Goal: Task Accomplishment & Management: Manage account settings

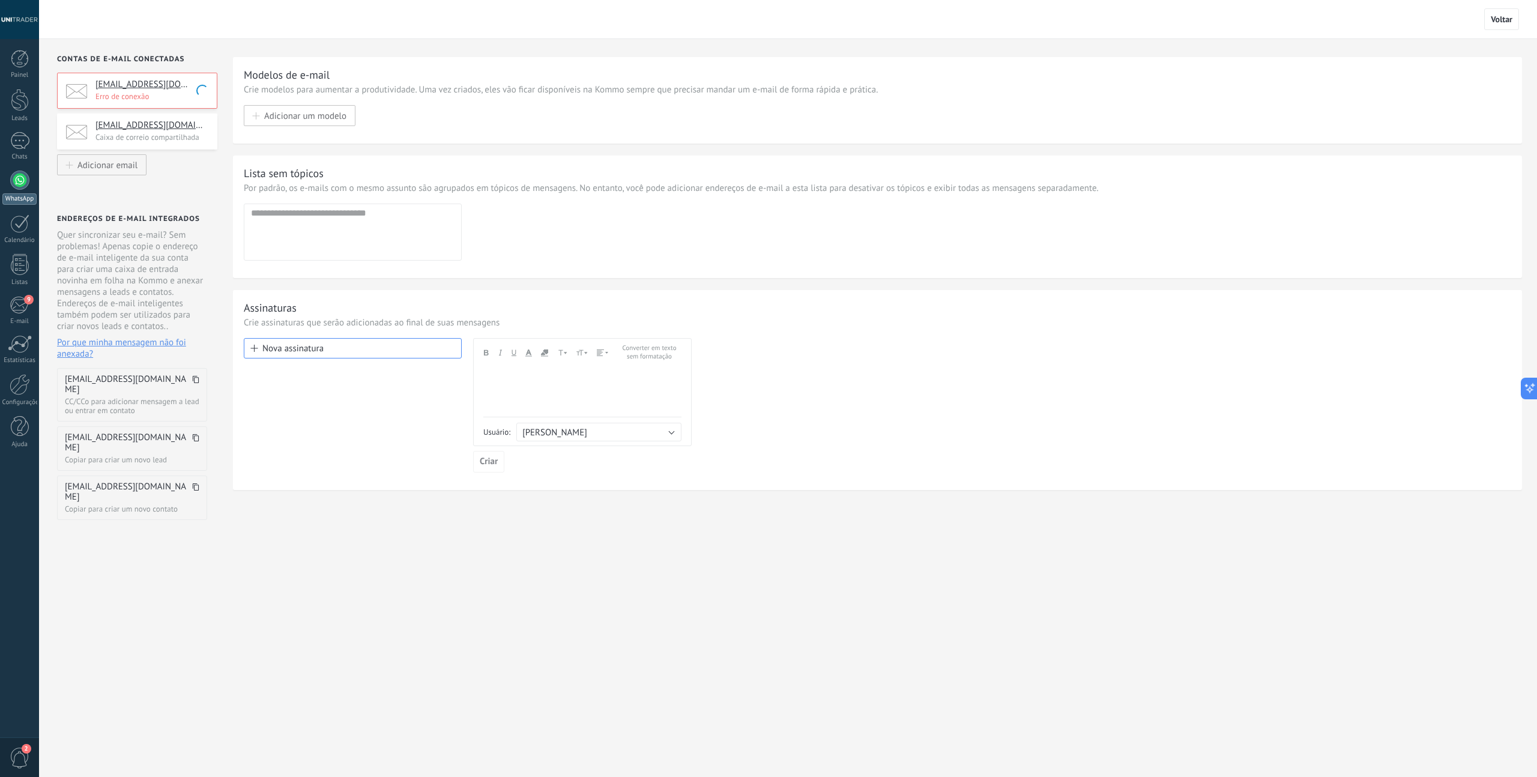
click at [21, 190] on link "WhatsApp" at bounding box center [19, 188] width 39 height 34
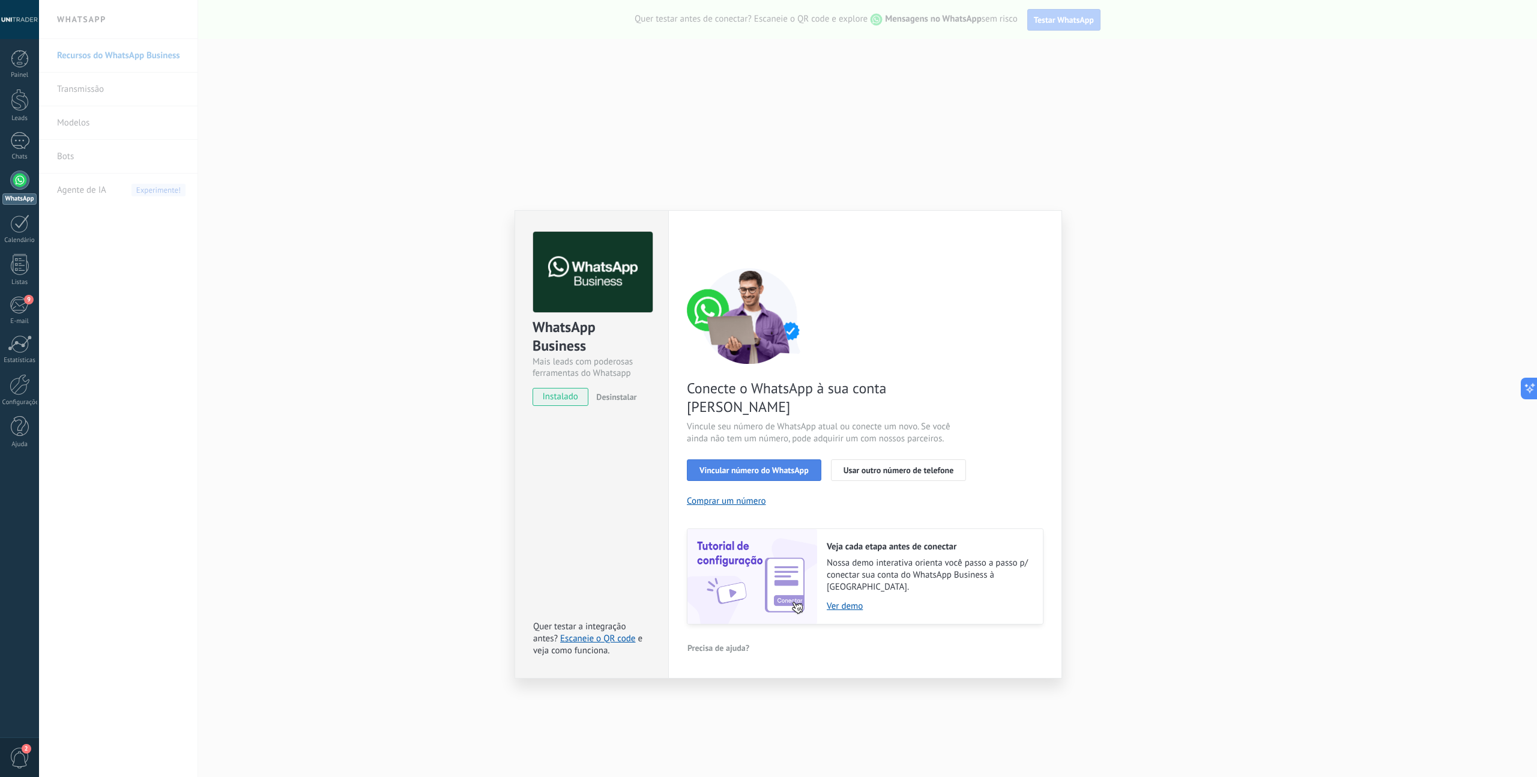
click at [757, 466] on span "Vincular número do WhatsApp" at bounding box center [753, 470] width 109 height 8
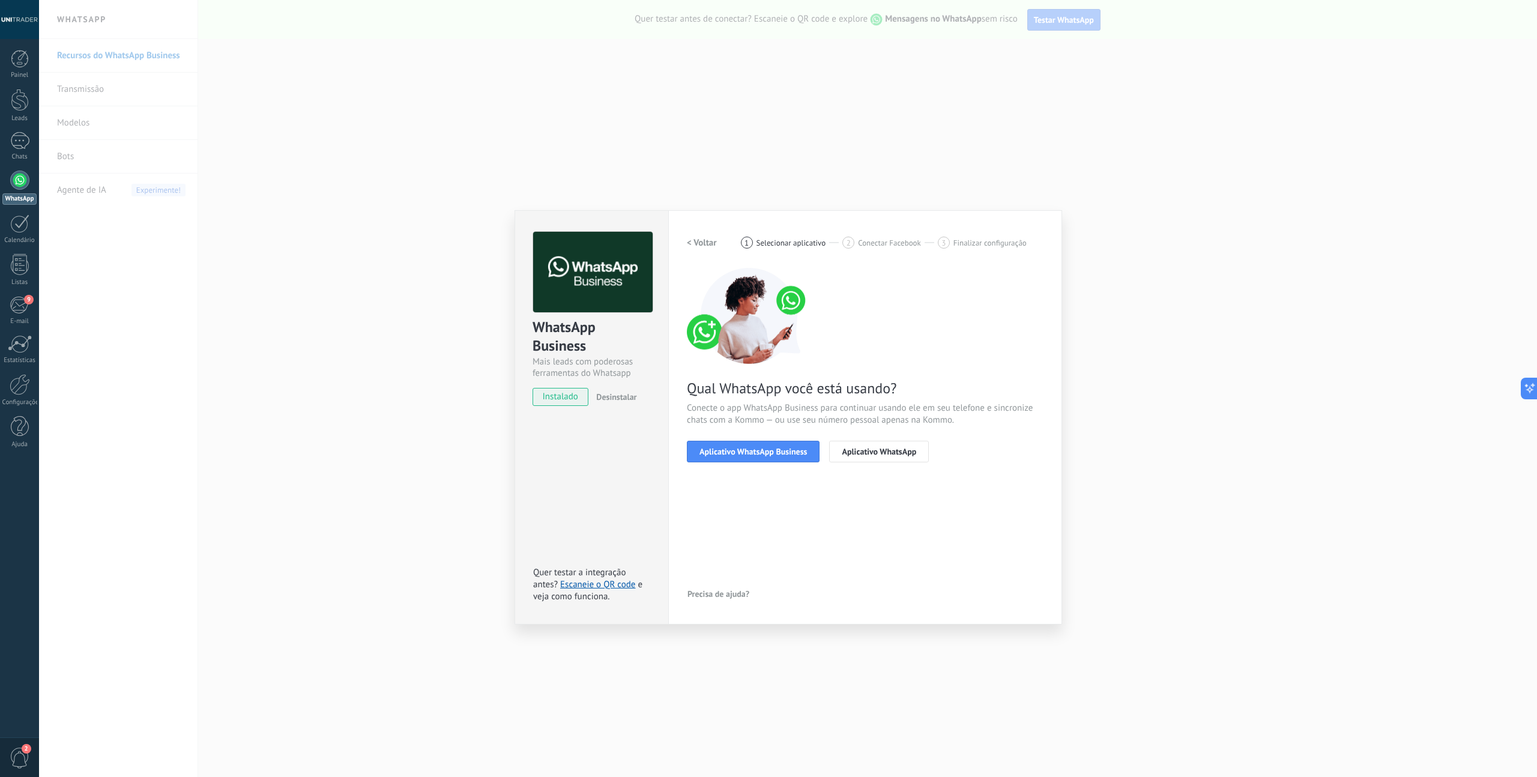
click at [757, 451] on span "Aplicativo WhatsApp Business" at bounding box center [752, 451] width 107 height 8
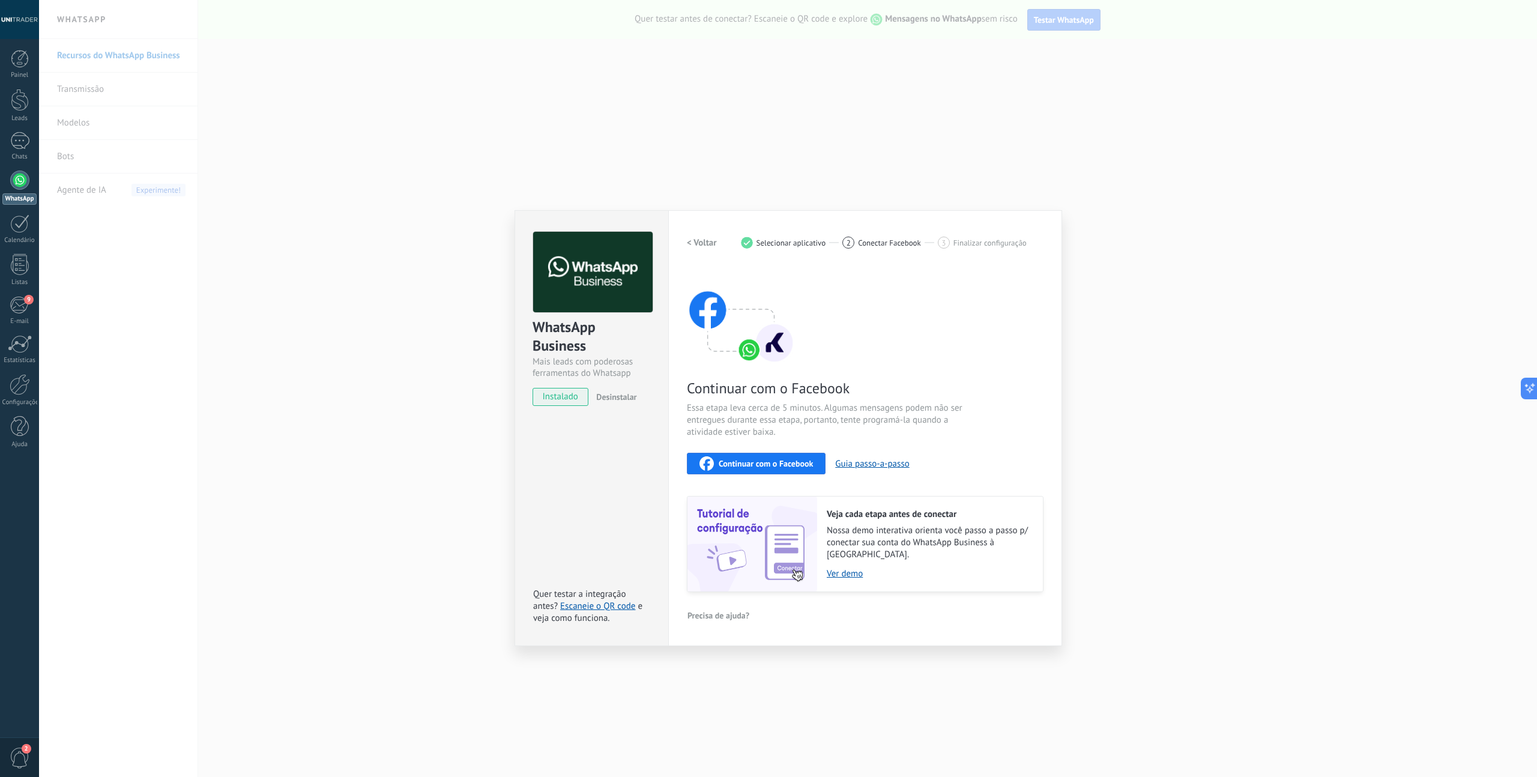
click at [754, 466] on span "Continuar com o Facebook" at bounding box center [766, 463] width 94 height 8
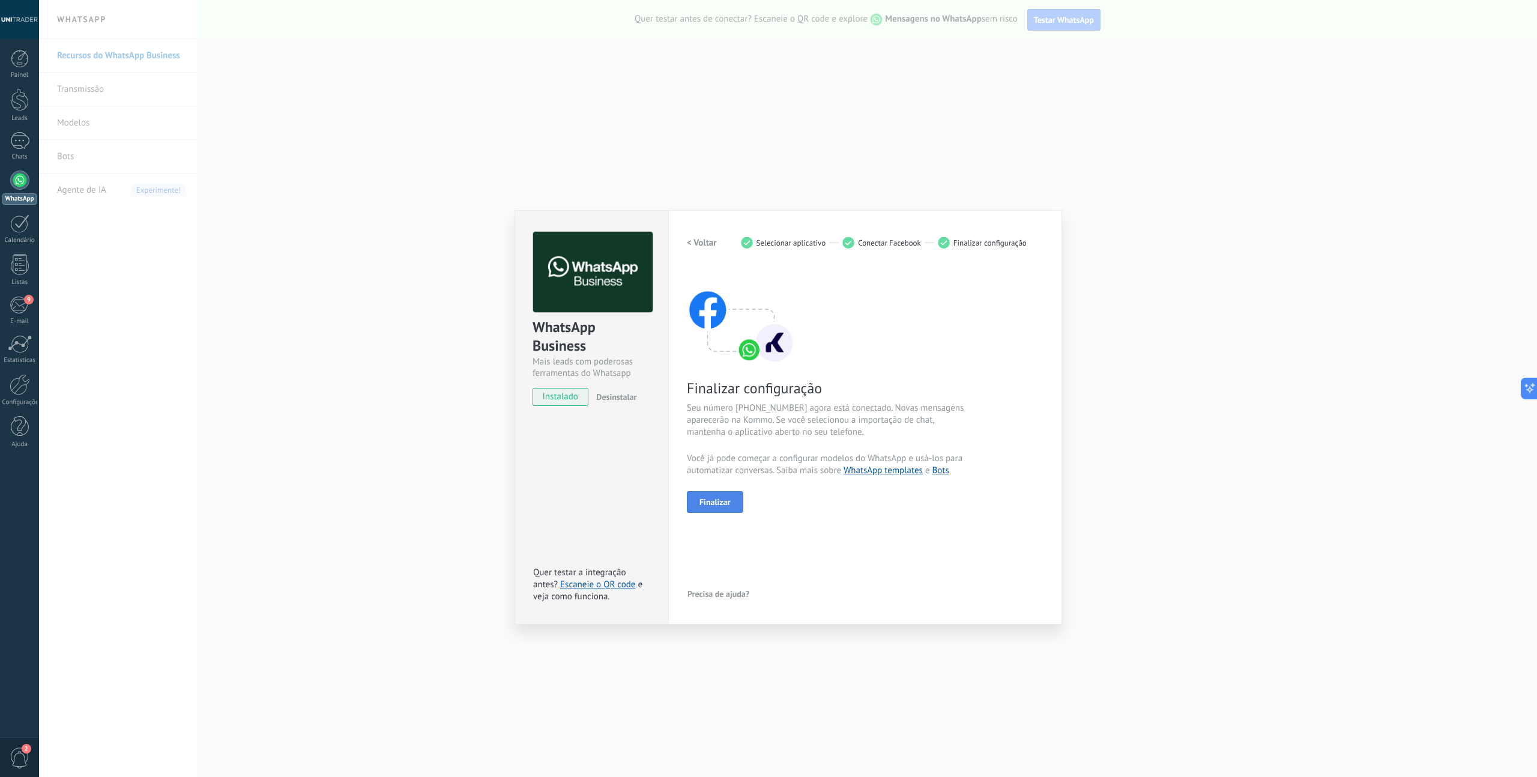
click at [719, 501] on span "Finalizar" at bounding box center [714, 502] width 31 height 8
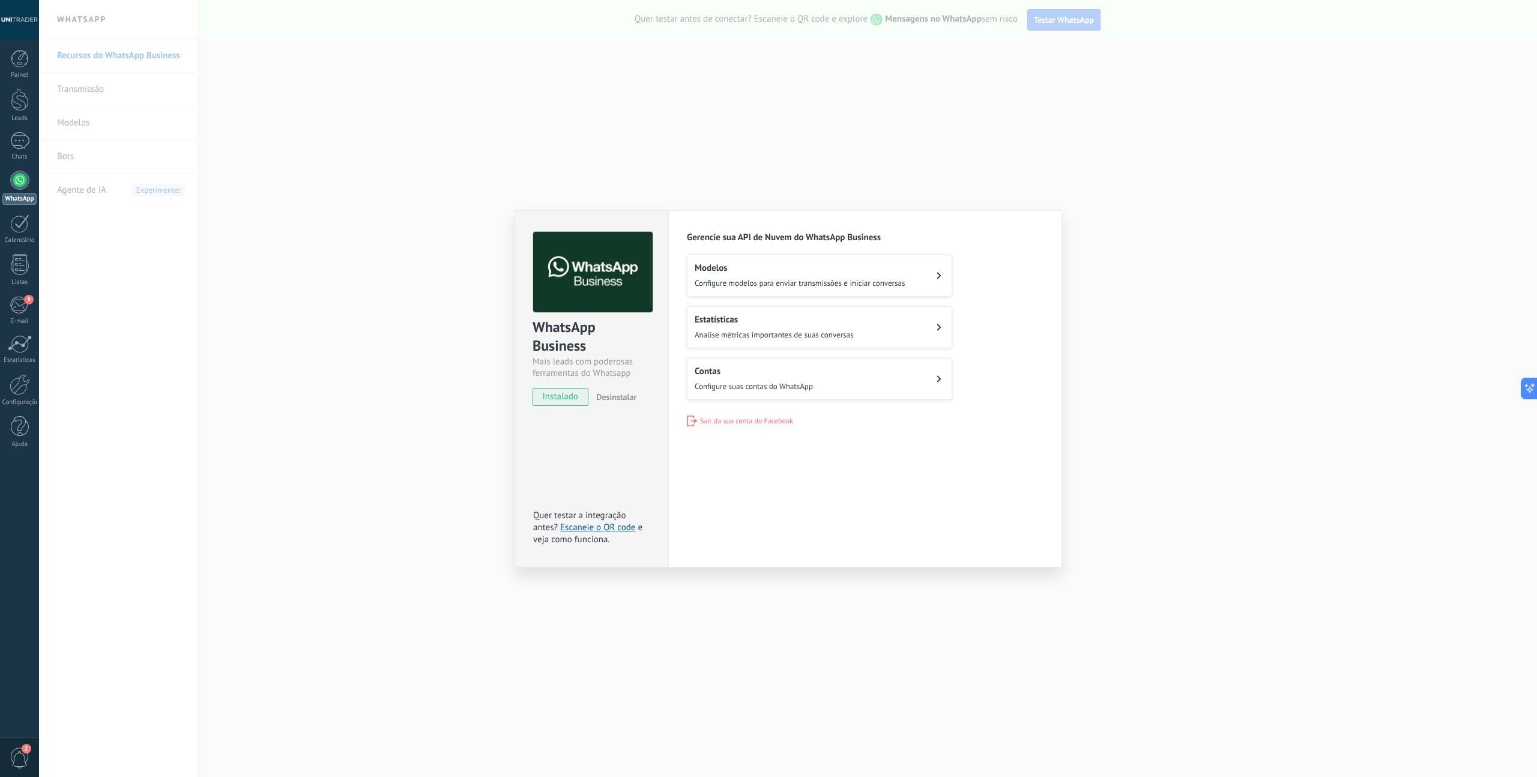
click at [795, 286] on span "Configure modelos para enviar transmissões e iniciar conversas" at bounding box center [800, 283] width 210 height 10
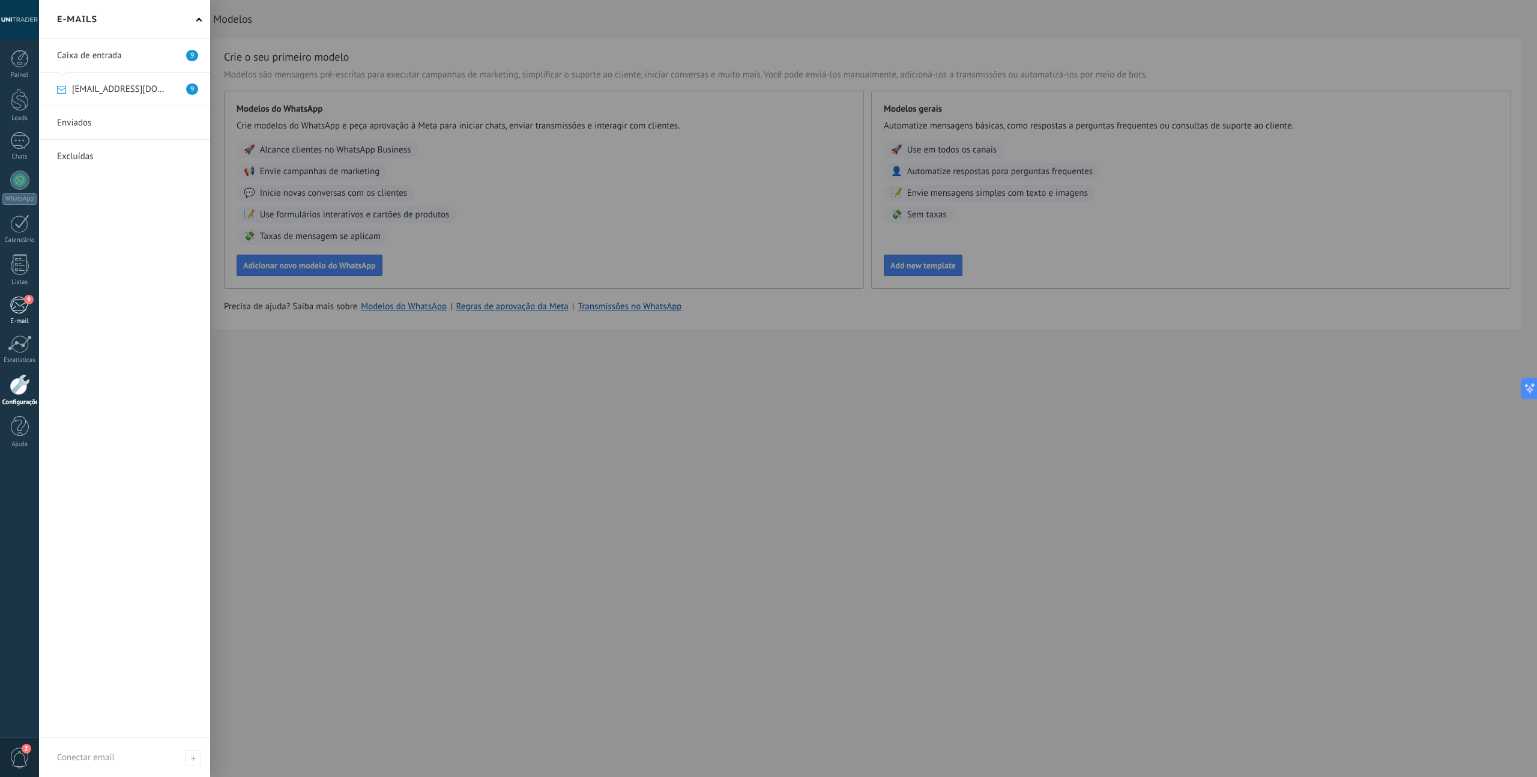
click at [19, 305] on div "9" at bounding box center [20, 305] width 20 height 18
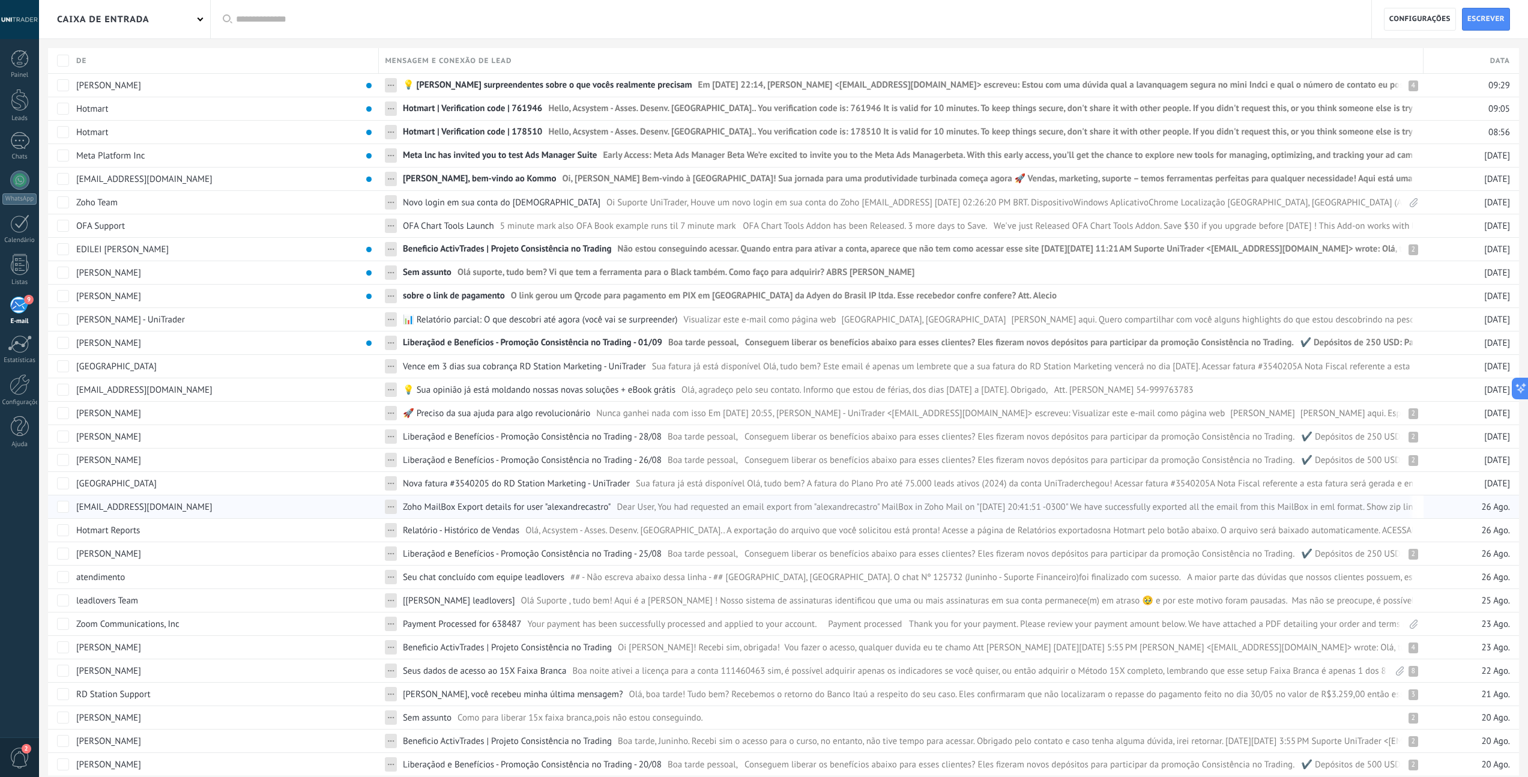
click at [475, 508] on span "Zoho MailBox Export details for user "alexandrecastro"" at bounding box center [507, 506] width 208 height 11
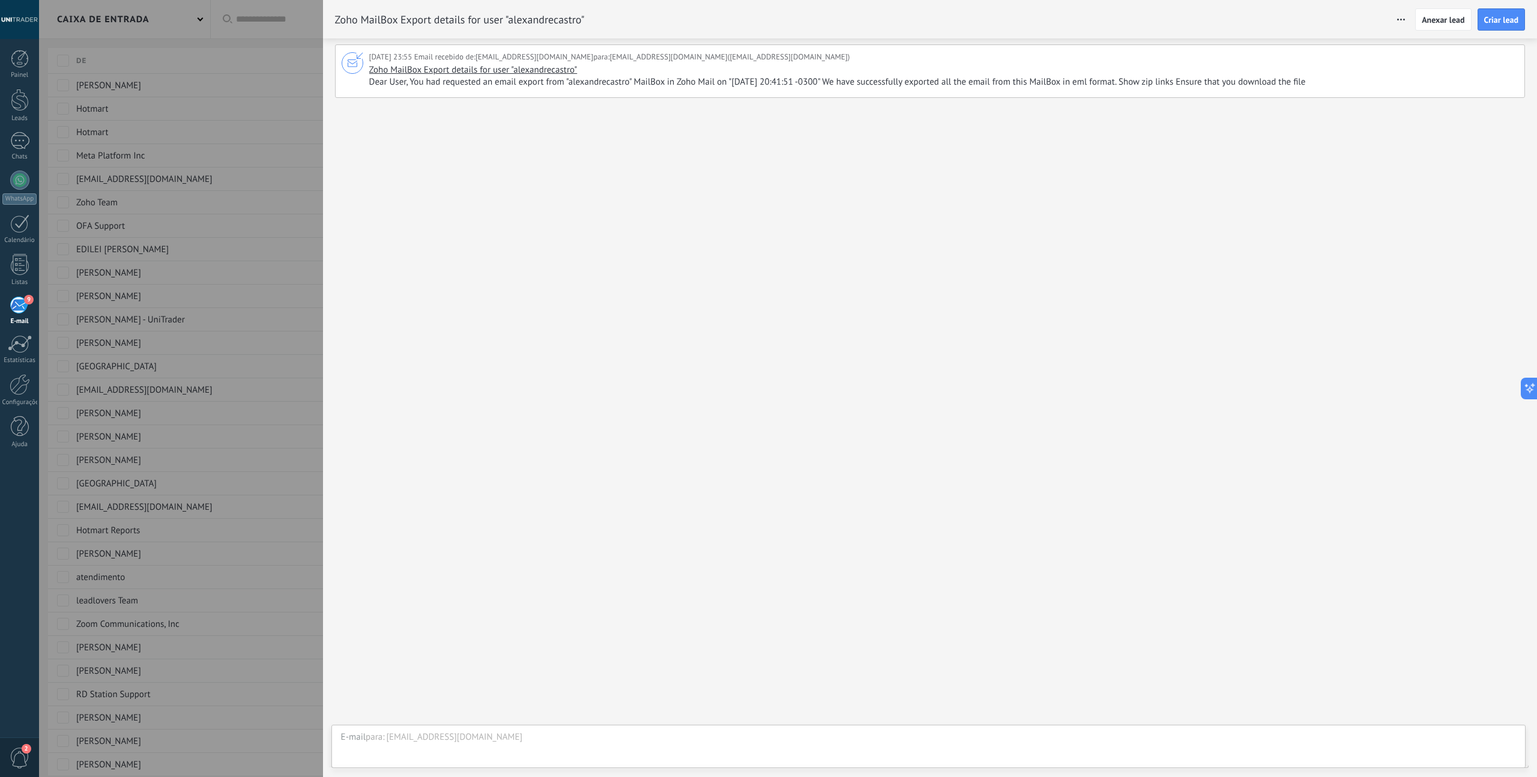
click at [742, 75] on div "Zoho MailBox Export details for user "alexandrecastro" Dear User, You had reque…" at bounding box center [942, 76] width 1146 height 24
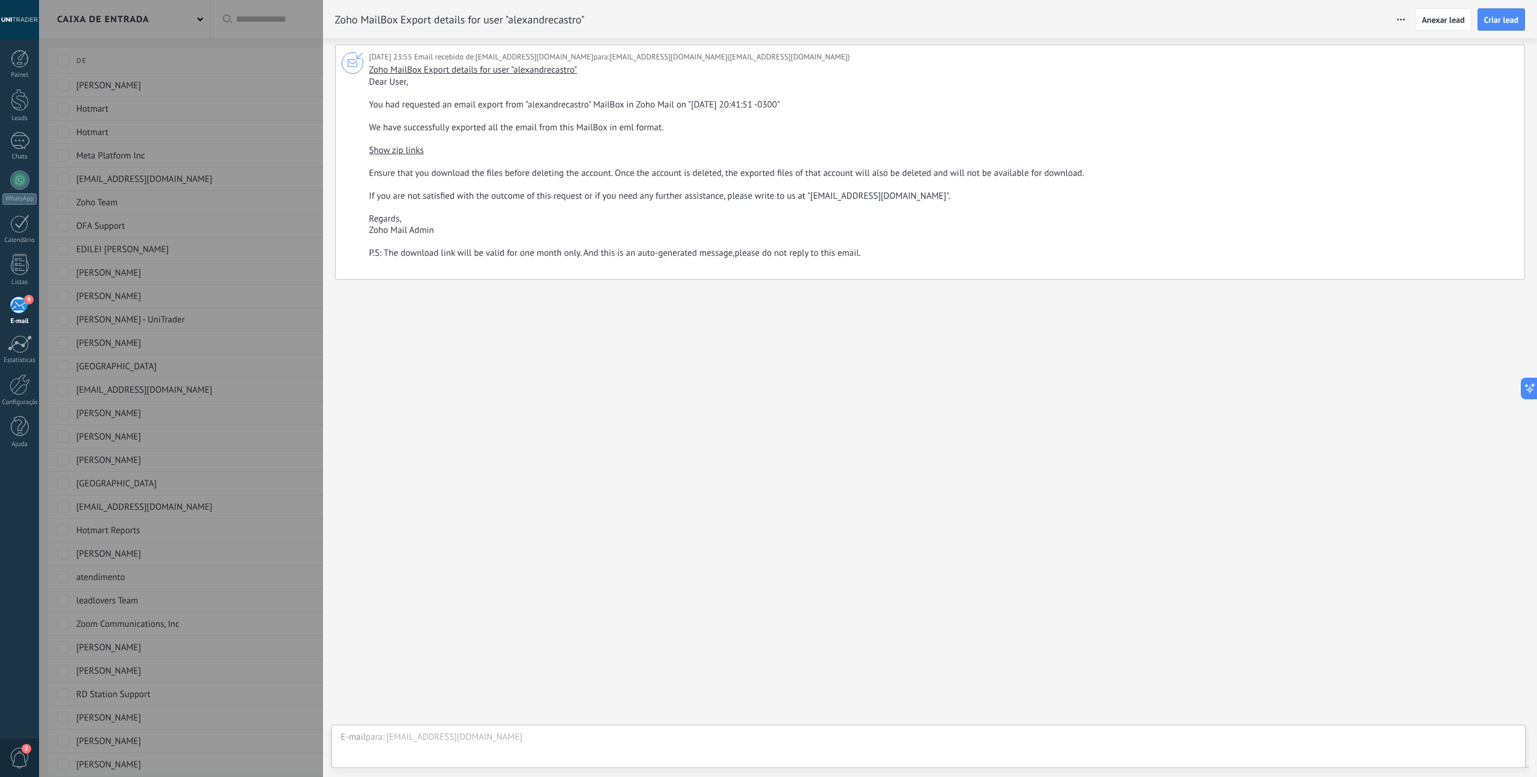
click at [1403, 22] on button "button" at bounding box center [1403, 20] width 24 height 14
click at [1086, 466] on div "26/08/2025 23:55 Email recebido de: noreply@zoho.com para: utadmin@unitrader.pr…" at bounding box center [930, 407] width 1214 height 739
click at [467, 739] on div "[EMAIL_ADDRESS][DOMAIN_NAME]" at bounding box center [951, 737] width 1130 height 12
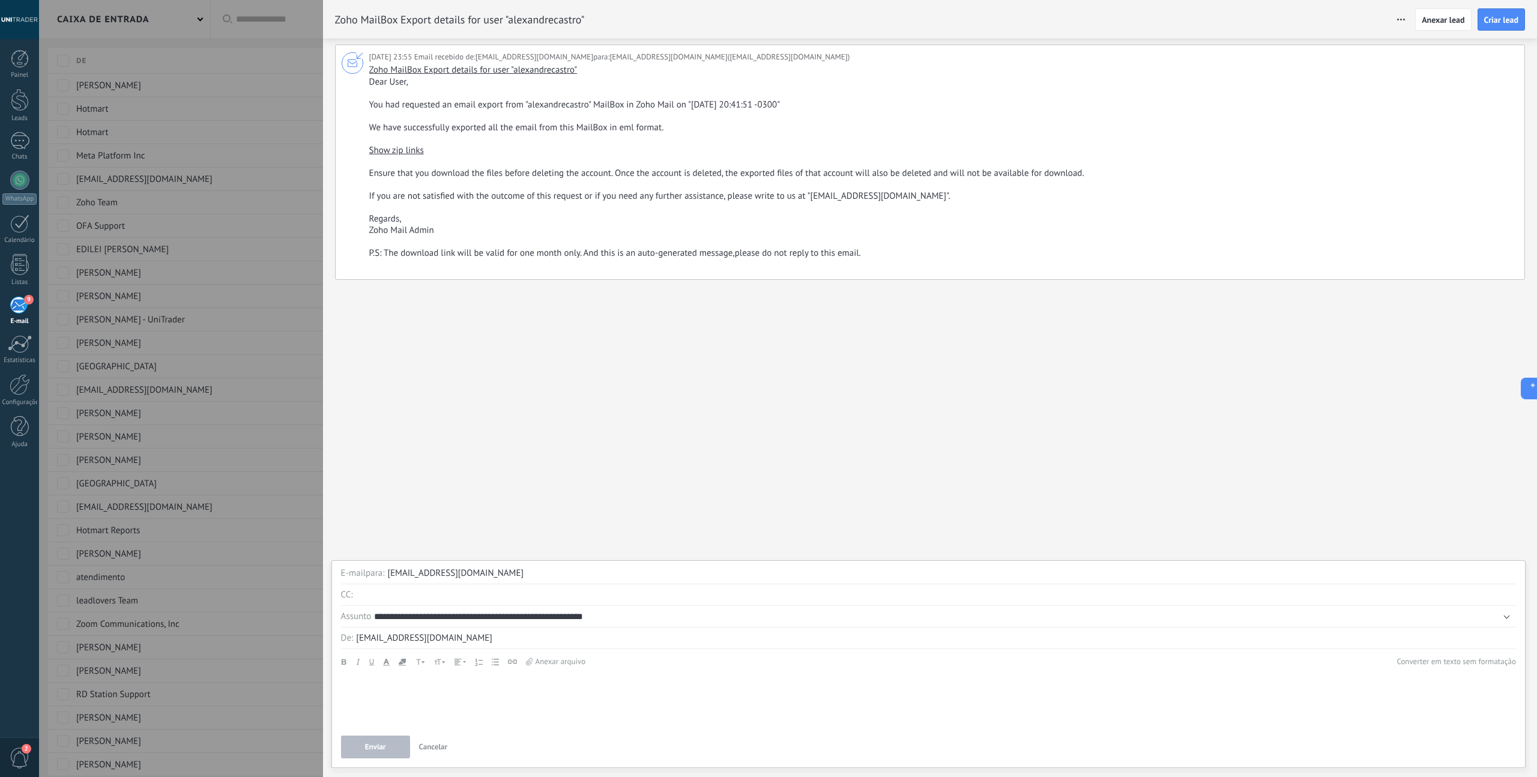
click at [163, 48] on div at bounding box center [768, 388] width 1537 height 777
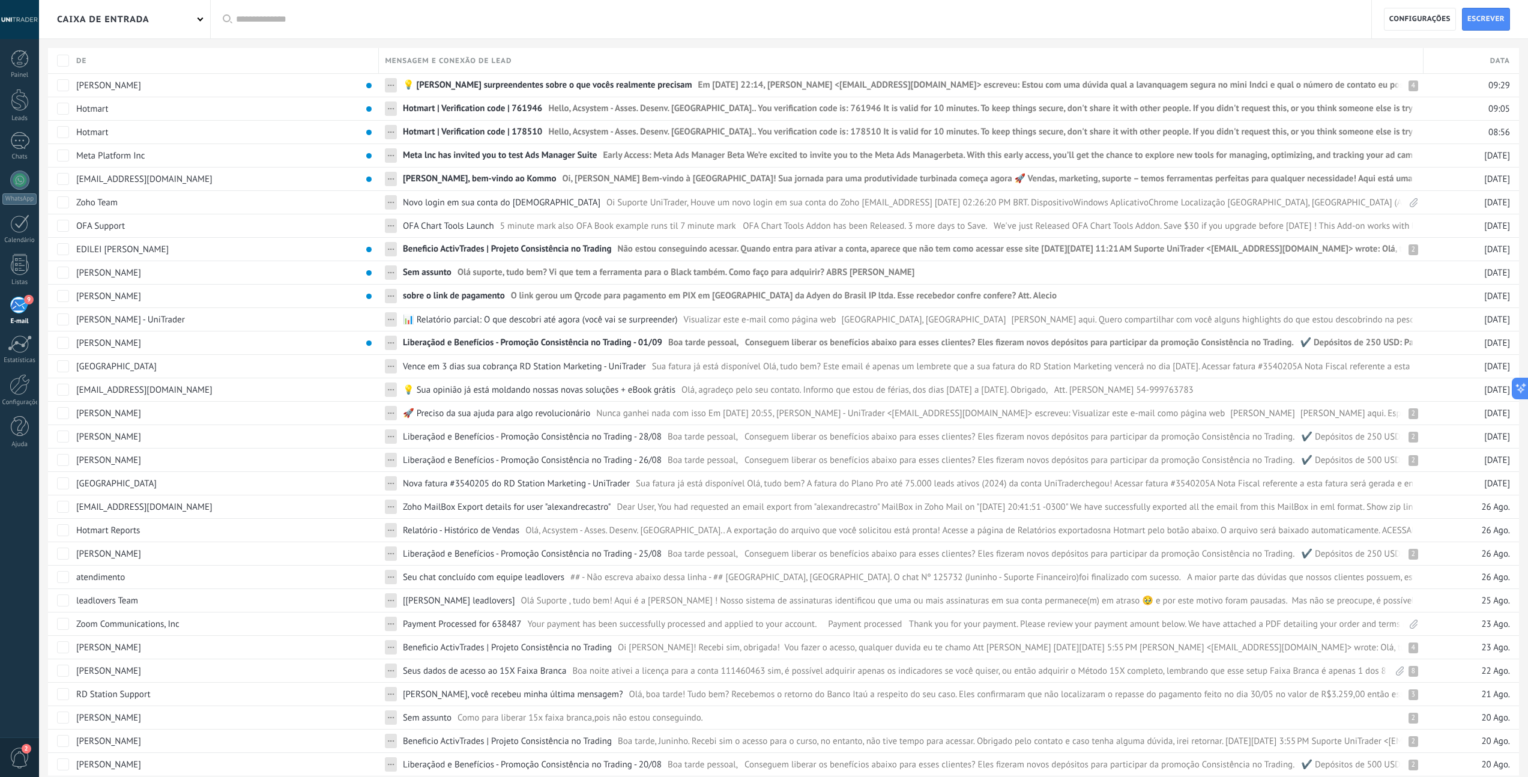
click at [198, 19] on span at bounding box center [201, 19] width 6 height 6
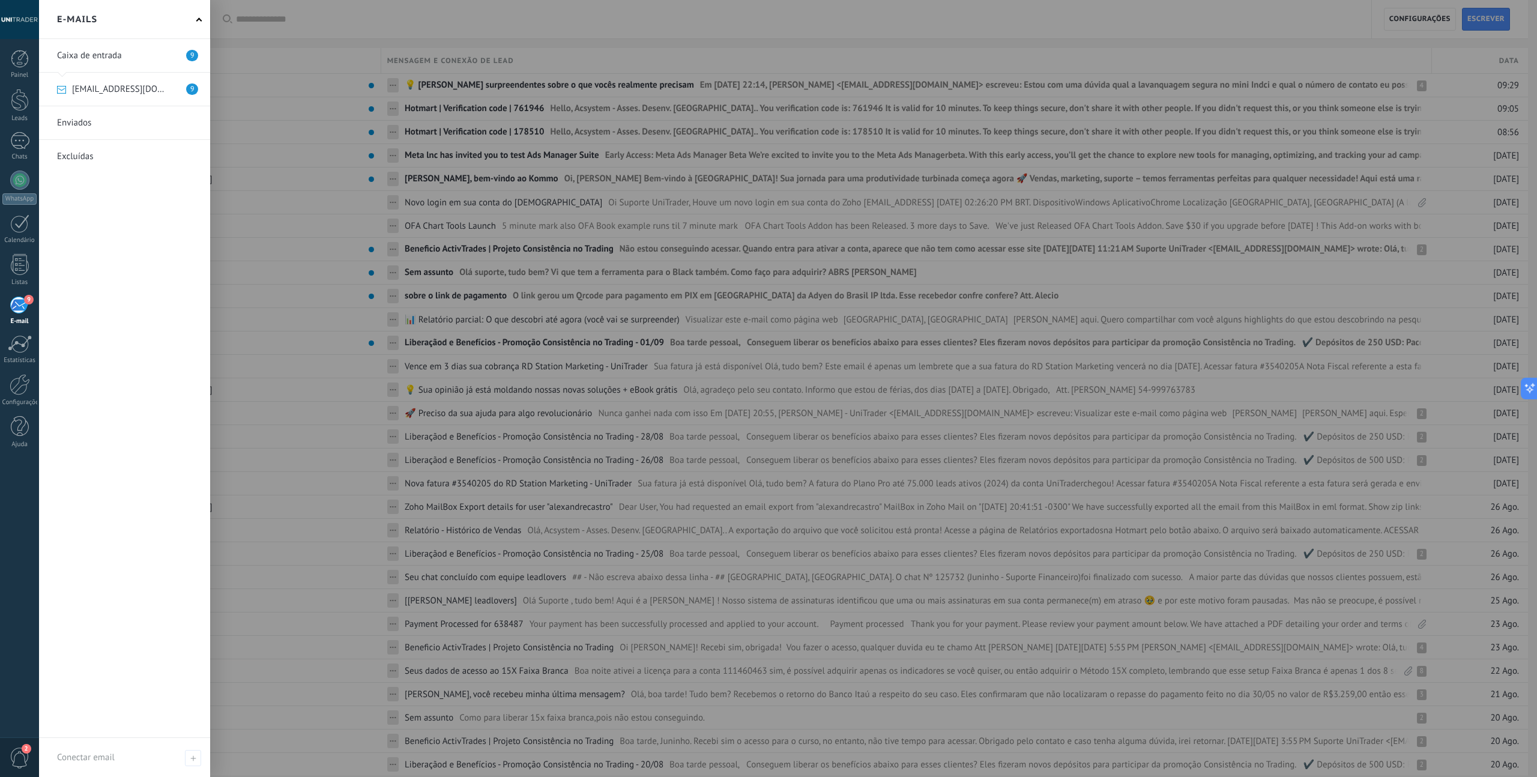
click at [98, 122] on link at bounding box center [124, 122] width 171 height 33
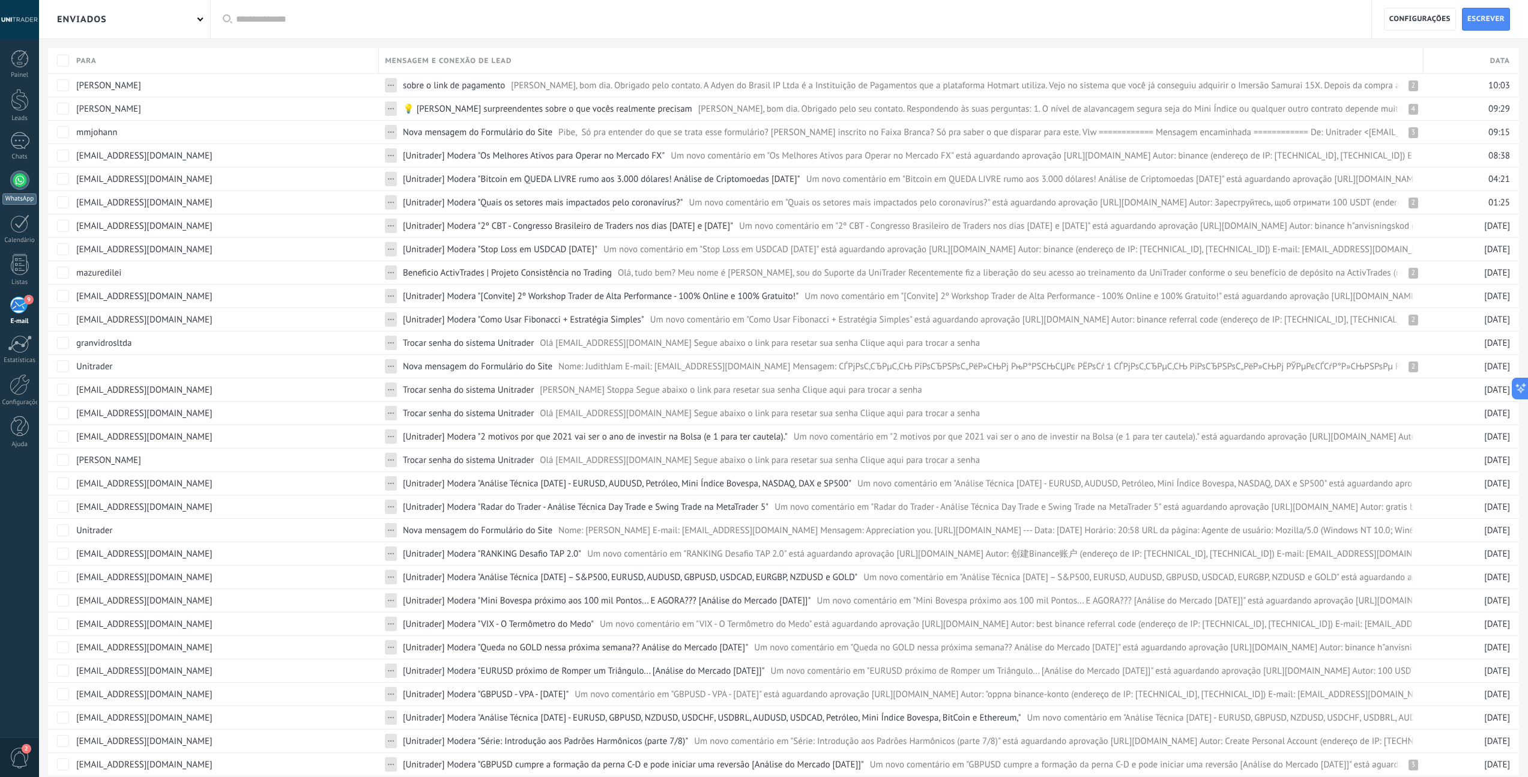
click at [18, 187] on div at bounding box center [19, 180] width 19 height 19
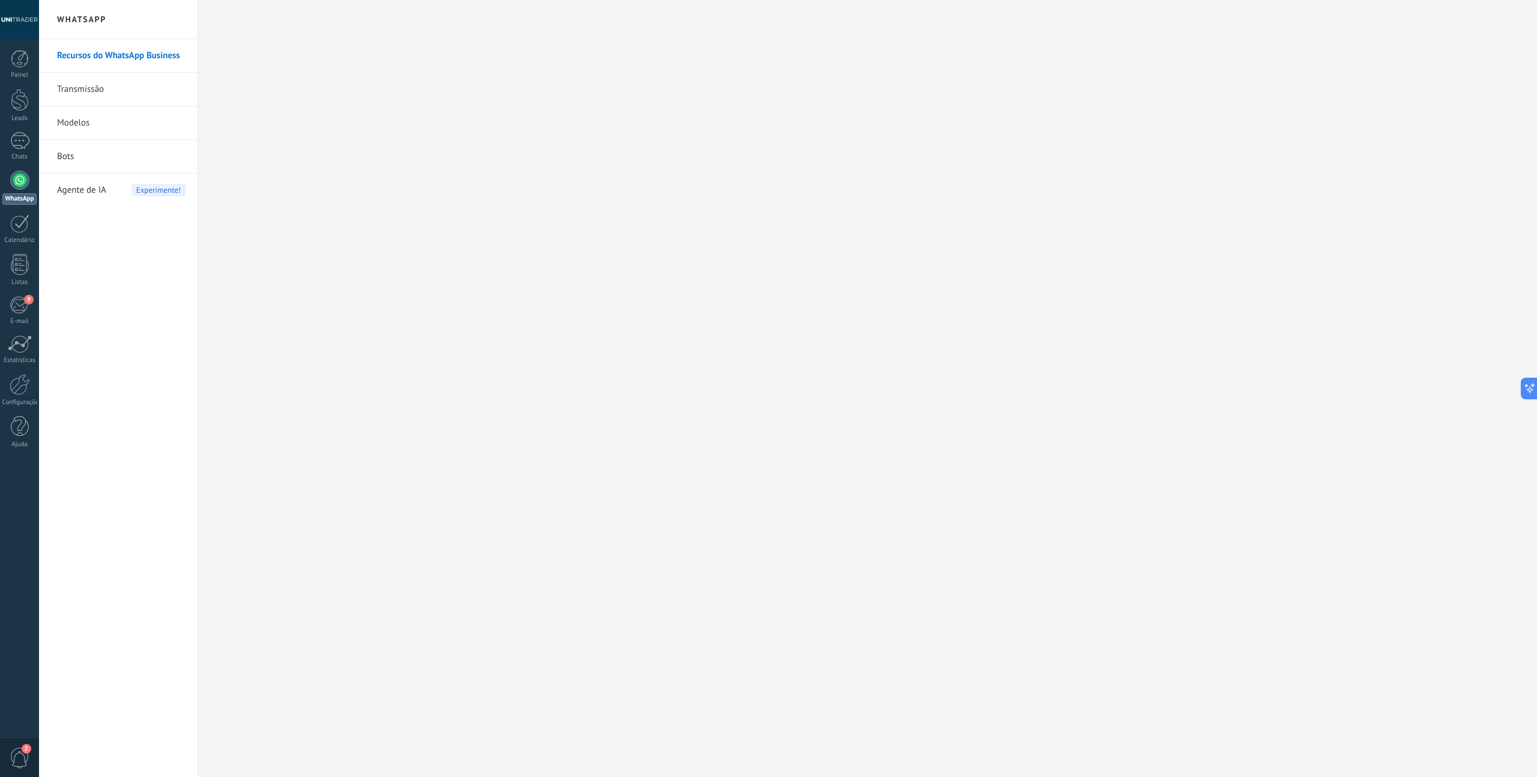
click at [80, 123] on link "Modelos" at bounding box center [121, 123] width 128 height 34
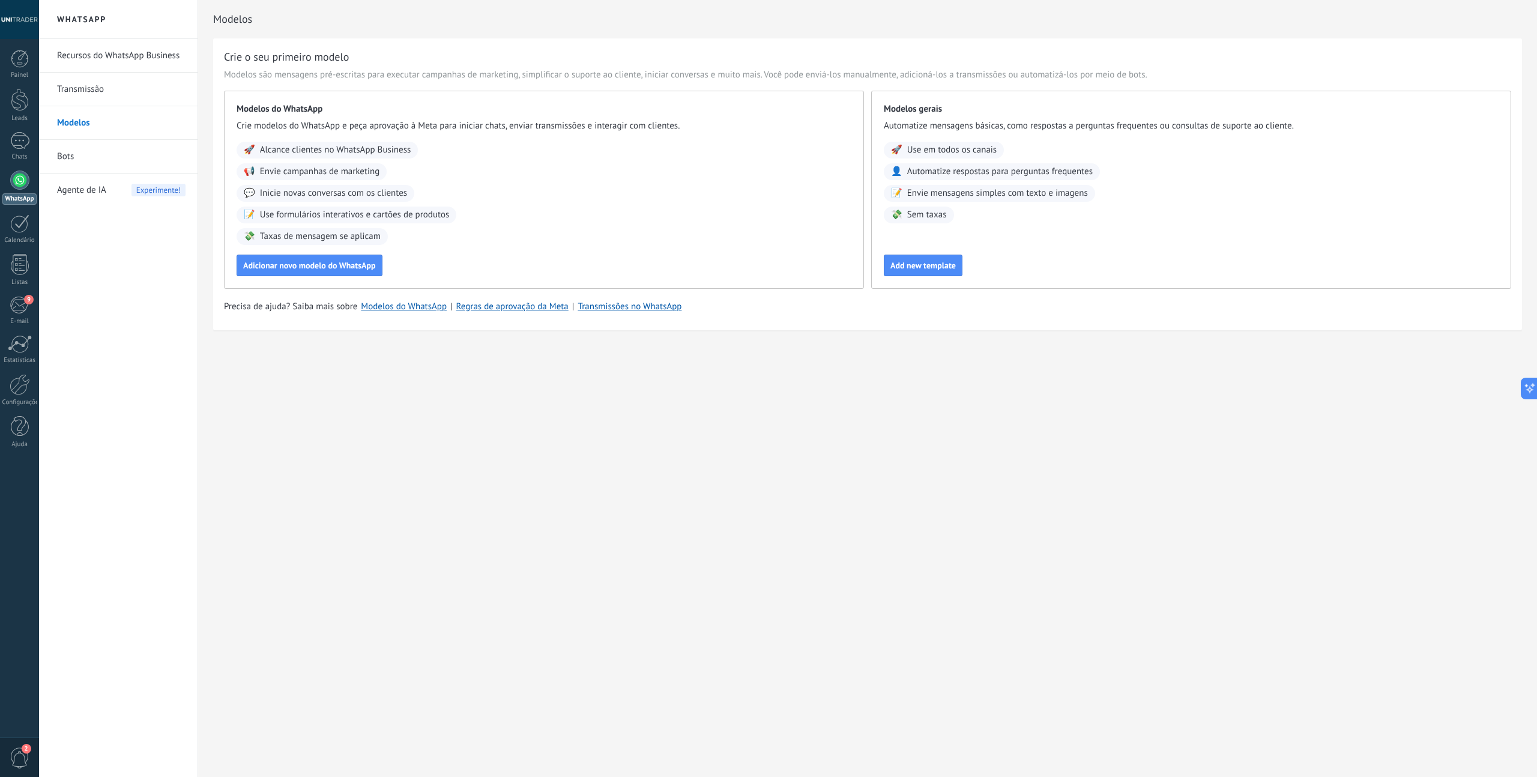
click at [79, 92] on link "Transmissão" at bounding box center [121, 90] width 128 height 34
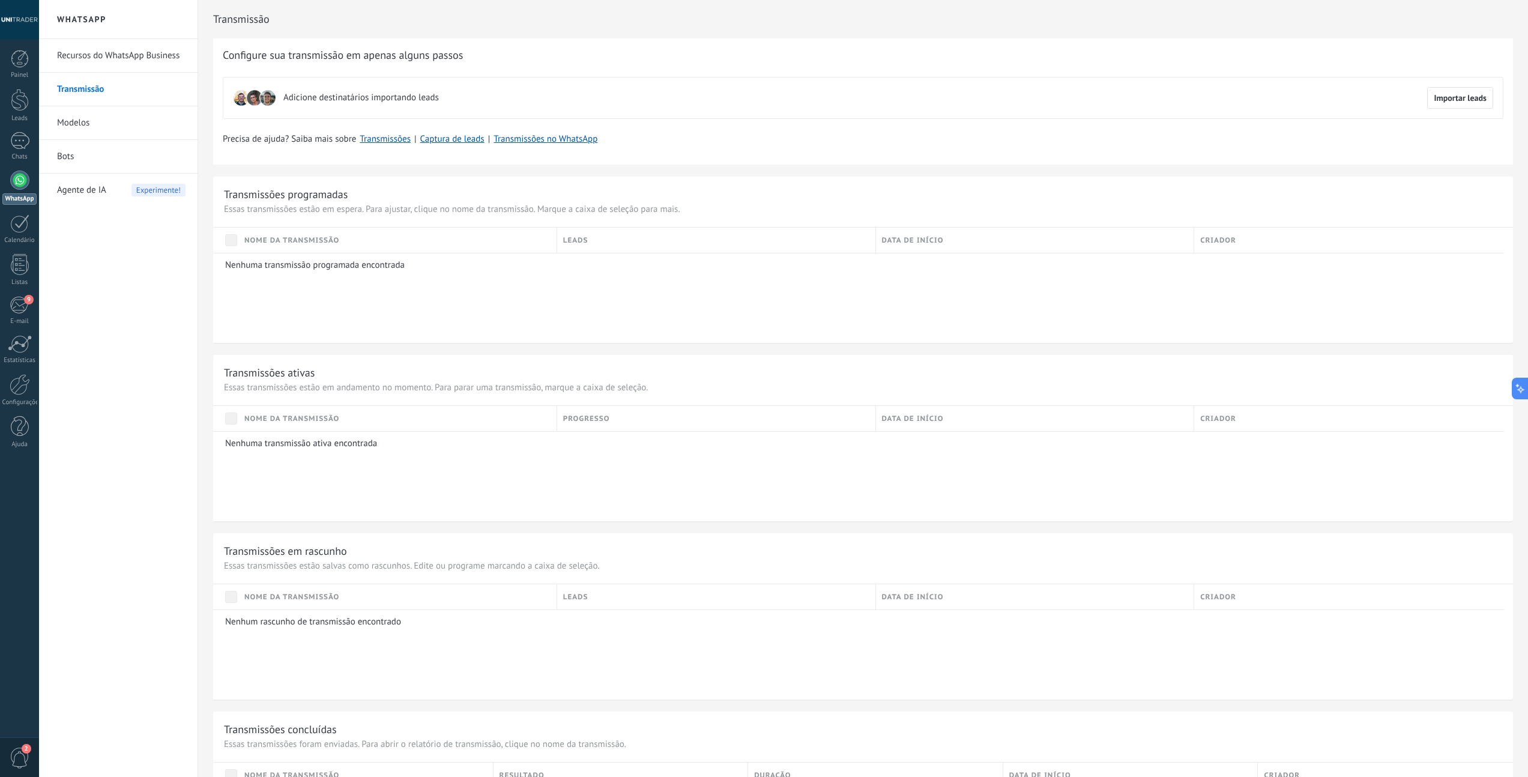
click at [82, 159] on link "Bots" at bounding box center [121, 157] width 128 height 34
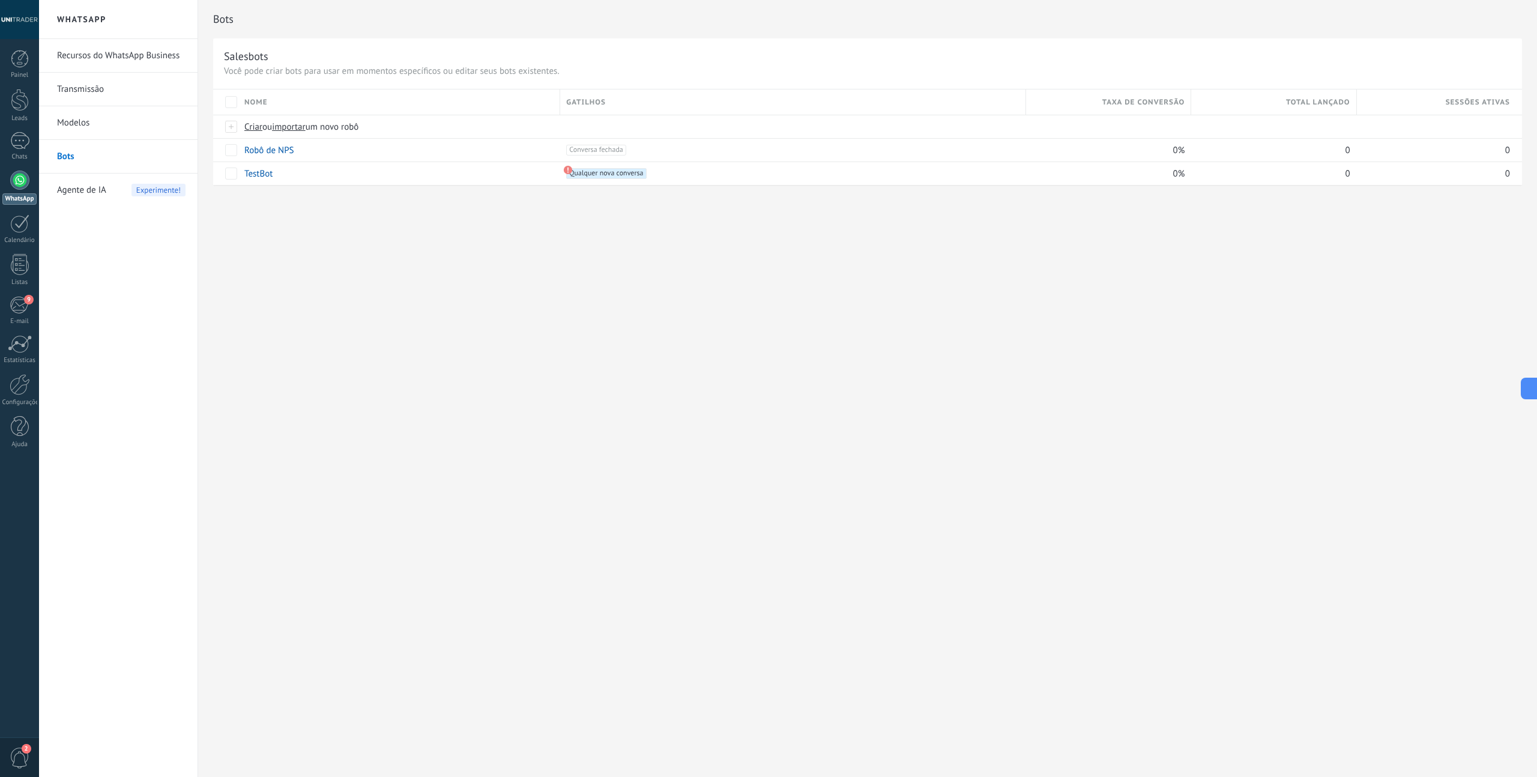
click at [77, 190] on span "Agente de IA" at bounding box center [81, 191] width 49 height 34
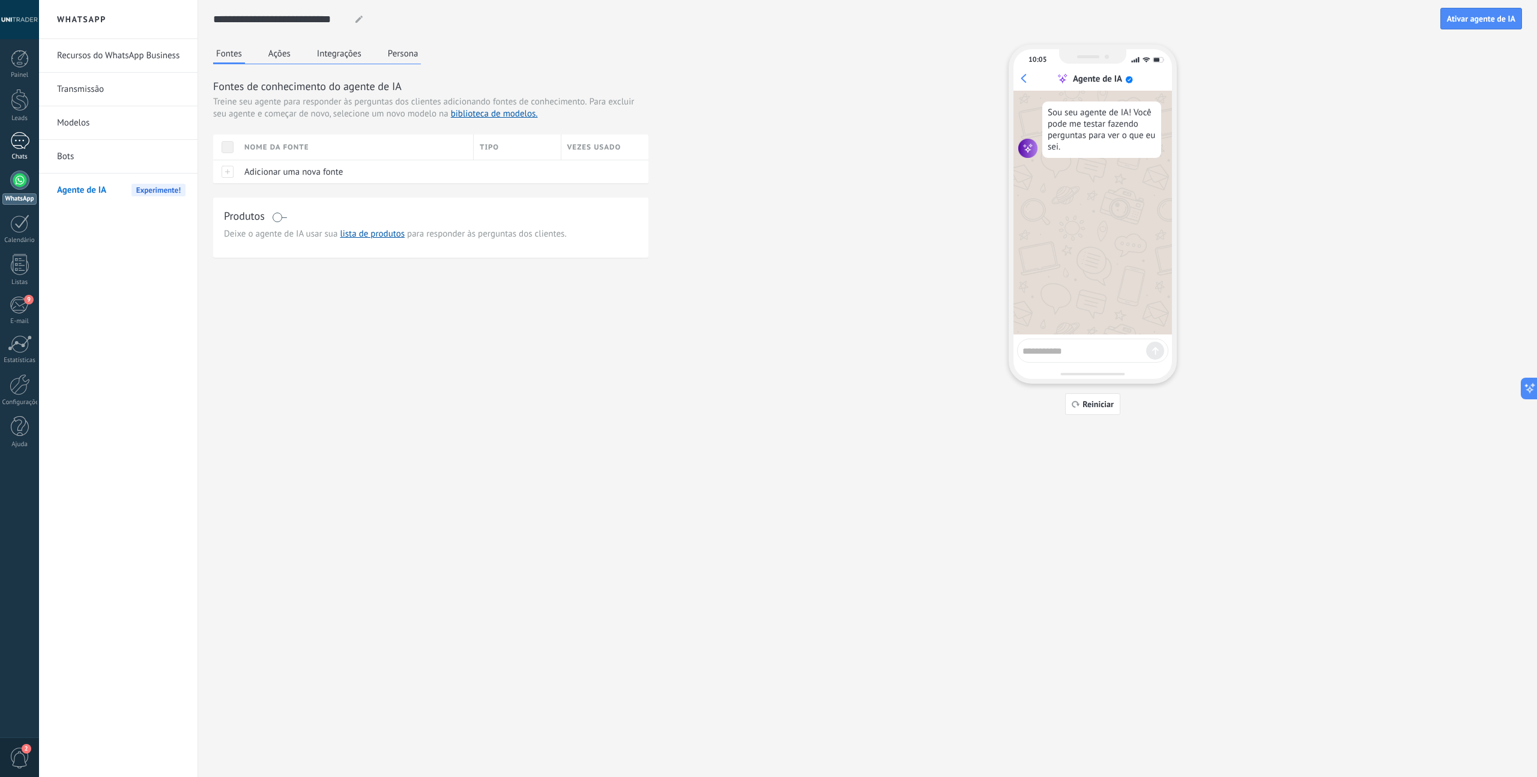
click at [19, 148] on div at bounding box center [19, 140] width 19 height 17
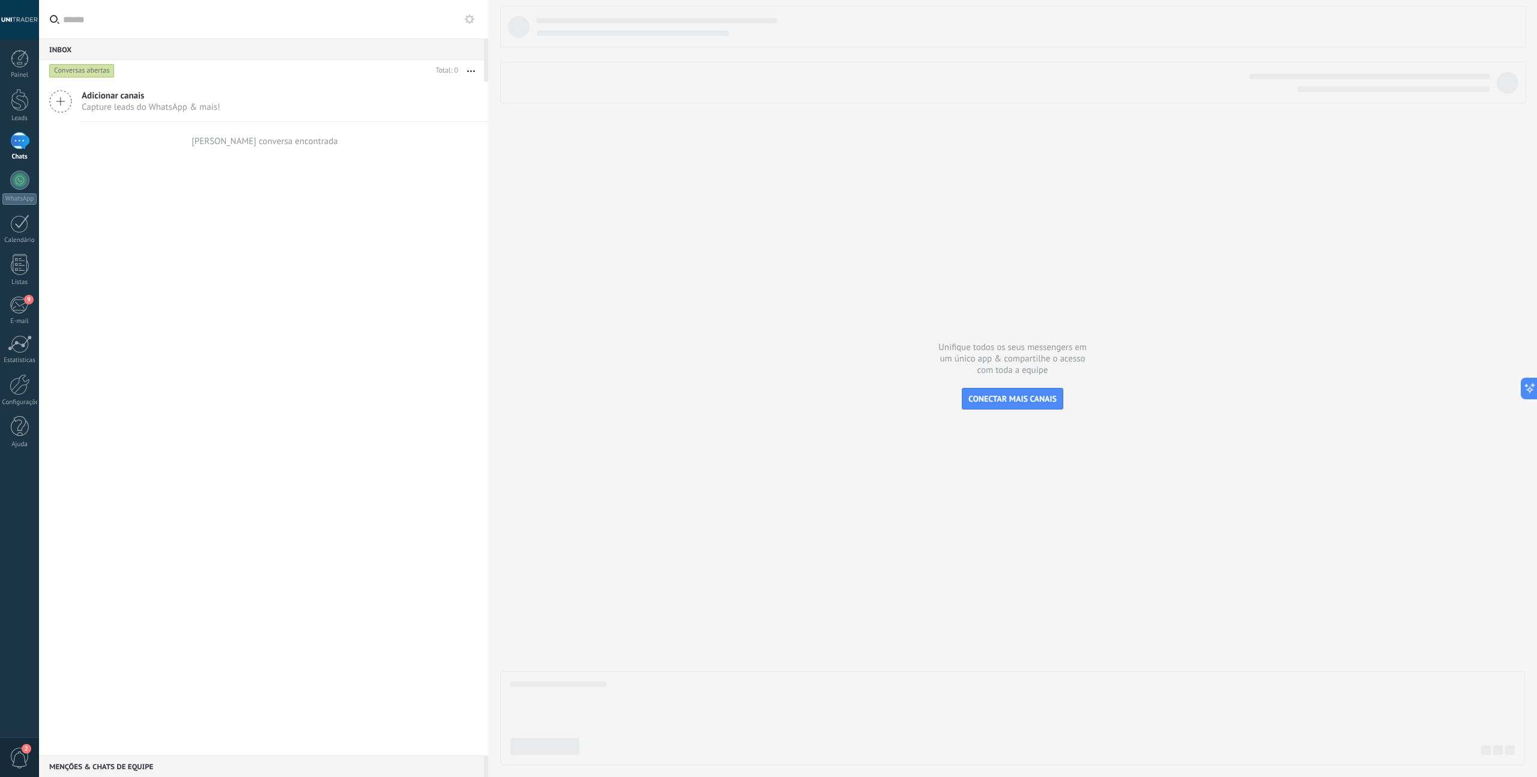
click at [64, 102] on icon at bounding box center [60, 101] width 23 height 23
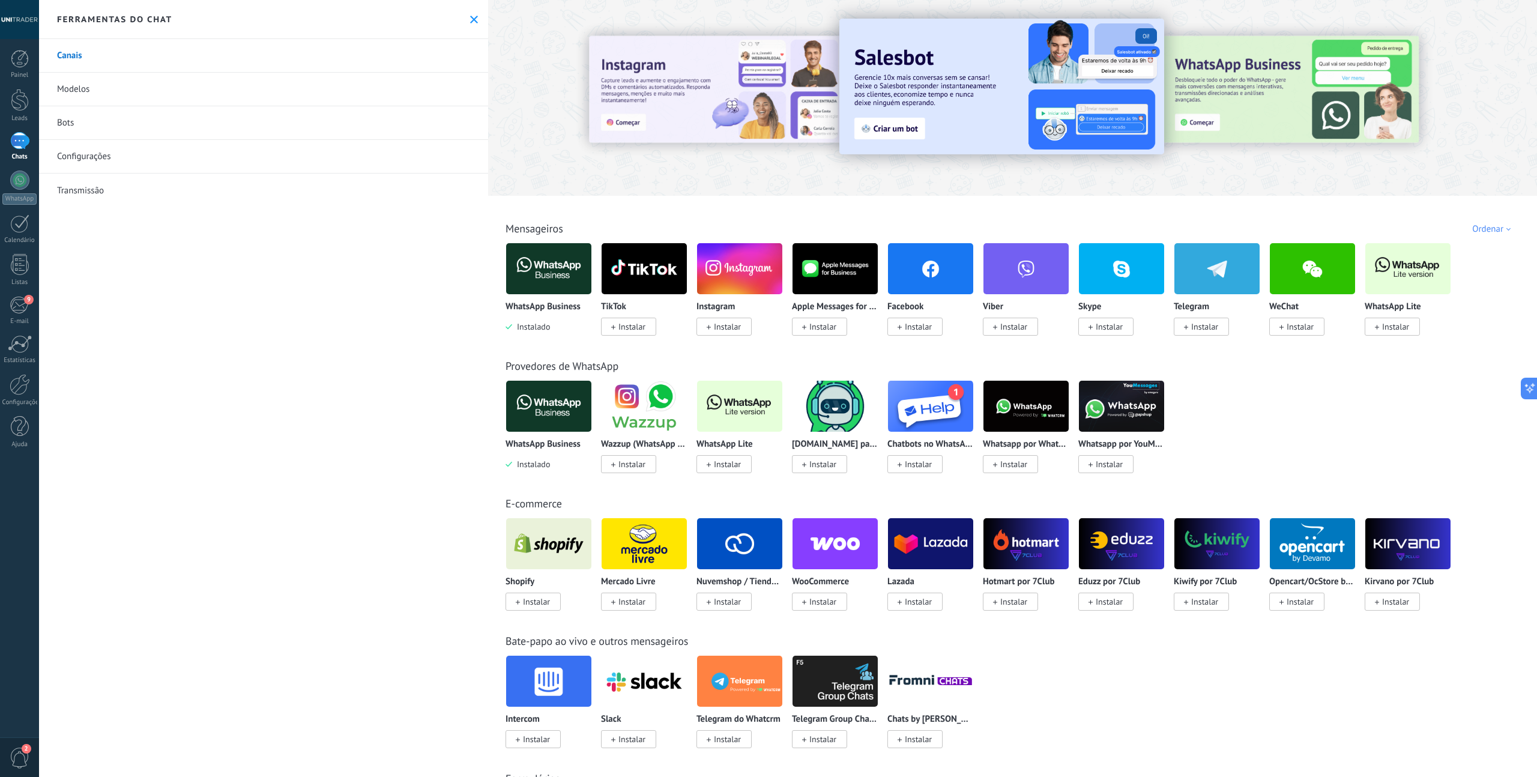
click at [911, 331] on span "Instalar" at bounding box center [918, 326] width 27 height 11
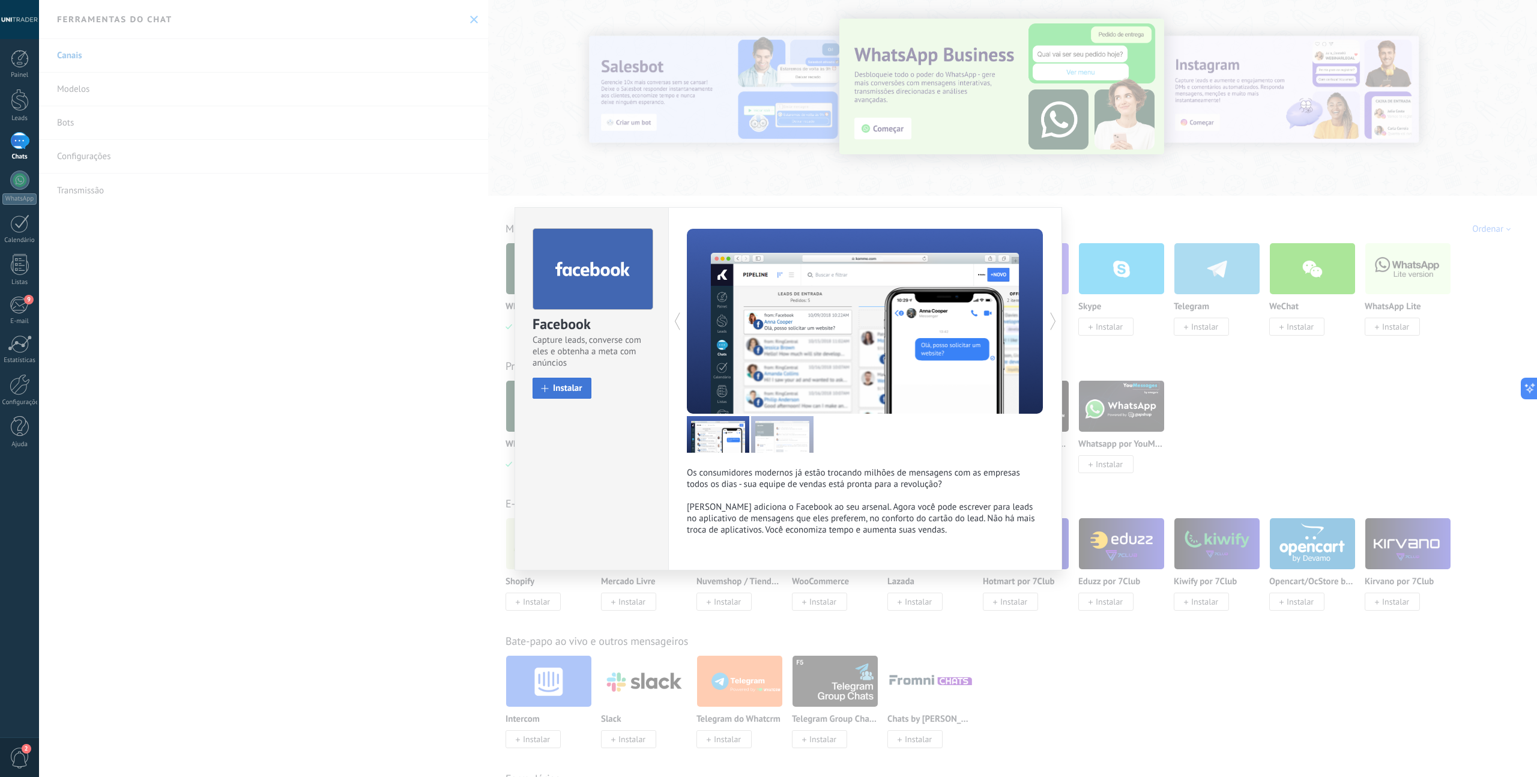
click at [552, 390] on button "Instalar" at bounding box center [562, 388] width 59 height 21
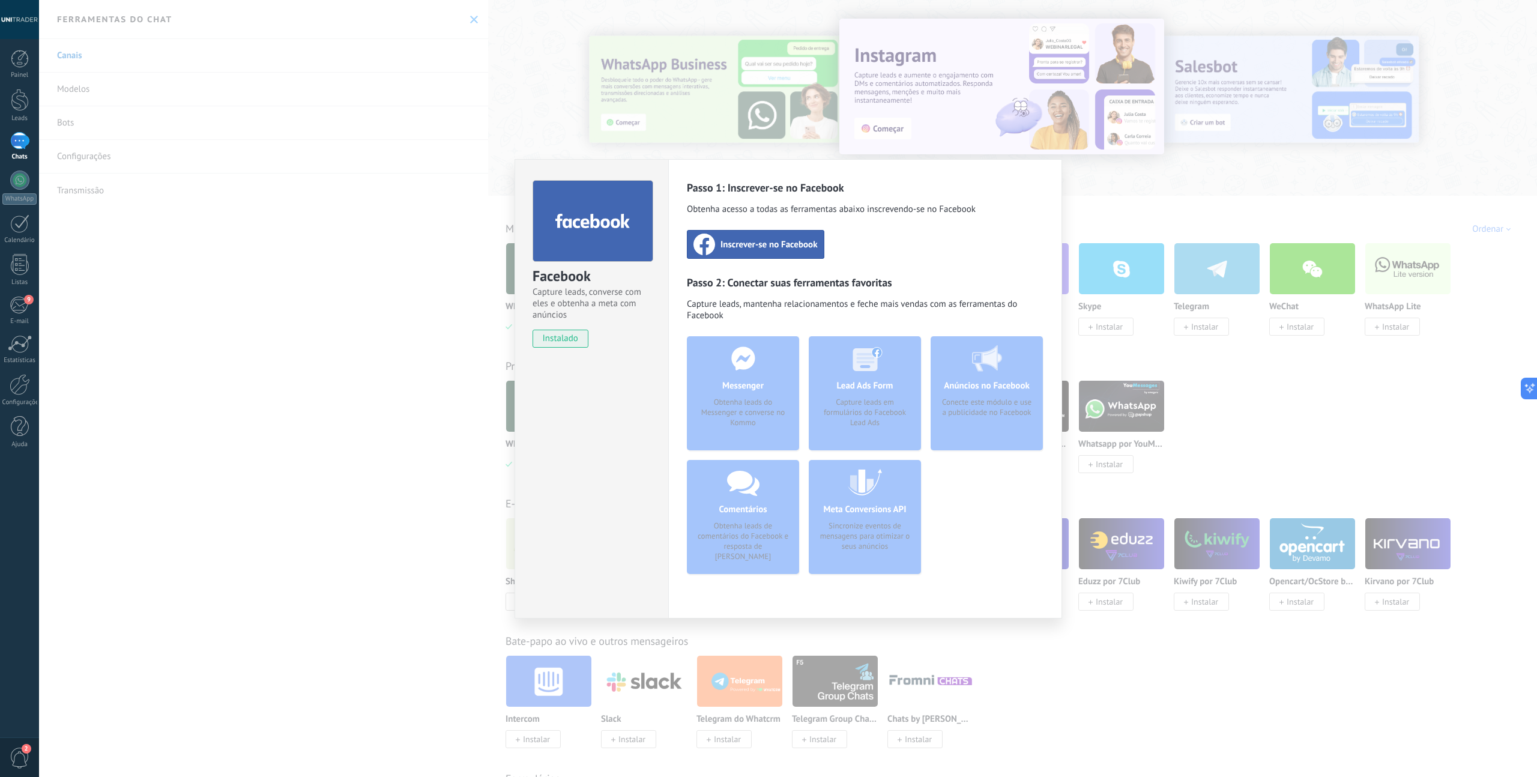
click at [752, 249] on span "Inscrever-se no Facebook" at bounding box center [769, 244] width 97 height 12
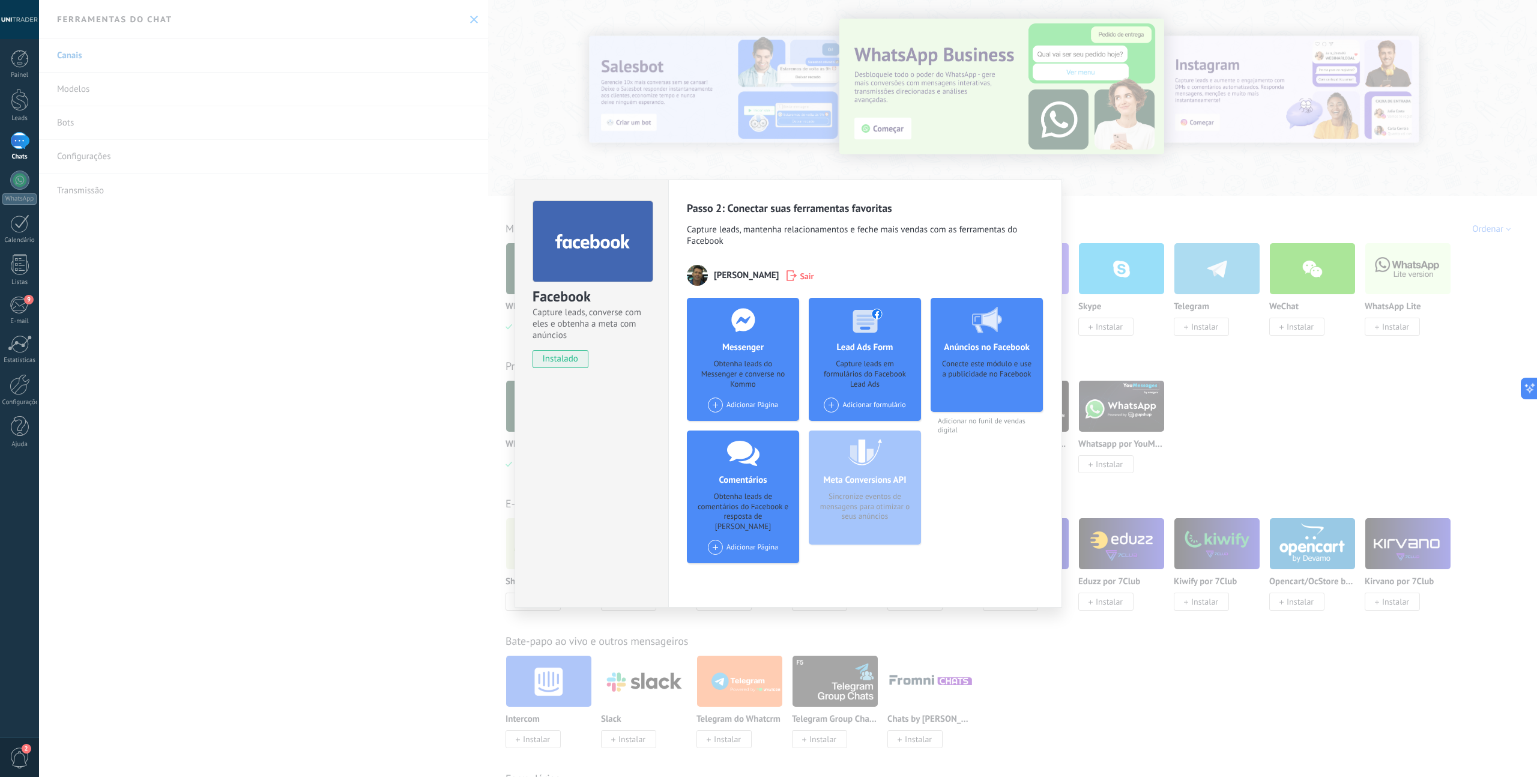
click at [716, 403] on span at bounding box center [715, 404] width 15 height 15
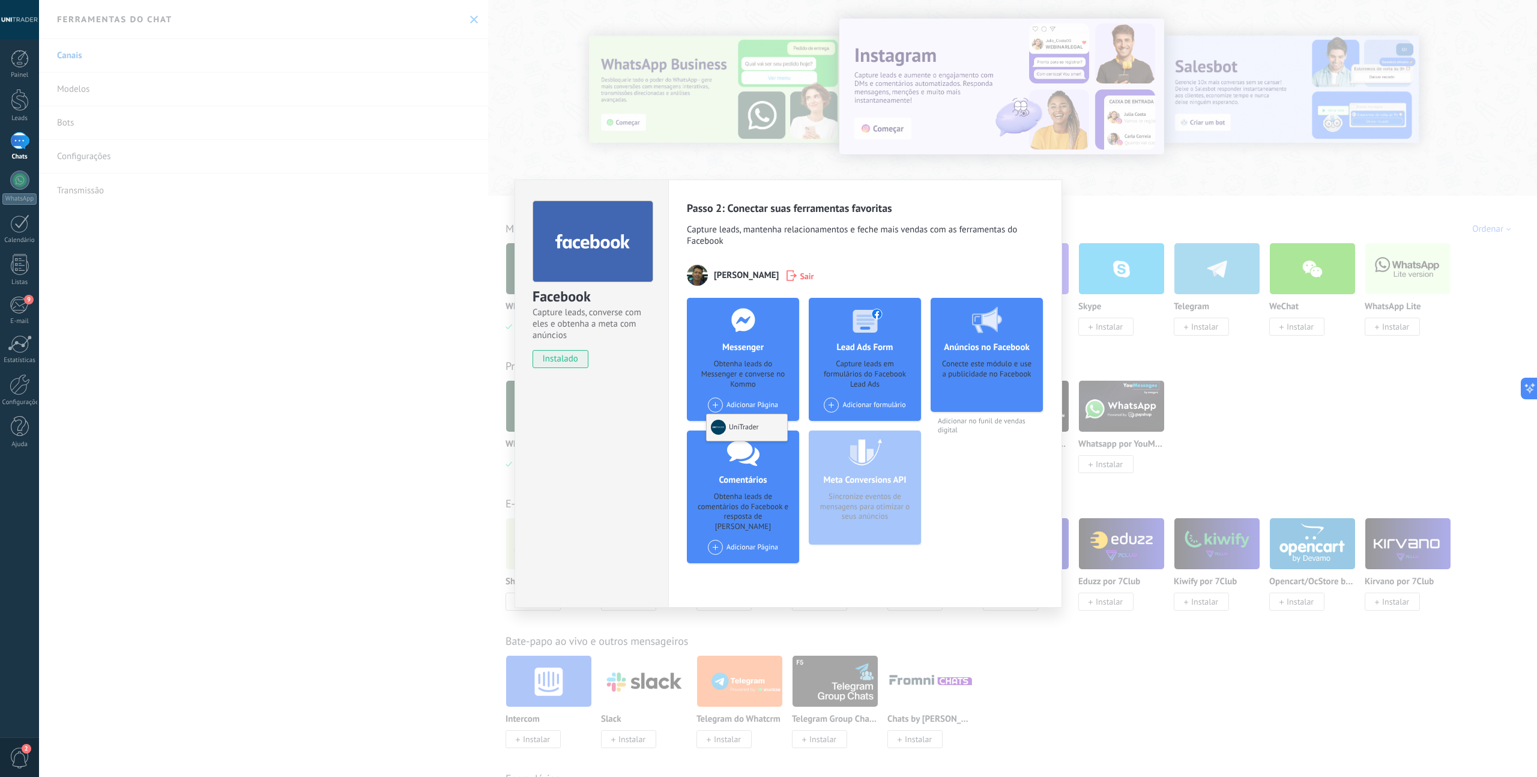
click at [737, 429] on div "UniTrader" at bounding box center [747, 427] width 80 height 26
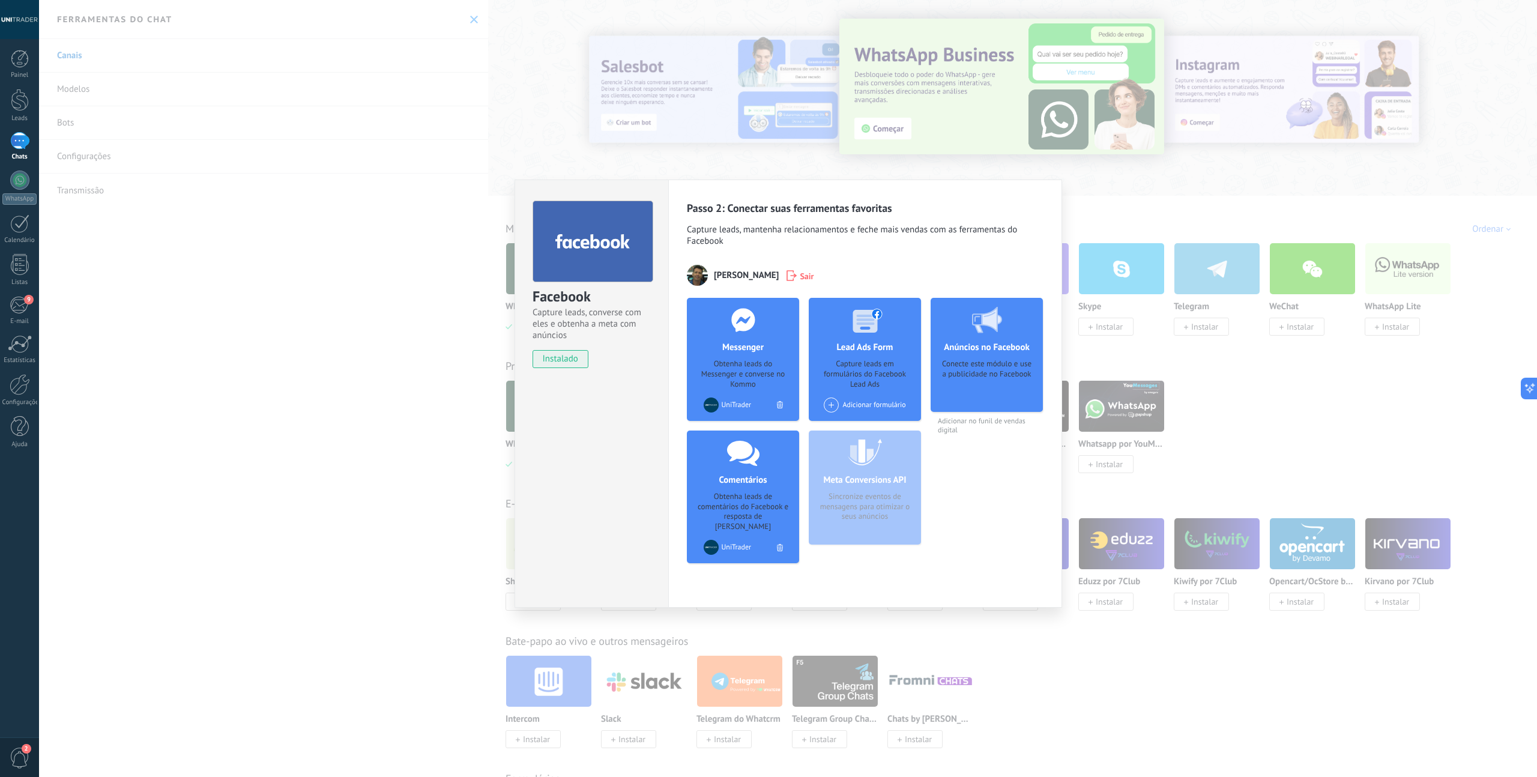
click at [1214, 373] on div "Facebook Capture leads, converse com eles e obtenha a meta com anúncios instala…" at bounding box center [788, 388] width 1498 height 777
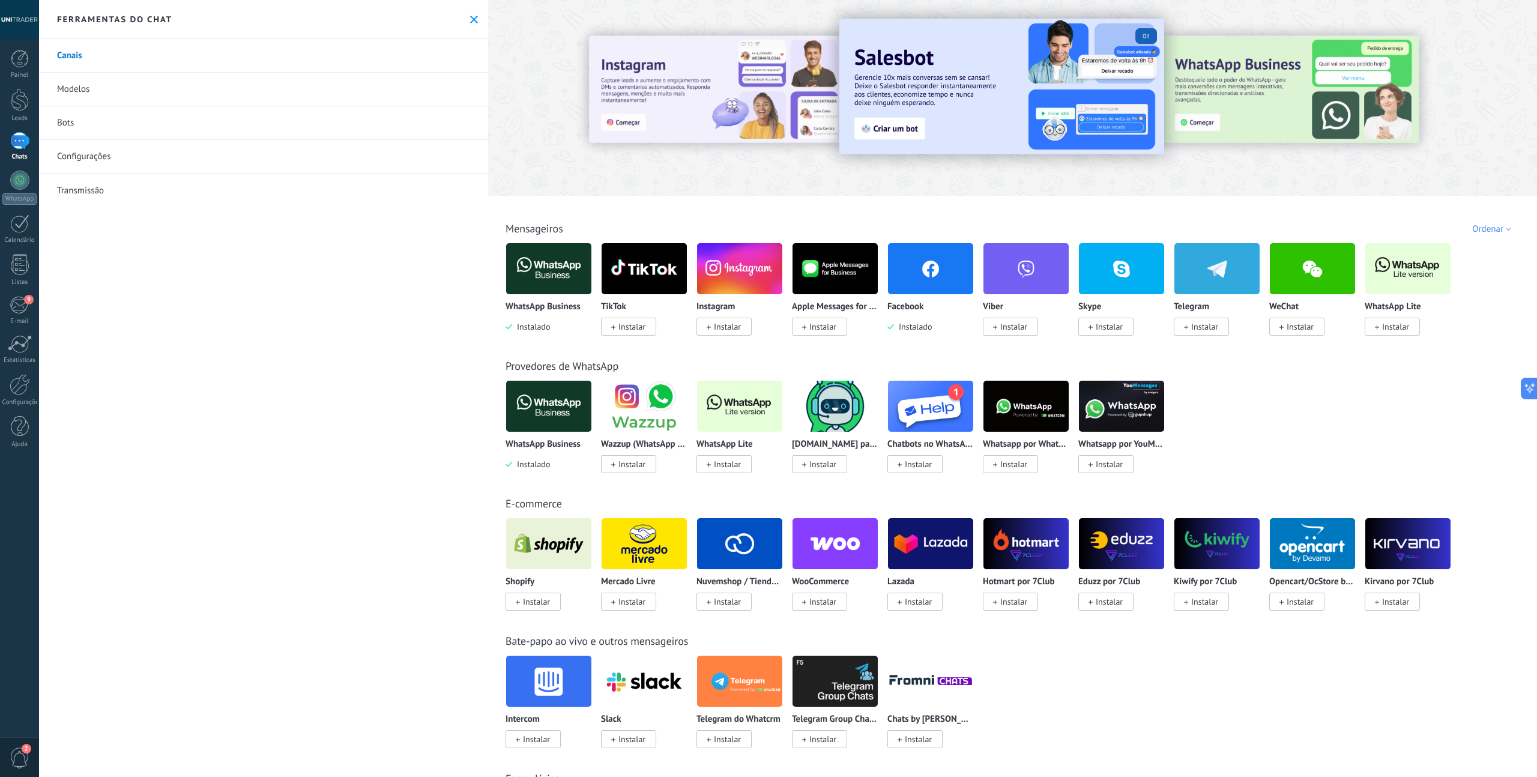
click at [722, 331] on span "Instalar" at bounding box center [727, 326] width 27 height 11
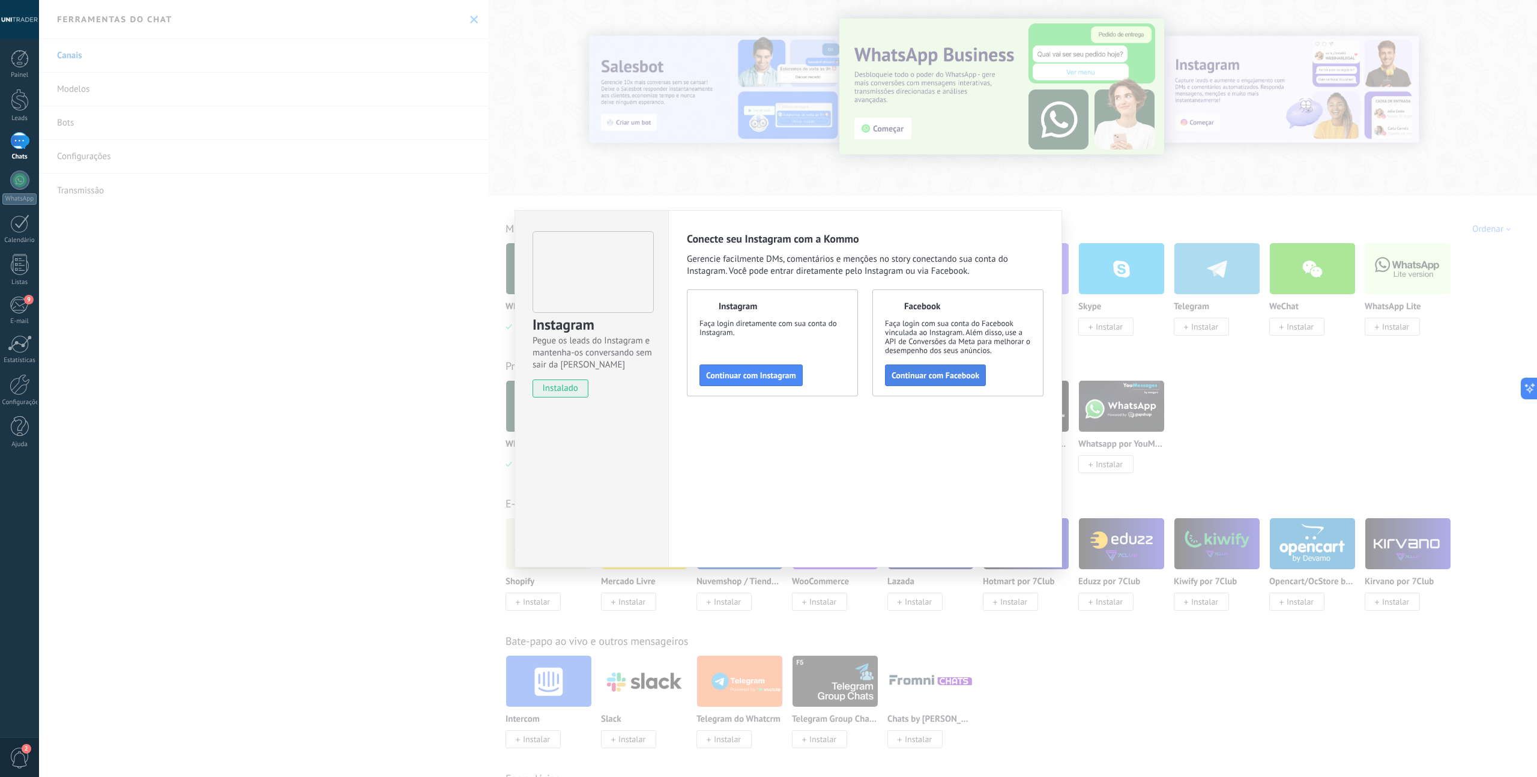
click at [940, 379] on span "Continuar com Facebook" at bounding box center [936, 375] width 88 height 8
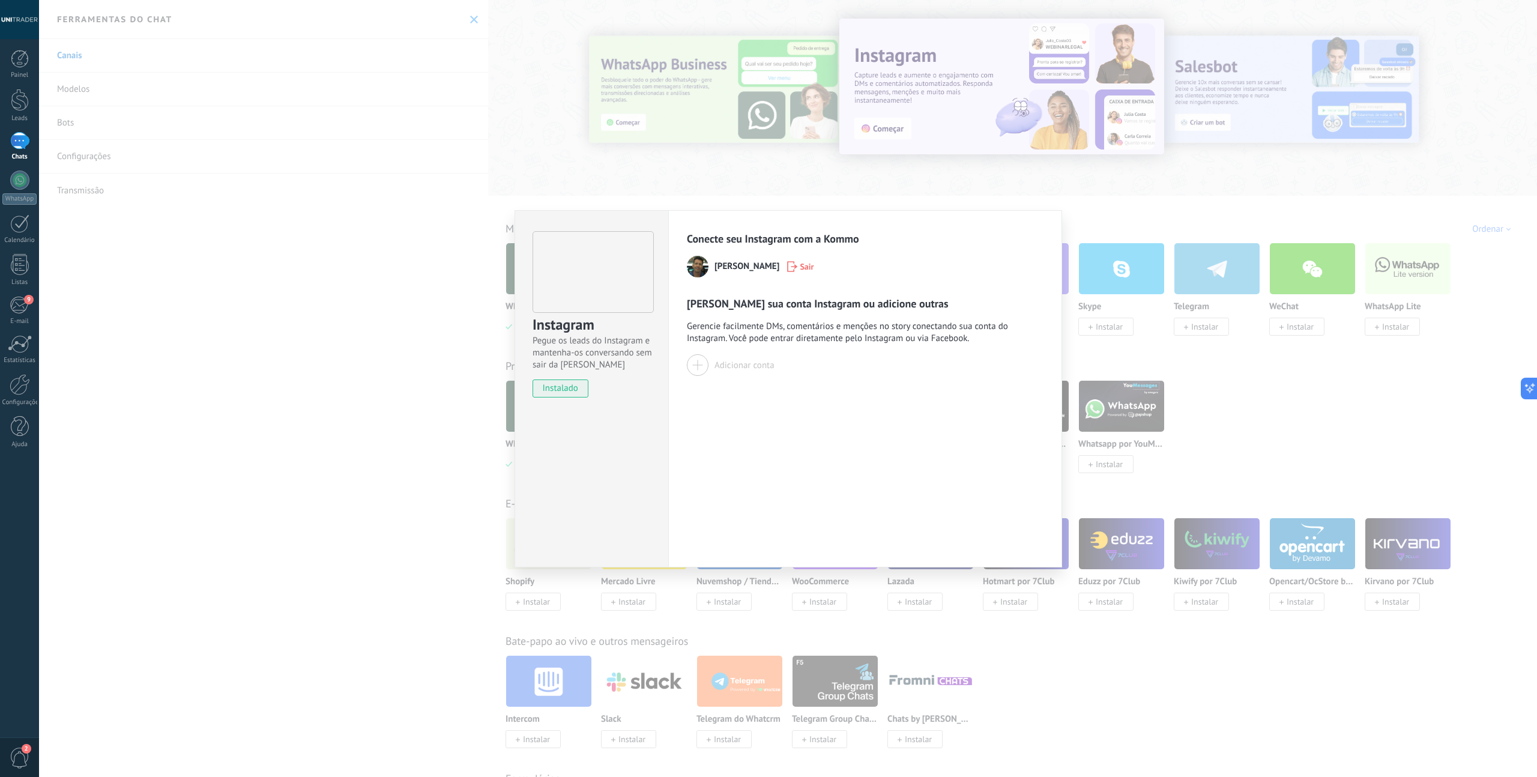
click at [701, 368] on div at bounding box center [698, 365] width 22 height 22
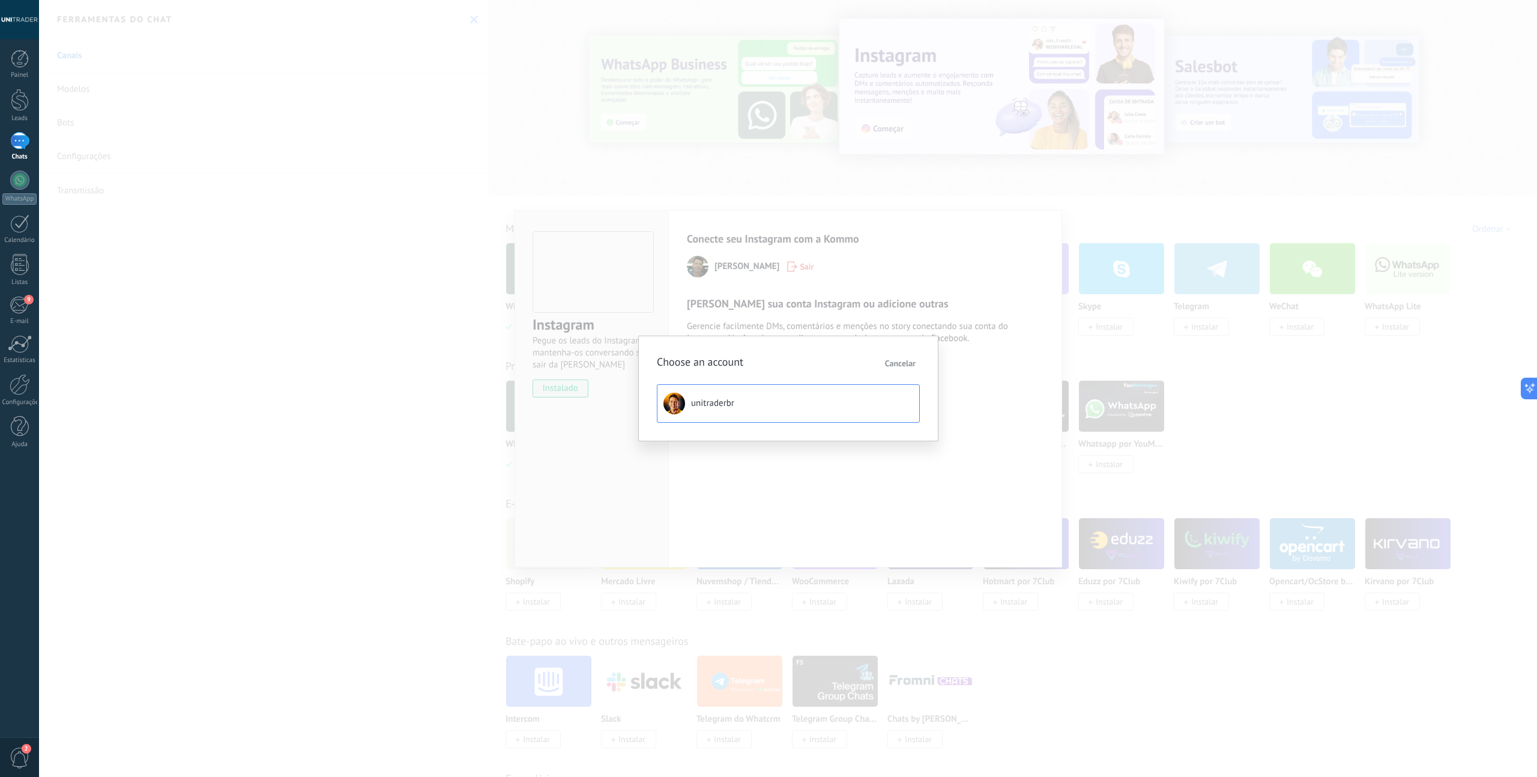
click at [721, 403] on span "unitraderbr" at bounding box center [712, 403] width 43 height 12
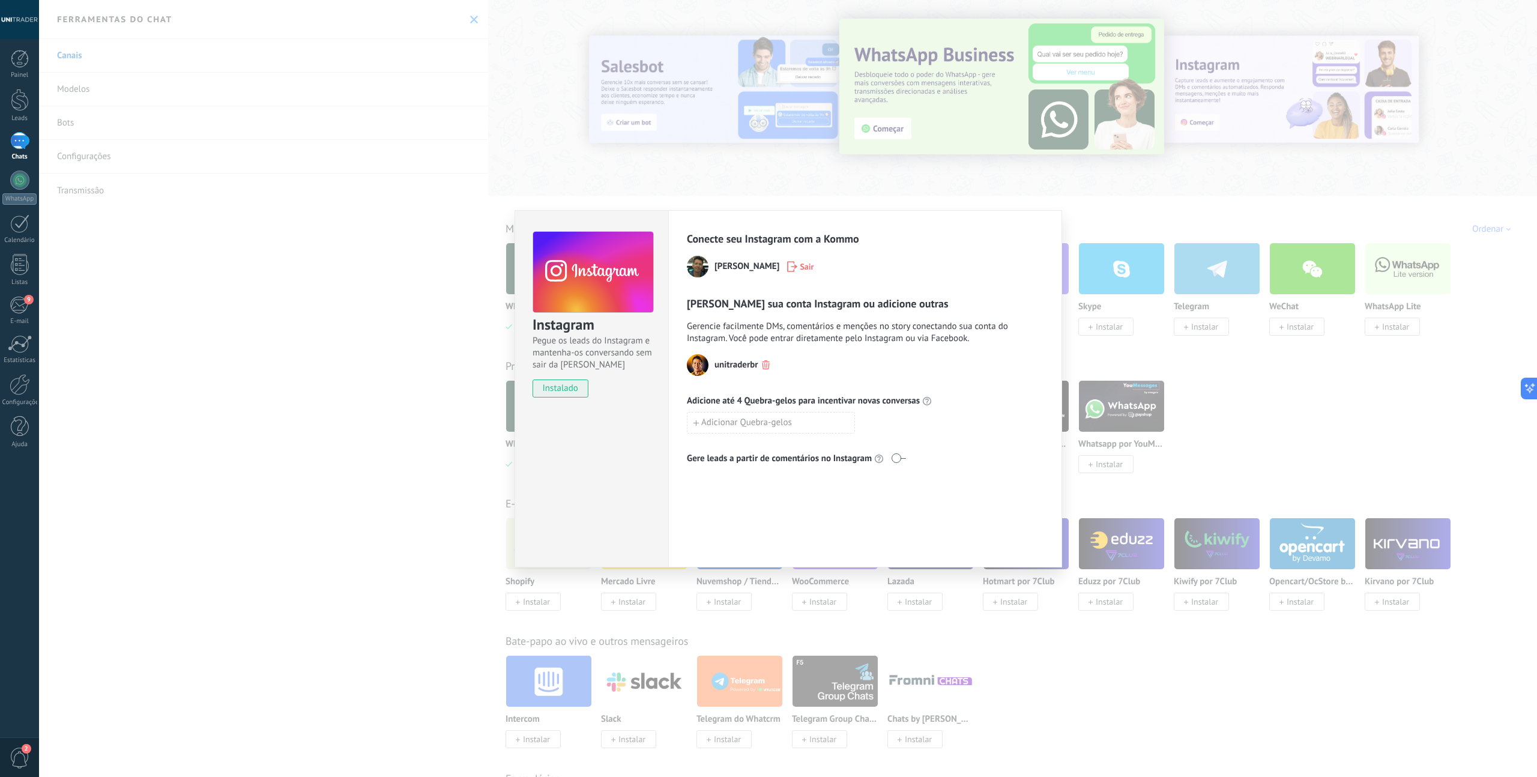
click at [444, 530] on div "Instagram Pegue os leads do Instagram e mantenha-os conversando sem sair da Kom…" at bounding box center [788, 388] width 1498 height 777
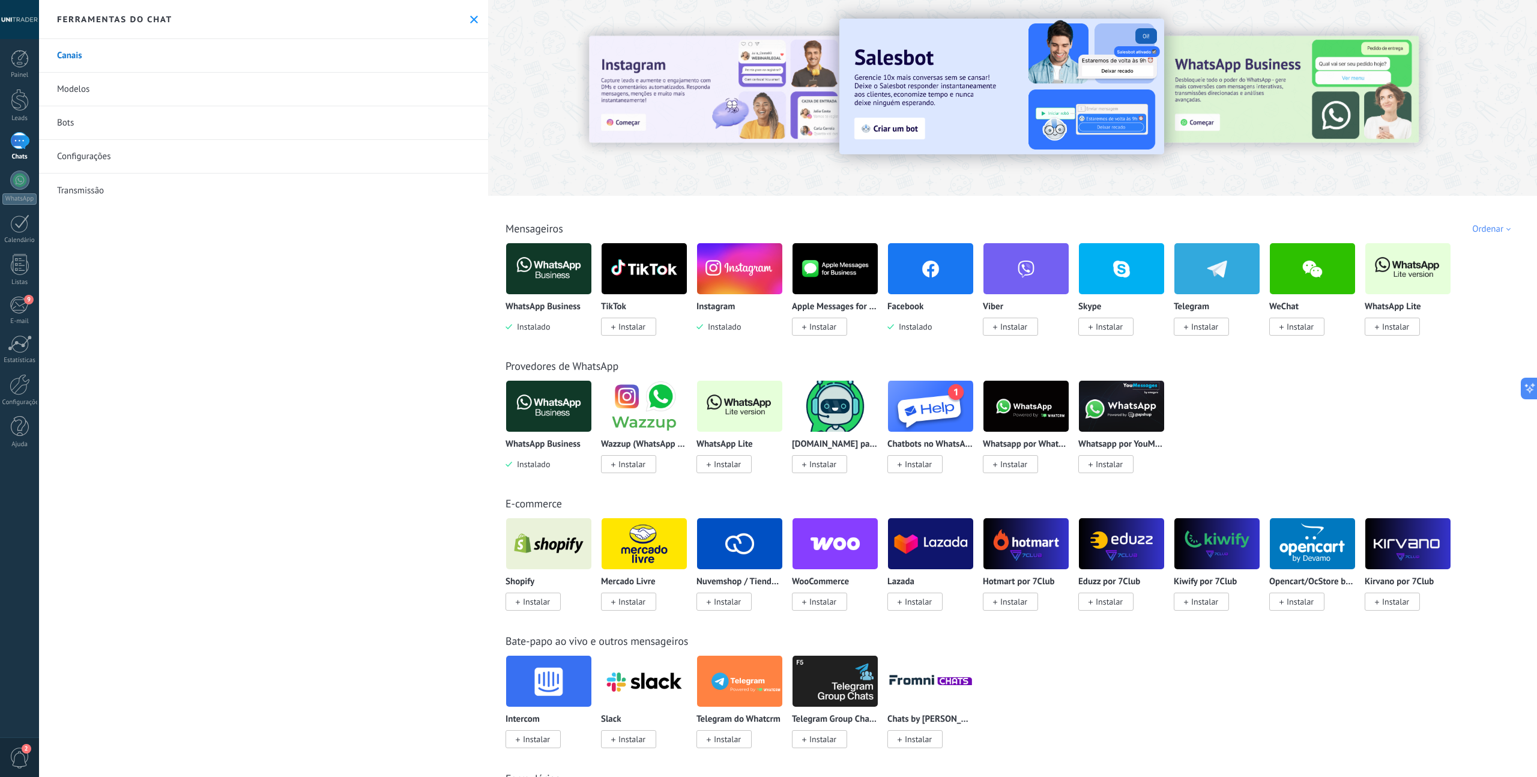
click at [1032, 548] on img at bounding box center [1025, 544] width 85 height 58
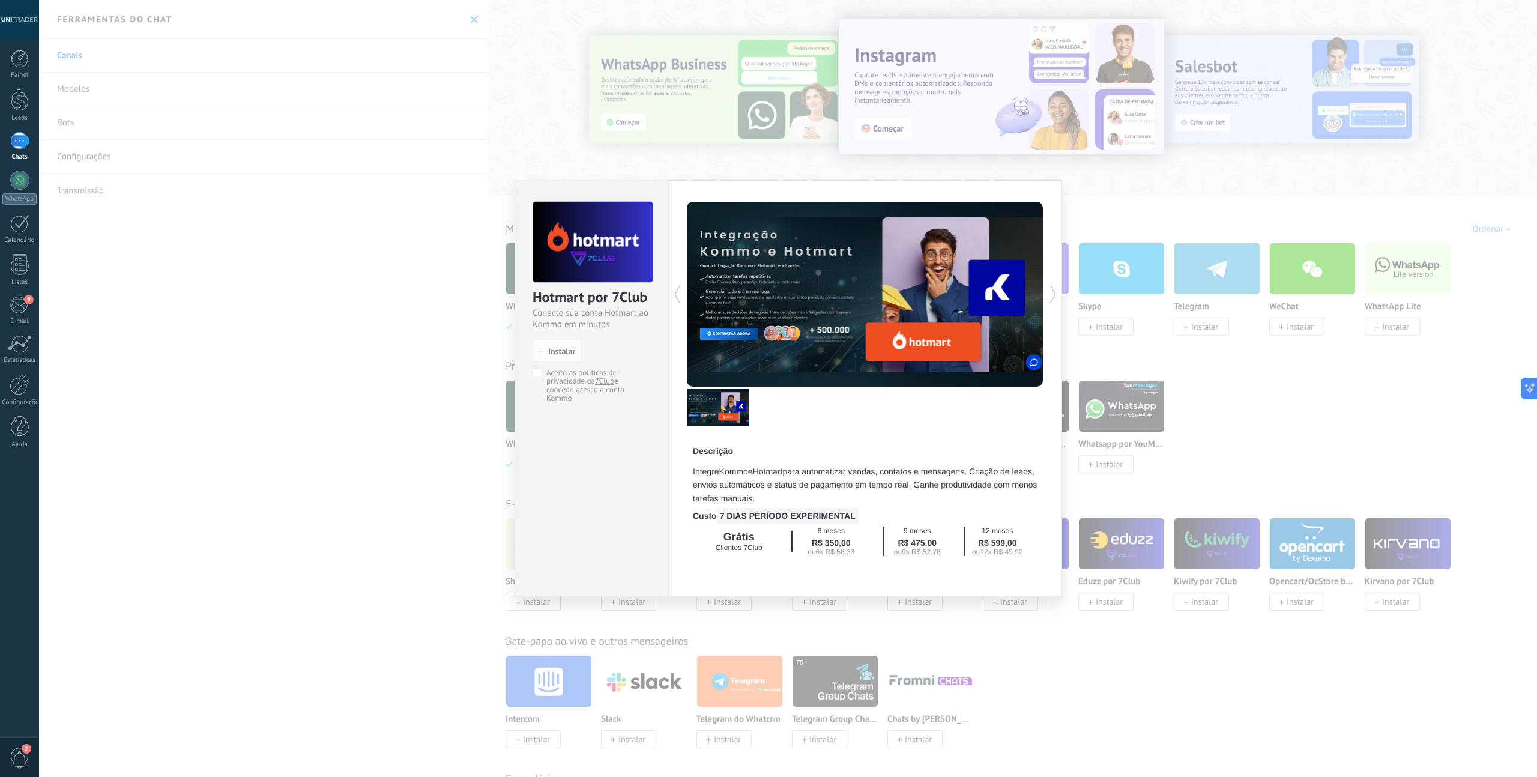
click at [417, 382] on div "Hotmart por 7Club Conecte sua conta Hotmart ao Kommo em minutos install Instala…" at bounding box center [788, 388] width 1498 height 777
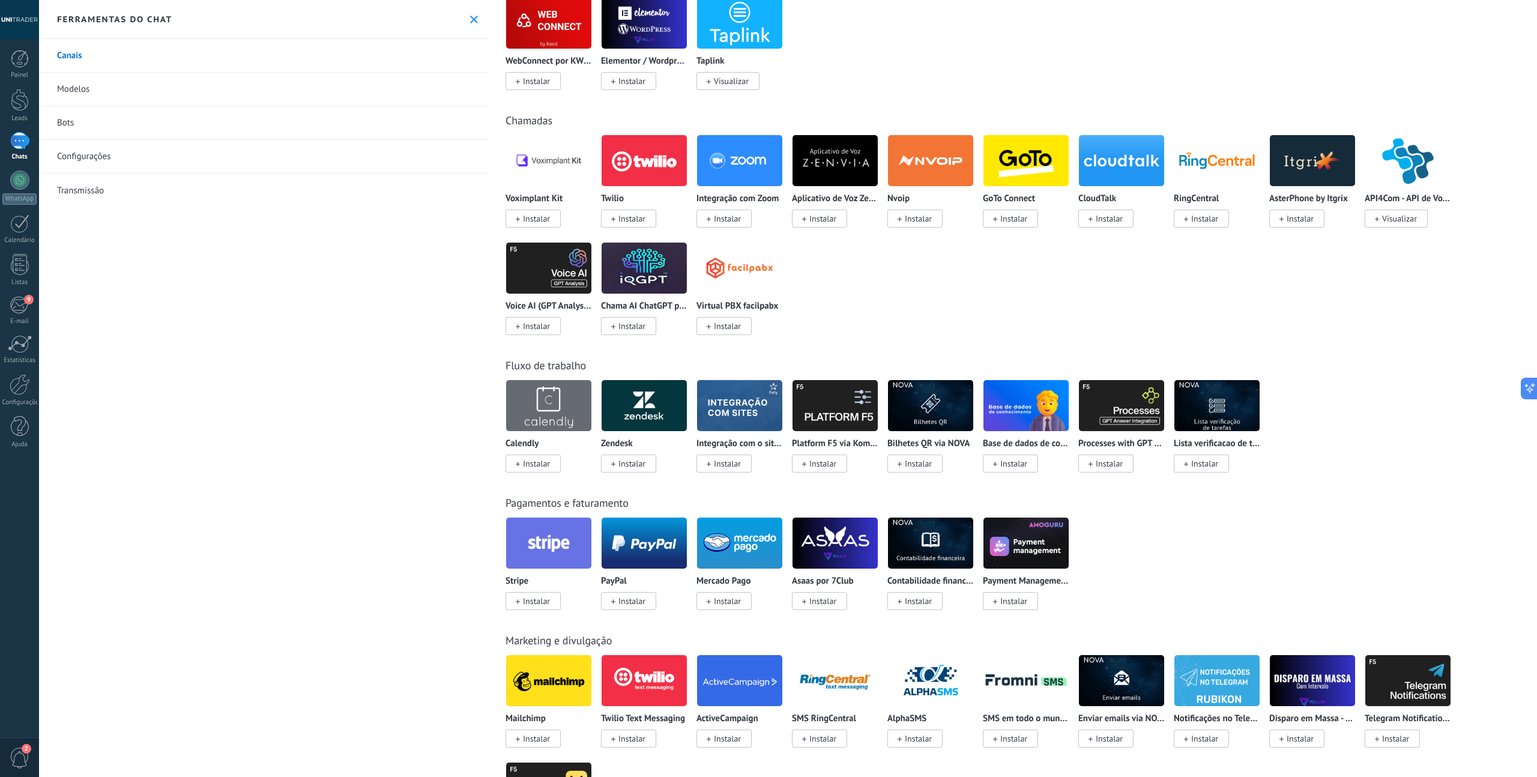
scroll to position [944, 0]
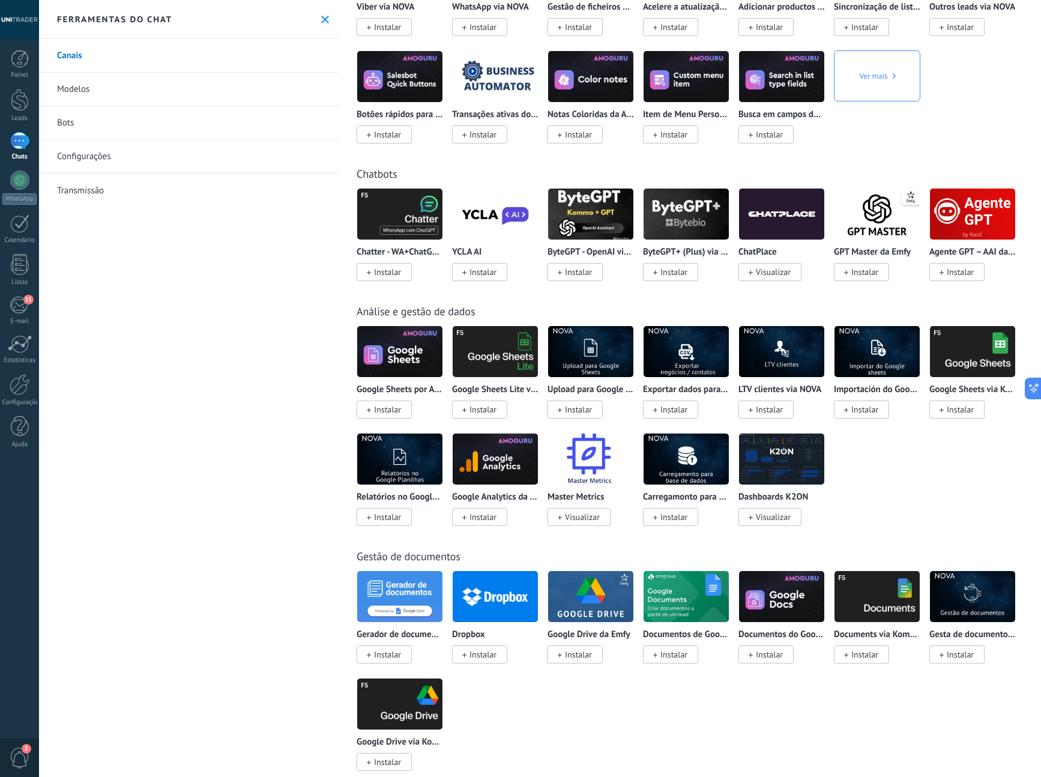
scroll to position [2686, 0]
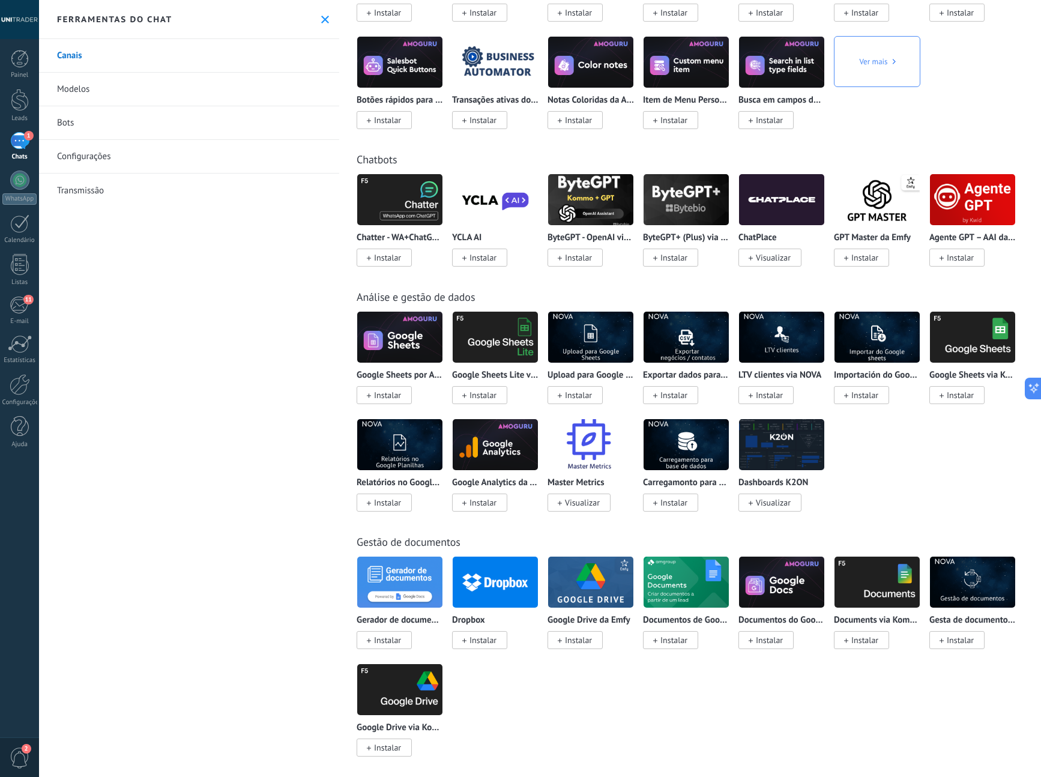
click at [25, 138] on span "1" at bounding box center [29, 136] width 10 height 10
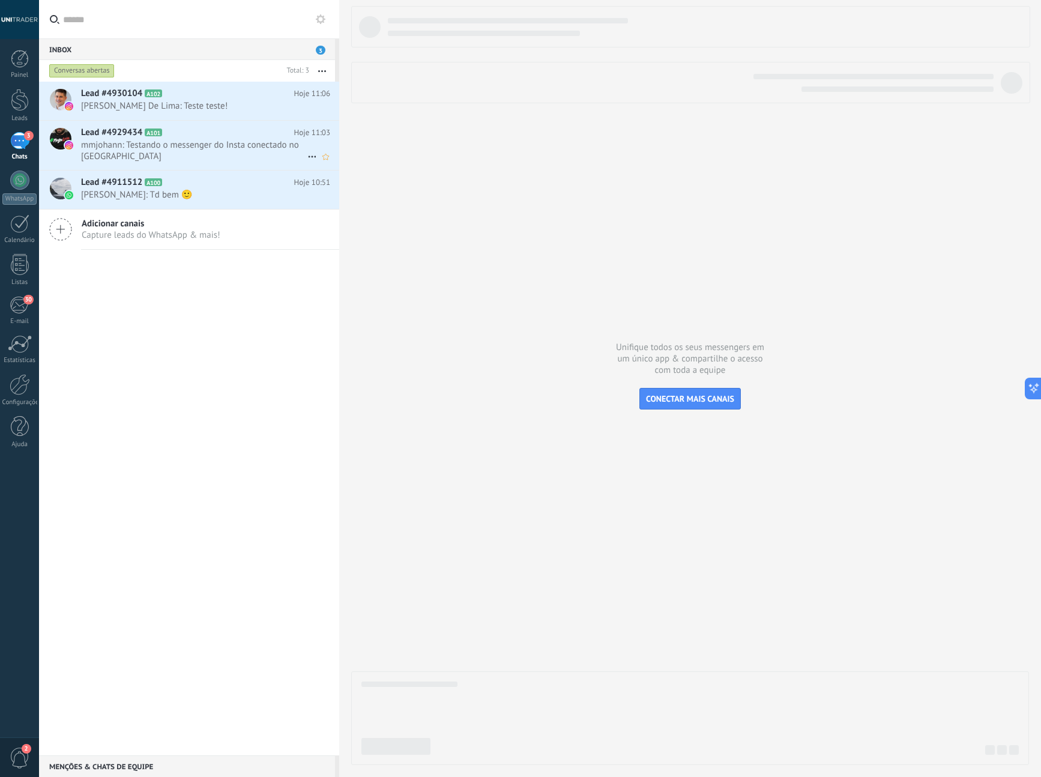
click at [186, 140] on span "mmjohann: Testando o messenger do Insta conectado no [GEOGRAPHIC_DATA]" at bounding box center [194, 150] width 226 height 23
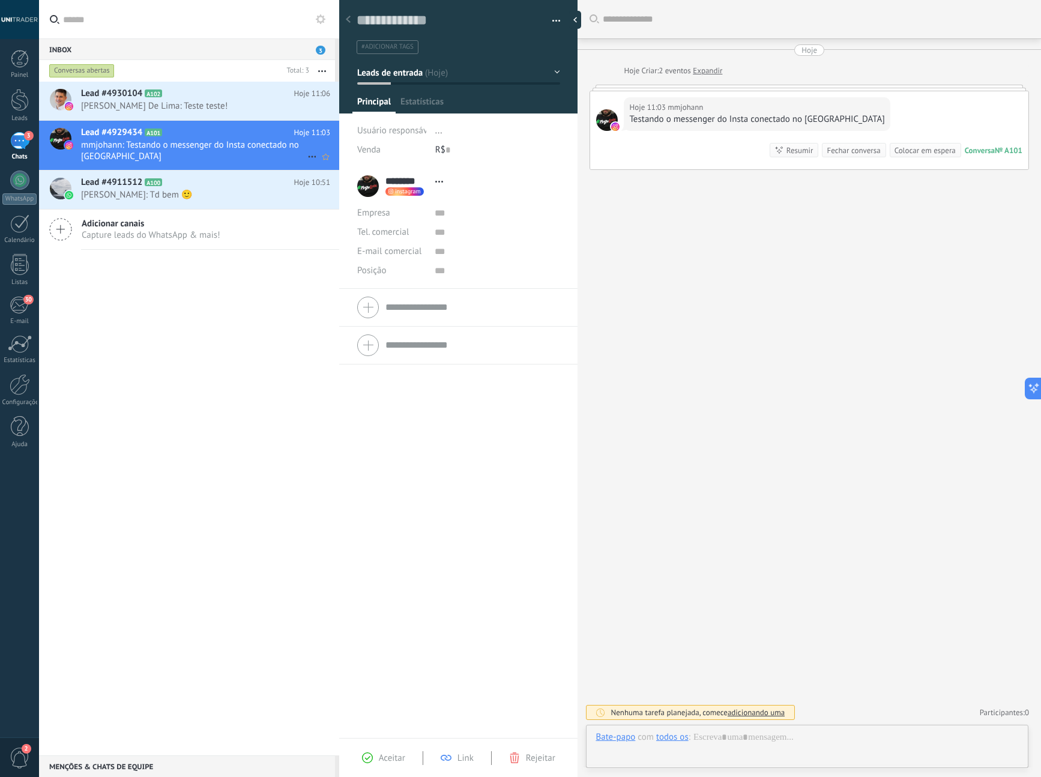
scroll to position [18, 0]
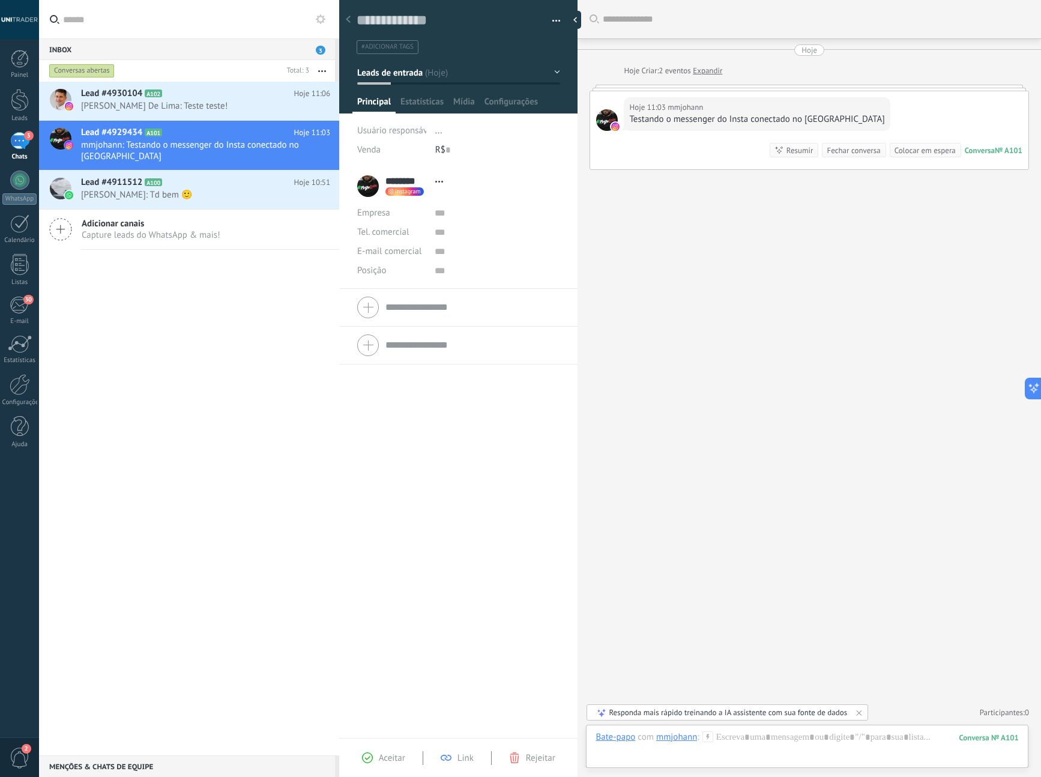
click at [704, 148] on div "Hoje 11:03 mmjohann Testando o messenger do Insta conectado no Kommo Conversa №…" at bounding box center [809, 130] width 438 height 78
click at [859, 118] on div "Hoje 11:03 mmjohann Testando o messenger do Insta conectado no Kommo Conversa №…" at bounding box center [809, 130] width 438 height 78
click at [241, 195] on span "[PERSON_NAME]: Td bem 🙂" at bounding box center [194, 194] width 226 height 11
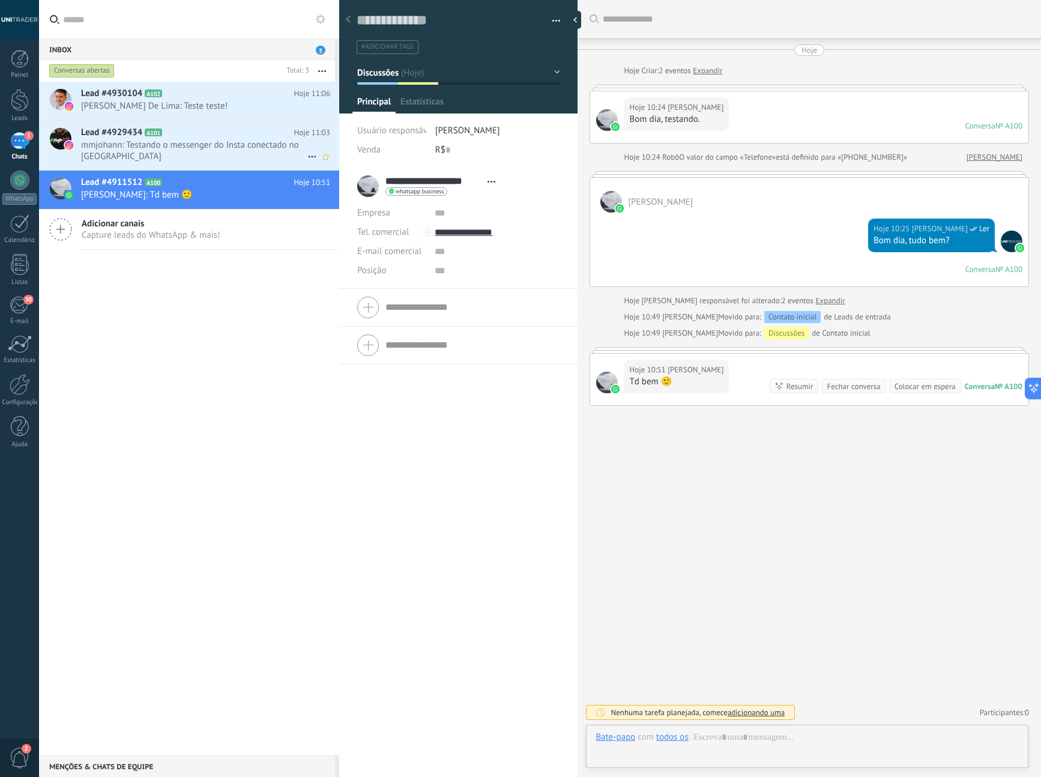
scroll to position [18, 0]
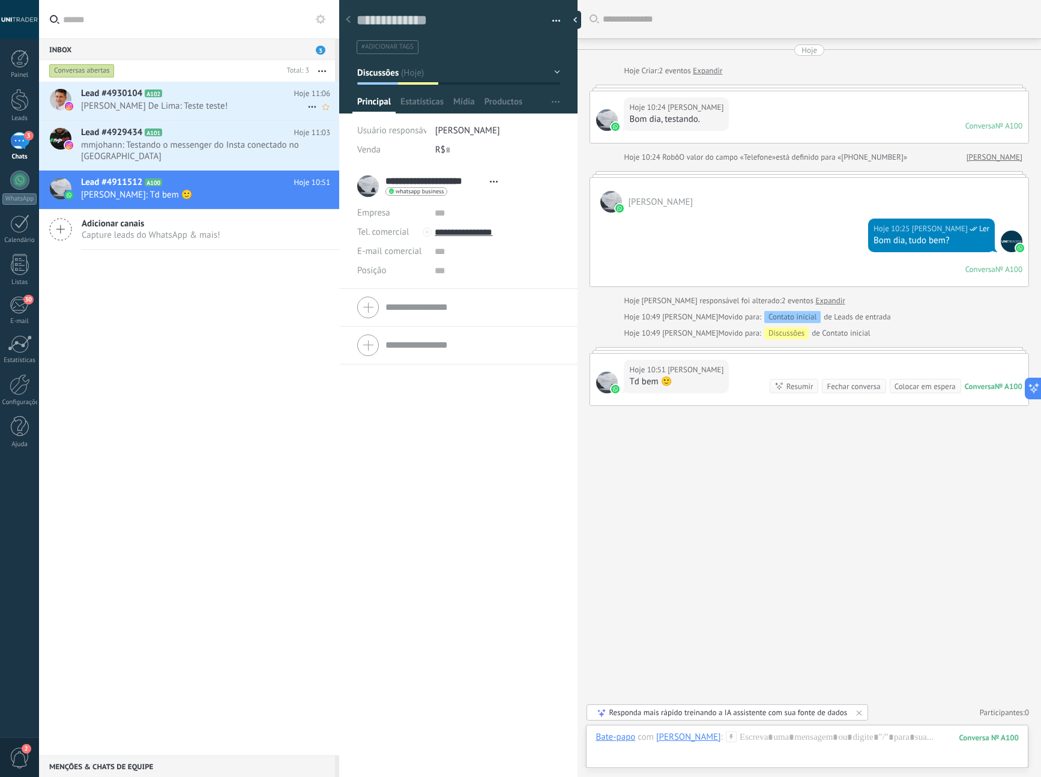
click at [216, 107] on span "[PERSON_NAME] De Lima: Teste teste!" at bounding box center [194, 105] width 226 height 11
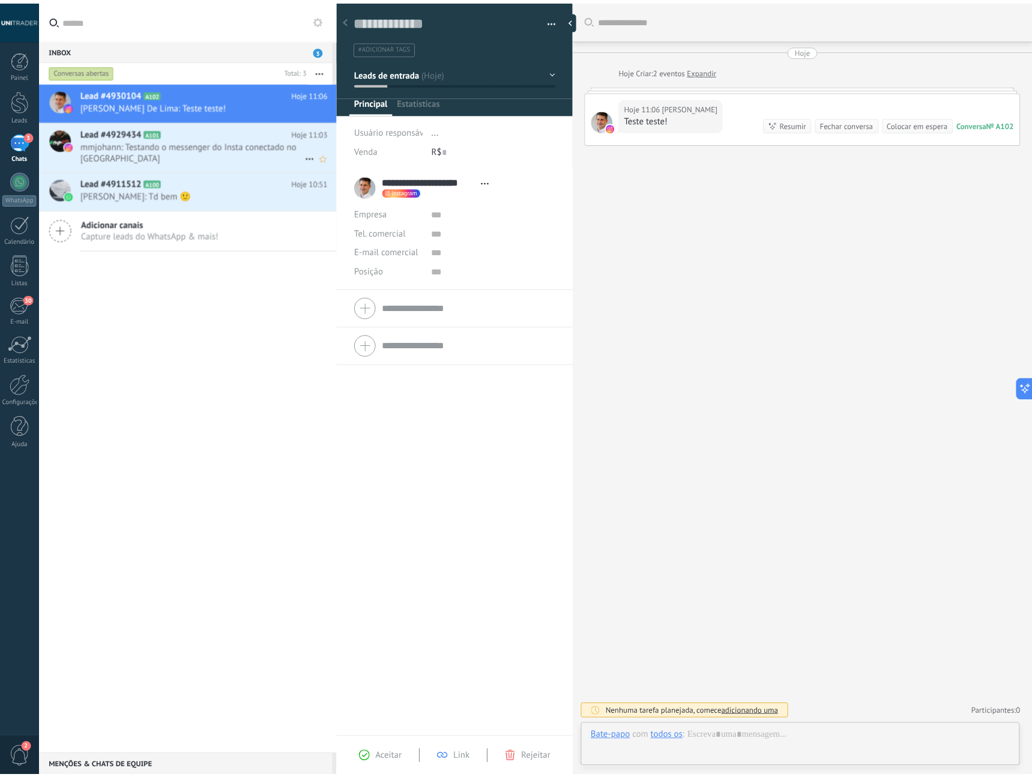
scroll to position [18, 0]
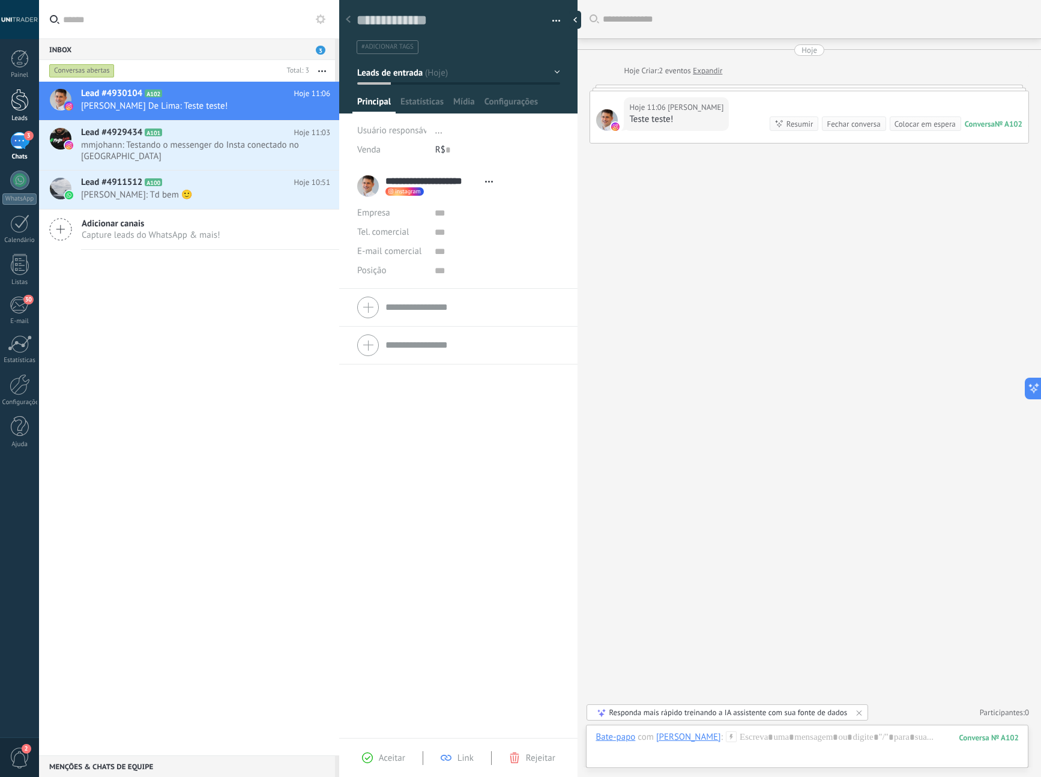
click at [28, 102] on div at bounding box center [20, 100] width 18 height 22
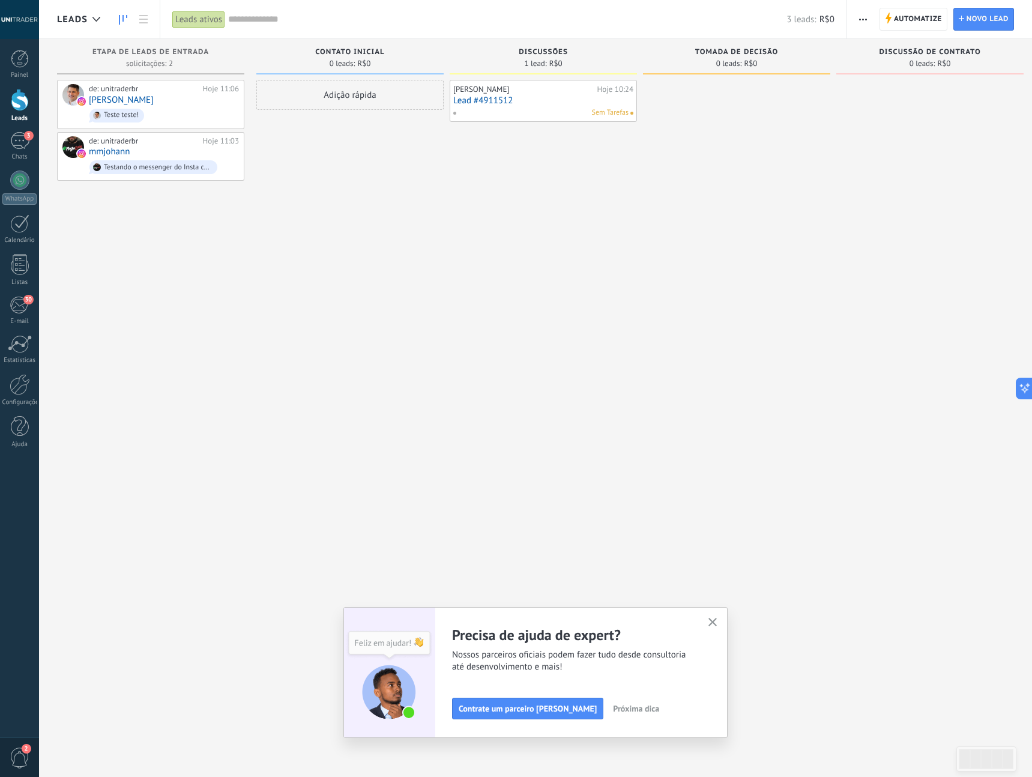
click at [613, 710] on span "Próxima dica" at bounding box center [636, 708] width 46 height 8
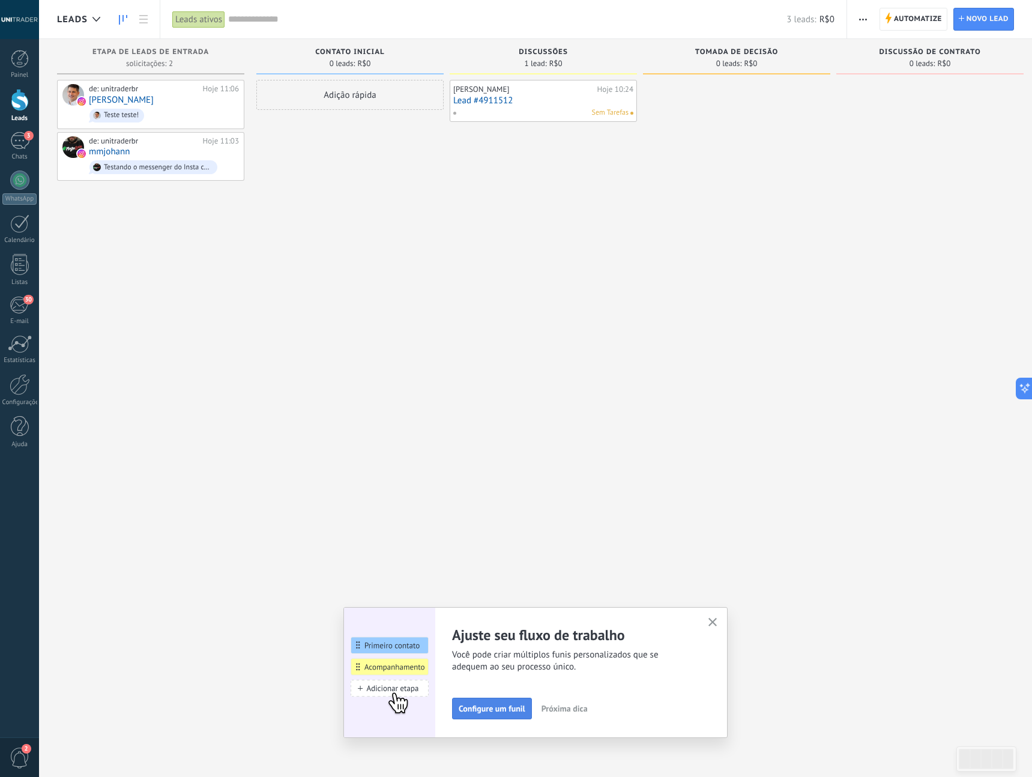
click at [516, 711] on span "Configure um funil" at bounding box center [492, 708] width 67 height 8
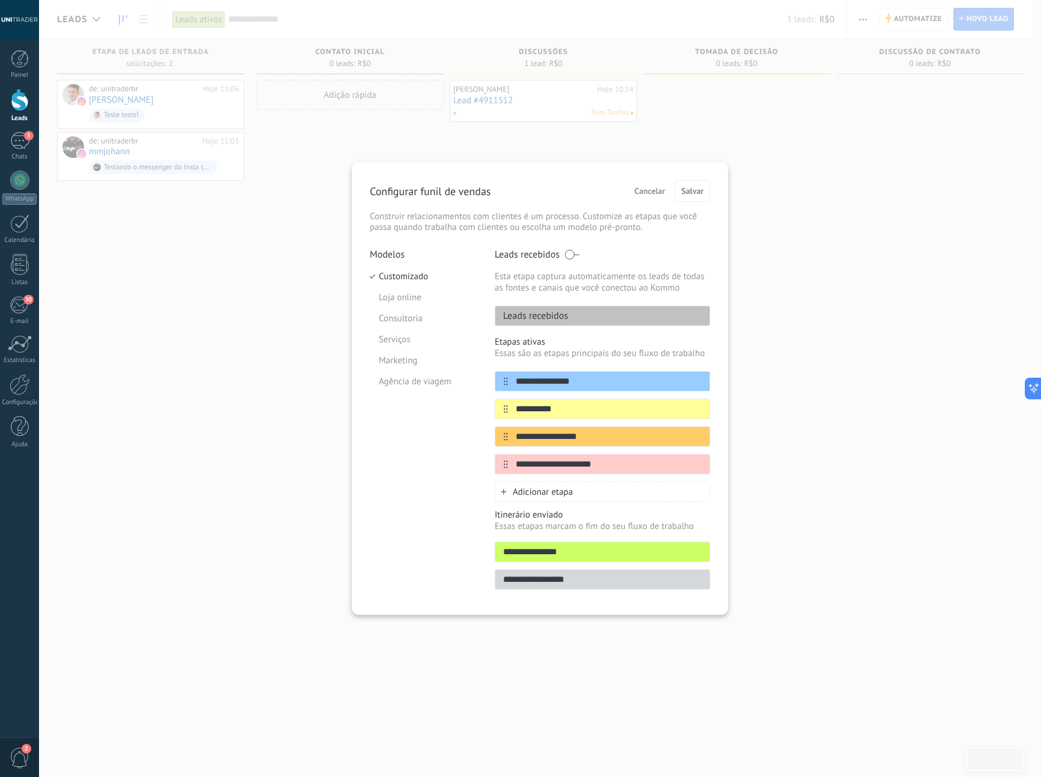
click at [650, 193] on span "Cancelar" at bounding box center [650, 191] width 31 height 8
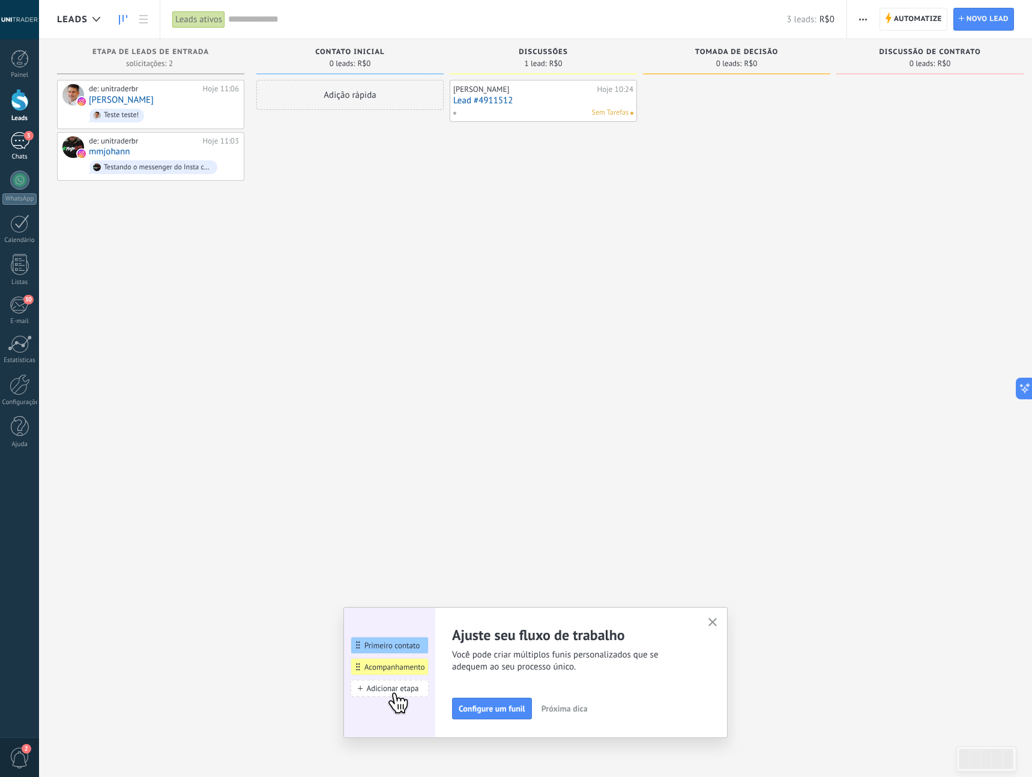
click at [22, 150] on link "3 Chats" at bounding box center [19, 146] width 39 height 29
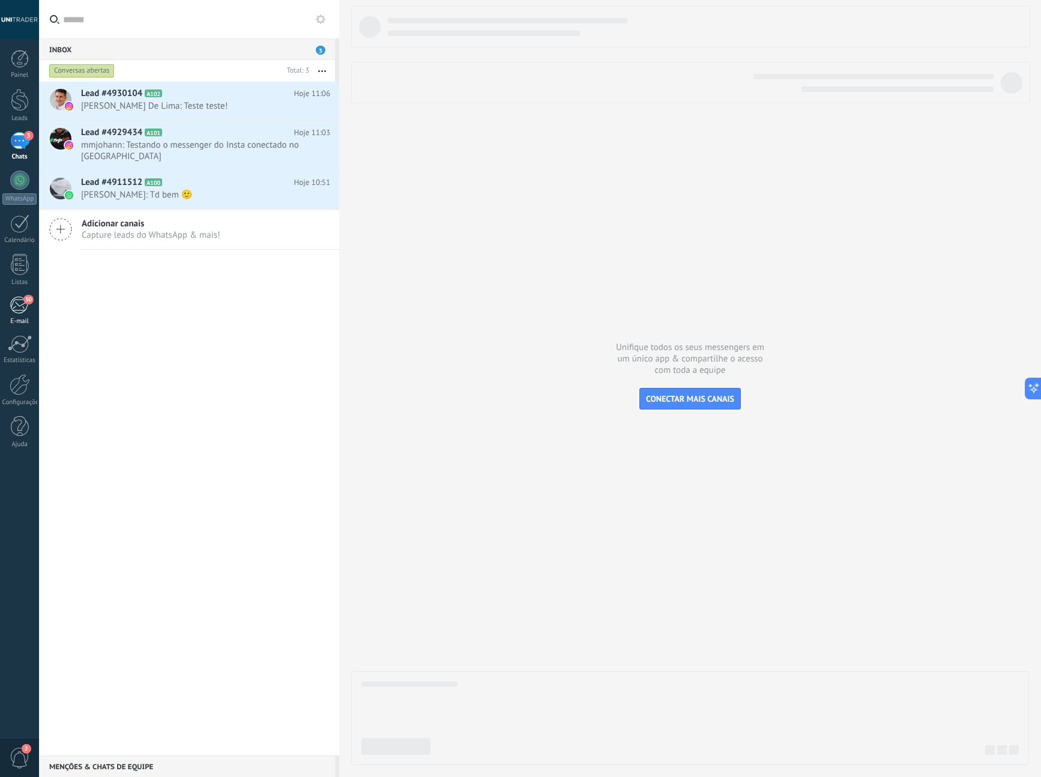
click at [21, 304] on div "30" at bounding box center [20, 305] width 20 height 18
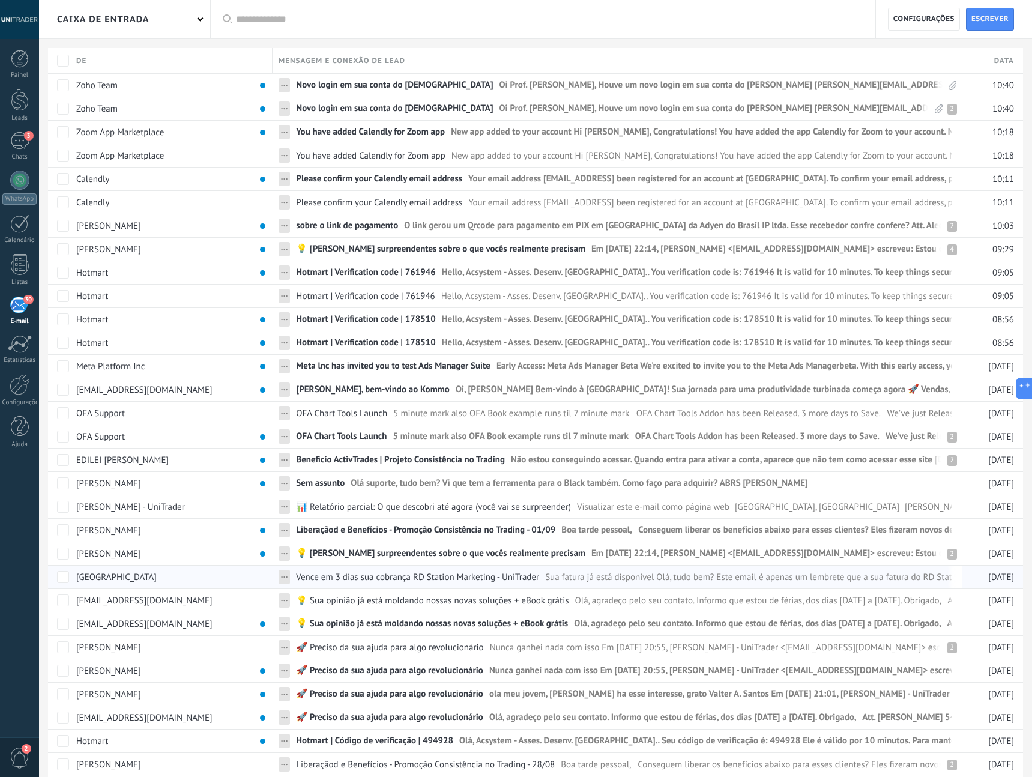
click at [366, 576] on span "Vence em 3 dias sua cobrança RD Station Marketing - UniTrader" at bounding box center [417, 577] width 243 height 11
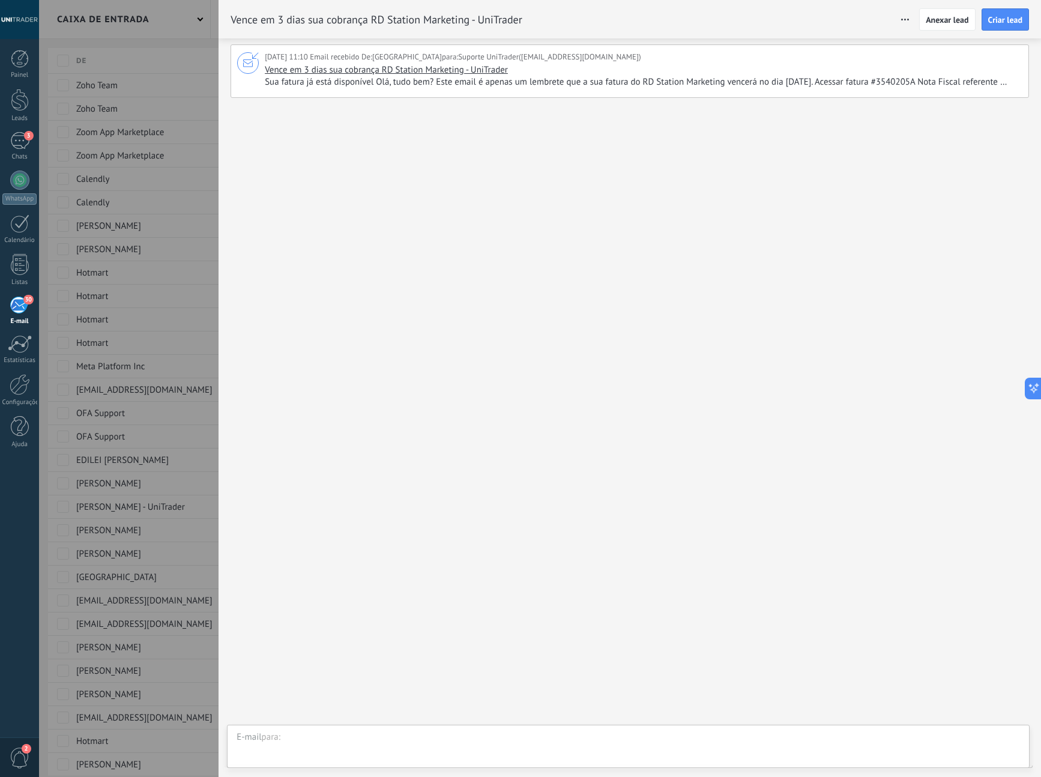
click at [595, 88] on span "Sua fatura já está disponível Olá, tudo bem? Este email é apenas um lembrete qu…" at bounding box center [642, 82] width 755 height 12
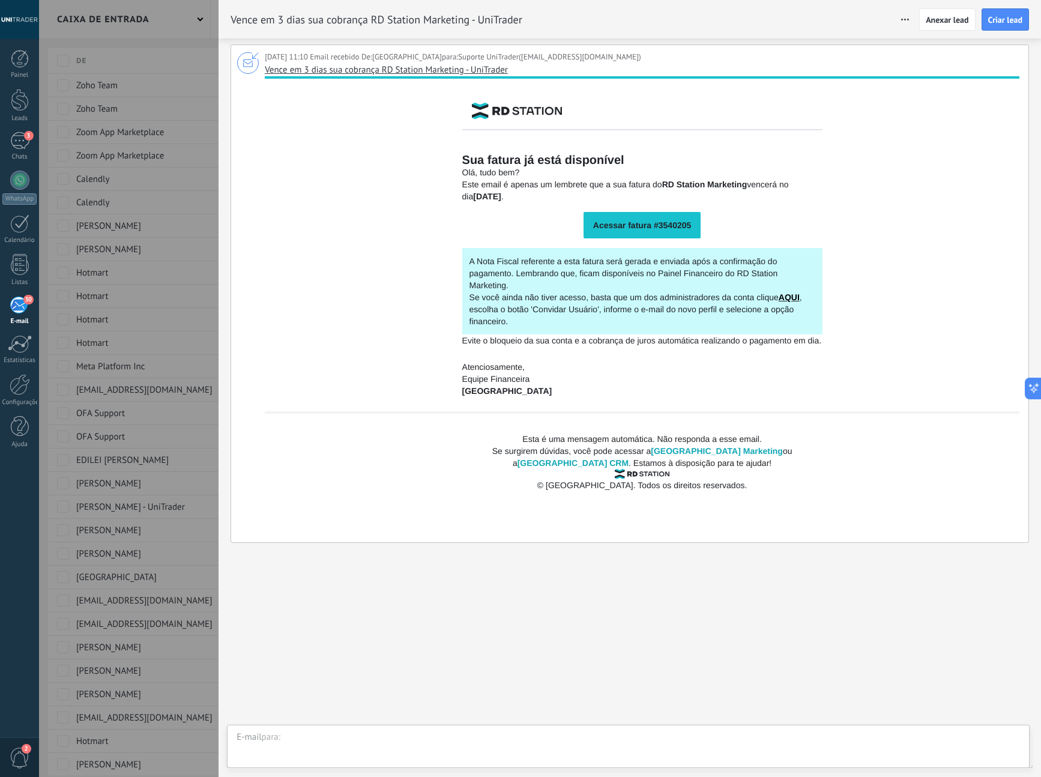
click at [177, 22] on div at bounding box center [520, 388] width 1041 height 777
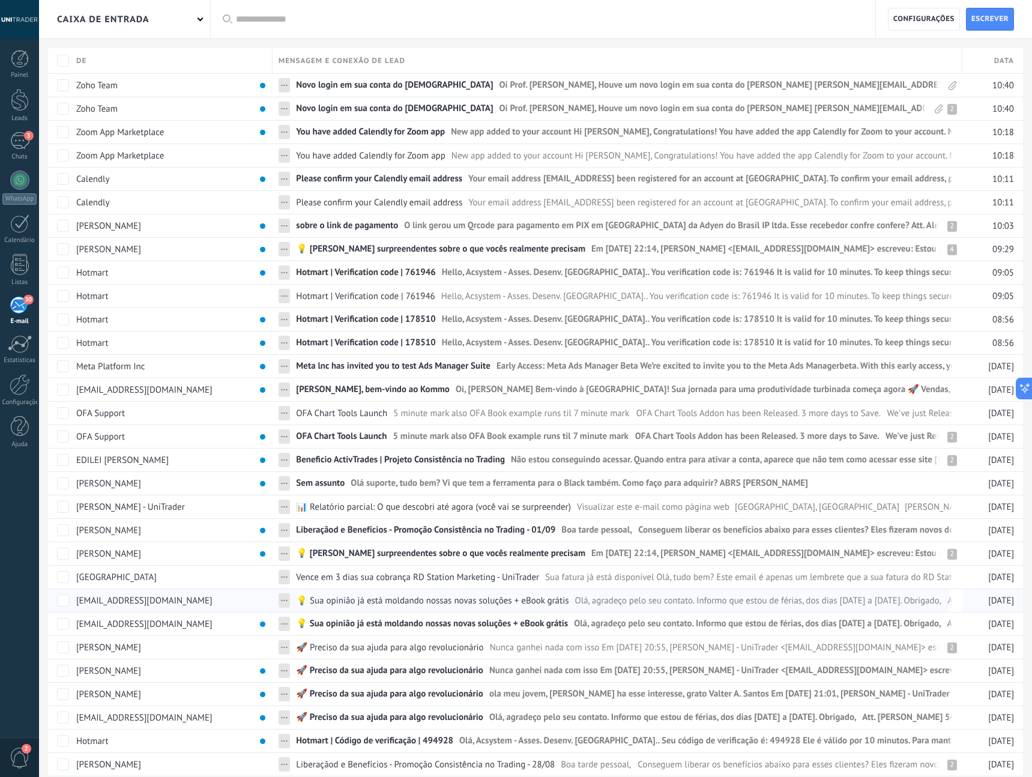
scroll to position [2, 0]
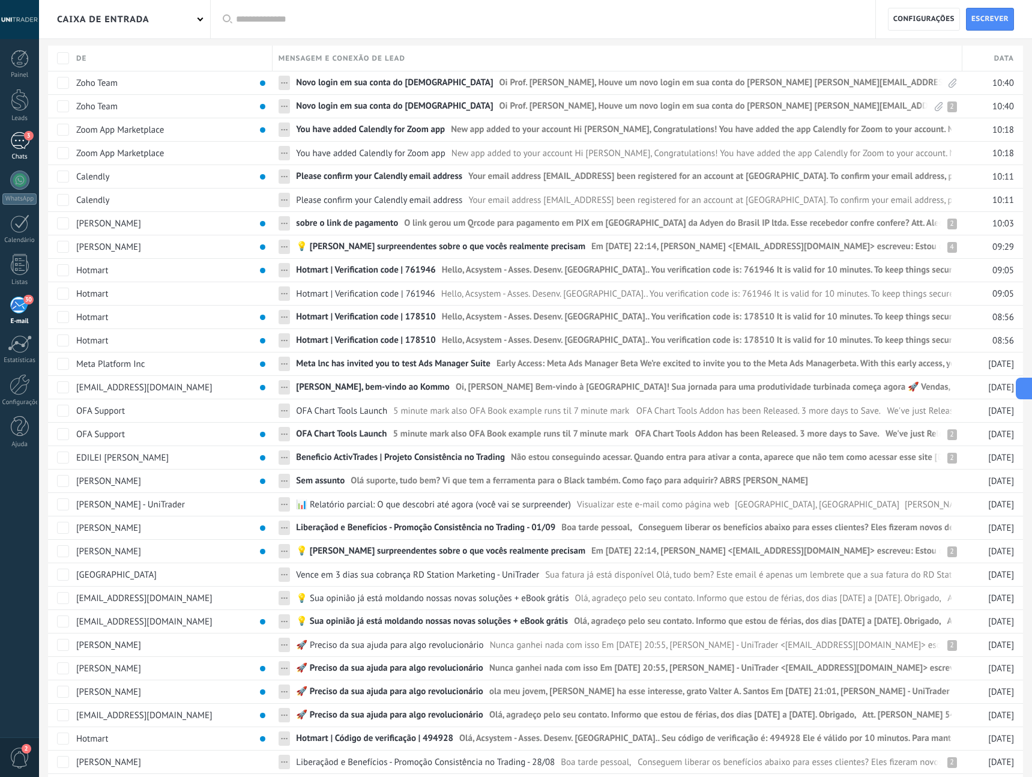
click at [17, 140] on div "3" at bounding box center [19, 140] width 19 height 17
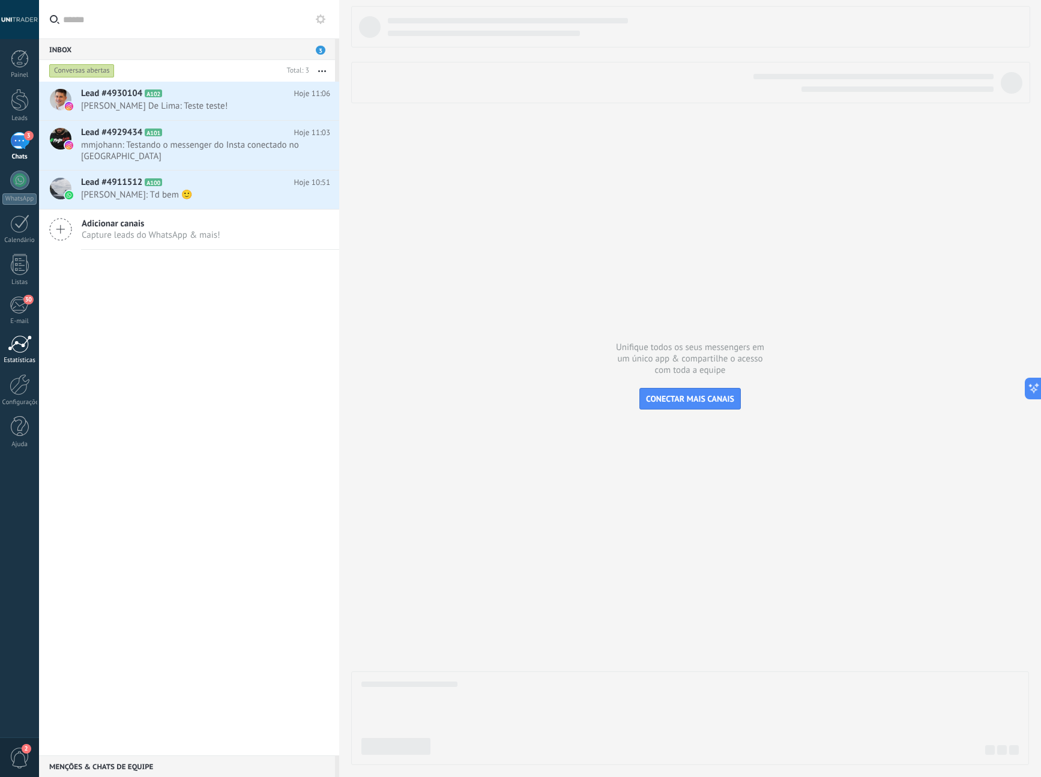
click at [17, 351] on div at bounding box center [20, 344] width 24 height 18
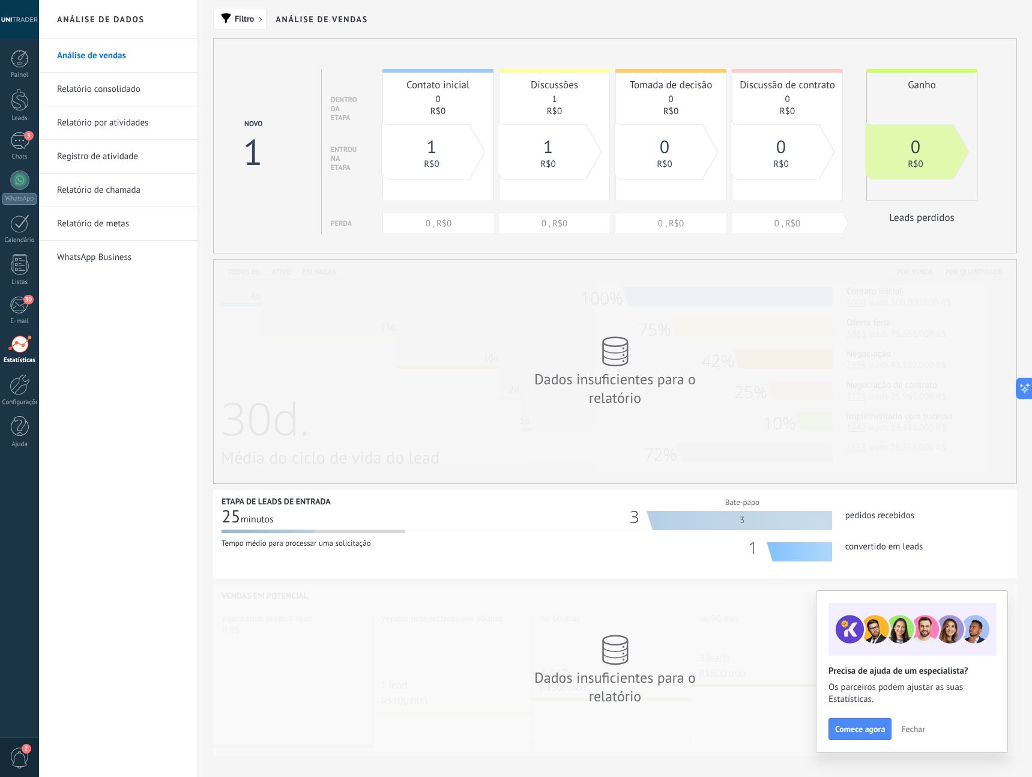
click at [116, 120] on link "Relatório por atividades" at bounding box center [121, 123] width 128 height 34
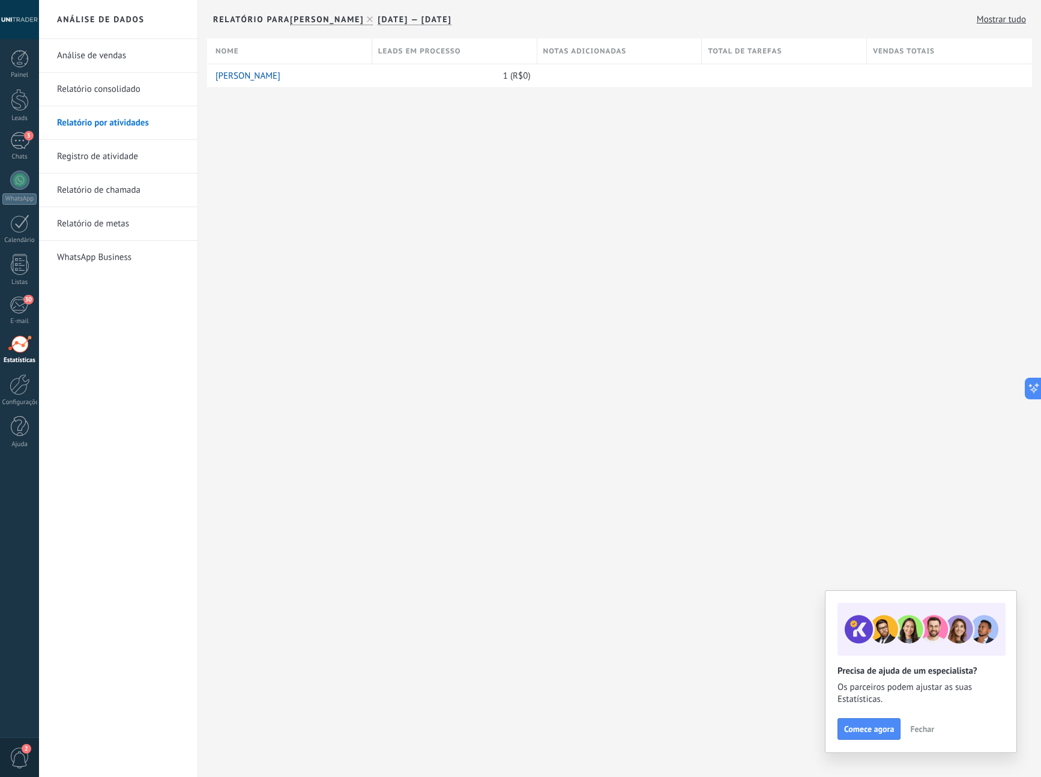
click at [102, 260] on link "WhatsApp Business" at bounding box center [121, 258] width 128 height 34
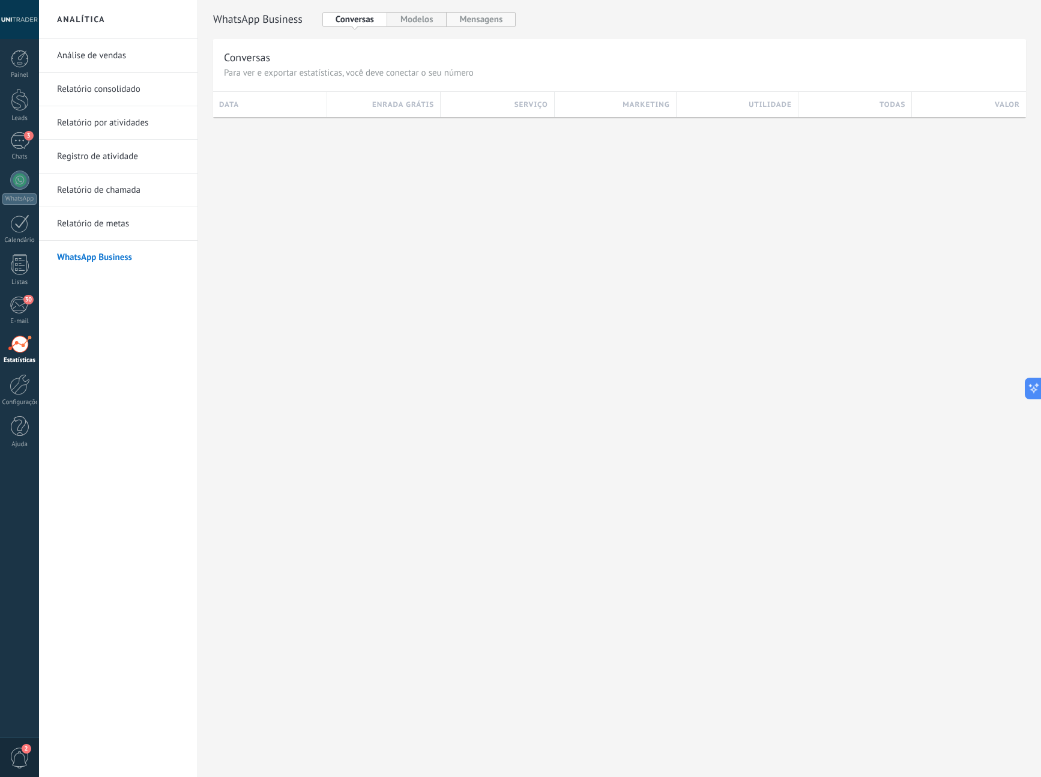
click at [484, 20] on button "Mensagens" at bounding box center [482, 19] width 70 height 15
click at [407, 25] on button "Modelos" at bounding box center [416, 19] width 59 height 15
click at [360, 21] on button "Conversas" at bounding box center [354, 19] width 65 height 15
click at [94, 157] on link "Registro de atividade" at bounding box center [121, 157] width 128 height 34
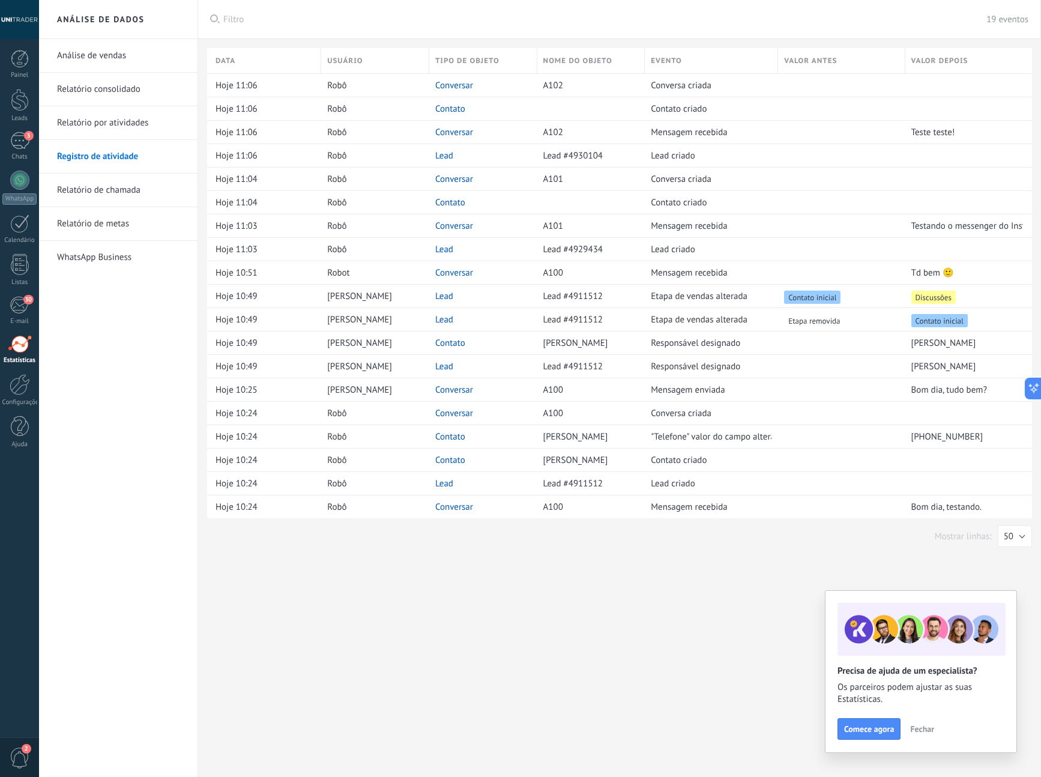
click at [119, 223] on link "Relatório de metas" at bounding box center [121, 224] width 128 height 34
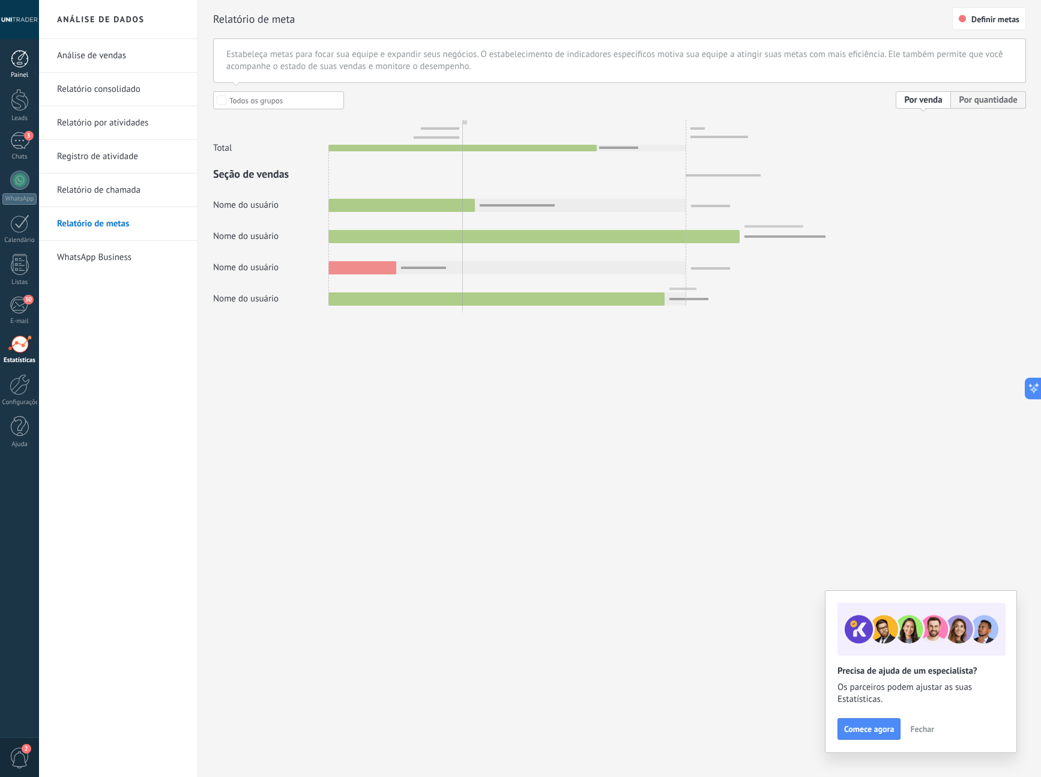
click at [20, 66] on div at bounding box center [20, 59] width 18 height 18
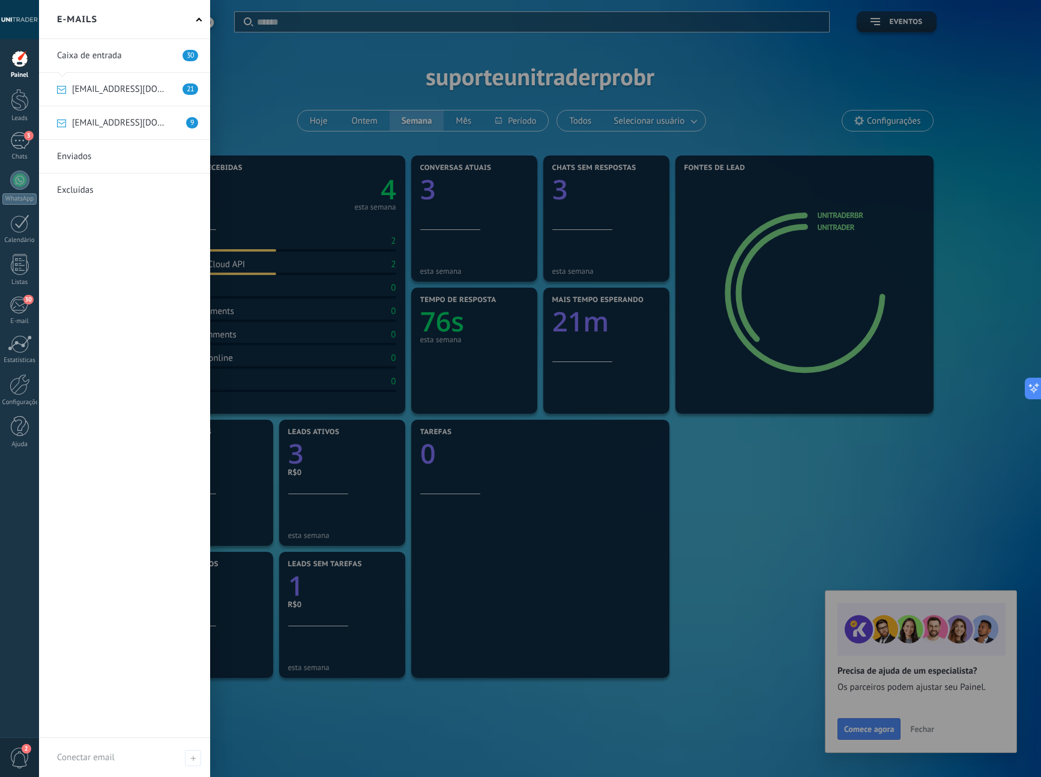
click at [103, 154] on link at bounding box center [124, 156] width 171 height 33
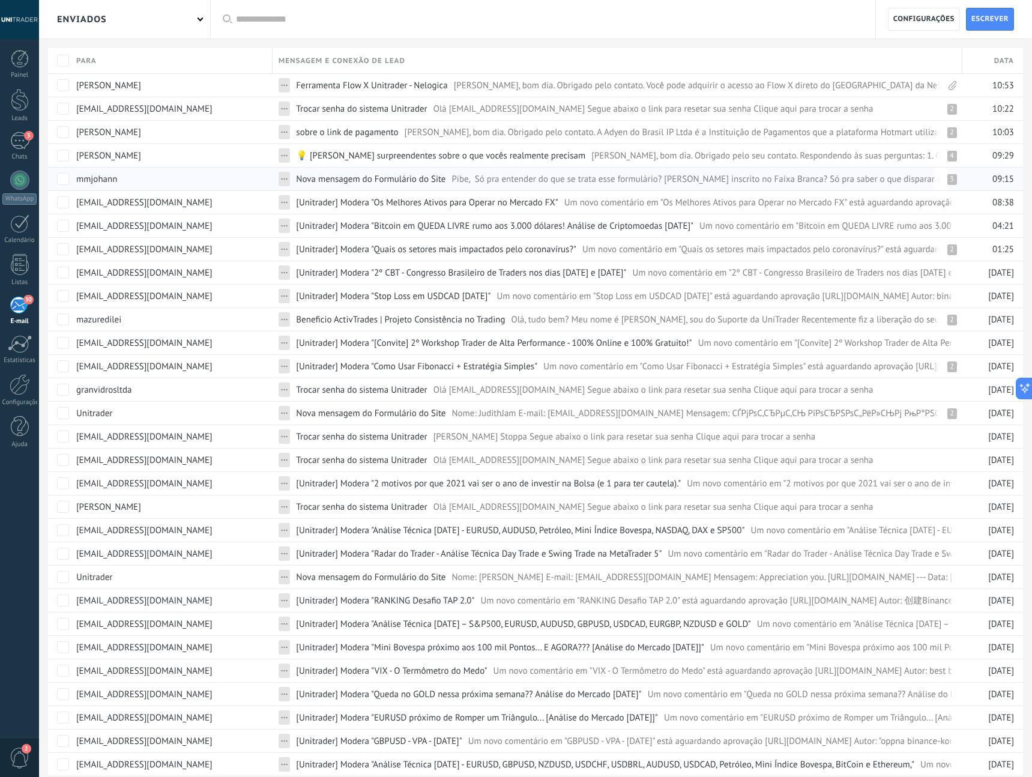
click at [513, 181] on span "Pibe, Só pra entender do que se trata esse formulário? [PERSON_NAME] inscrito n…" at bounding box center [1010, 179] width 1117 height 11
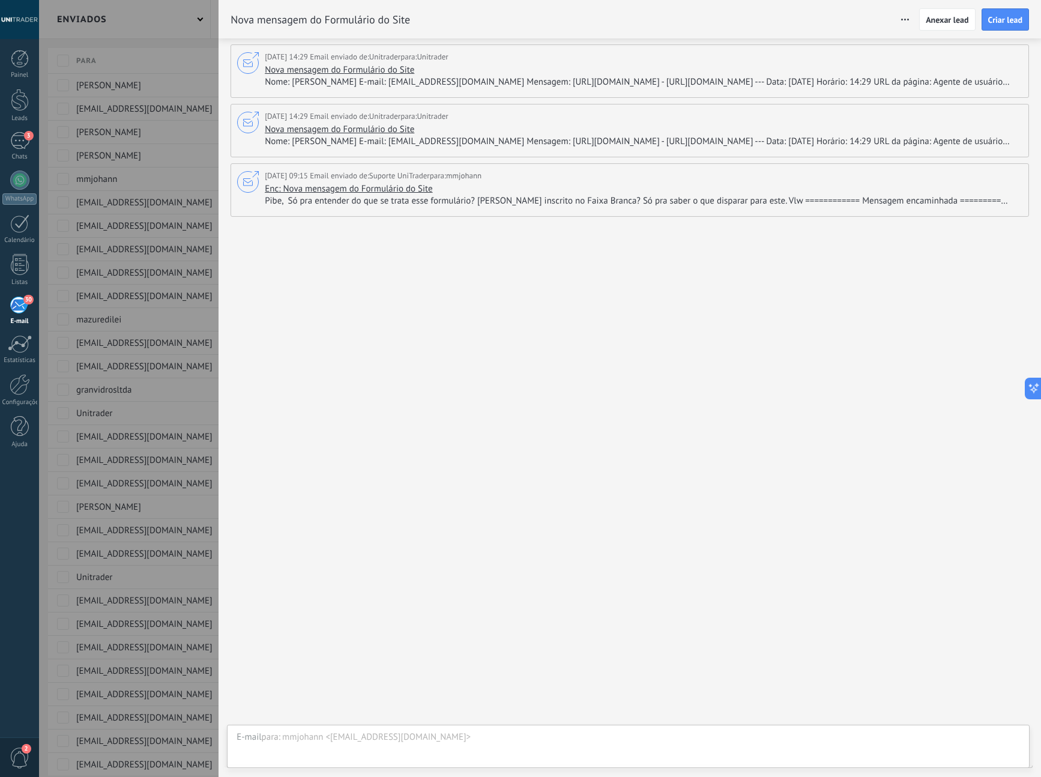
click at [693, 200] on span "Pibe, Só pra entender do que se trata esse formulário? [PERSON_NAME] inscrito n…" at bounding box center [642, 201] width 755 height 12
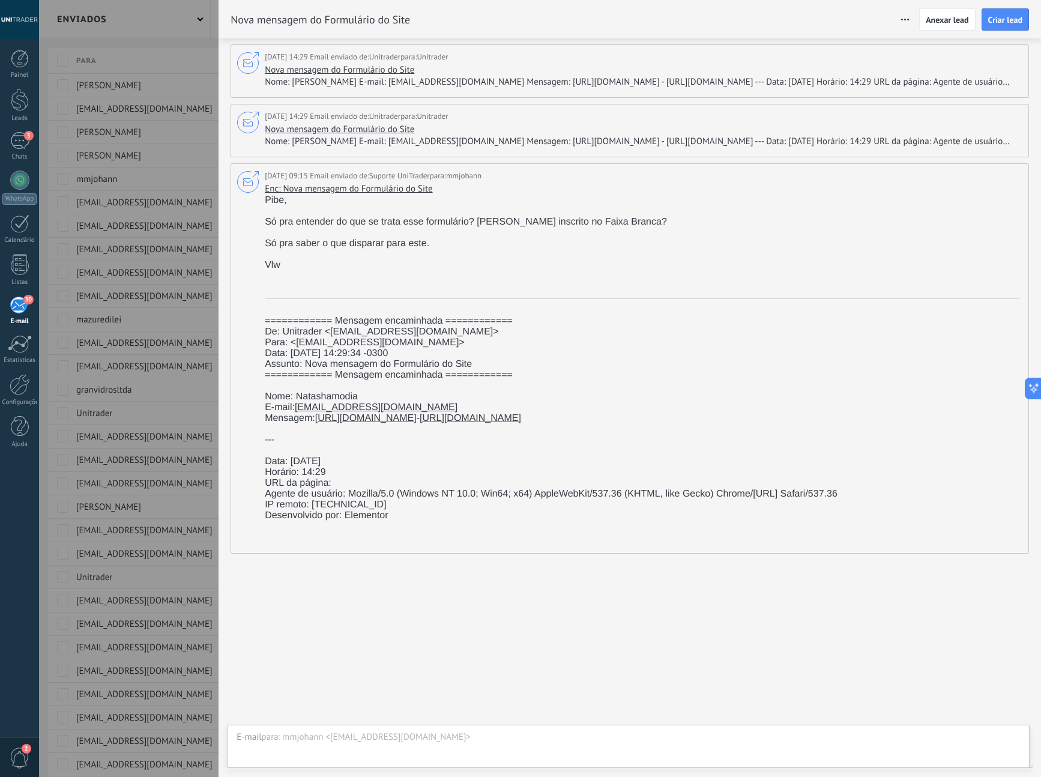
click at [159, 15] on div at bounding box center [520, 388] width 1041 height 777
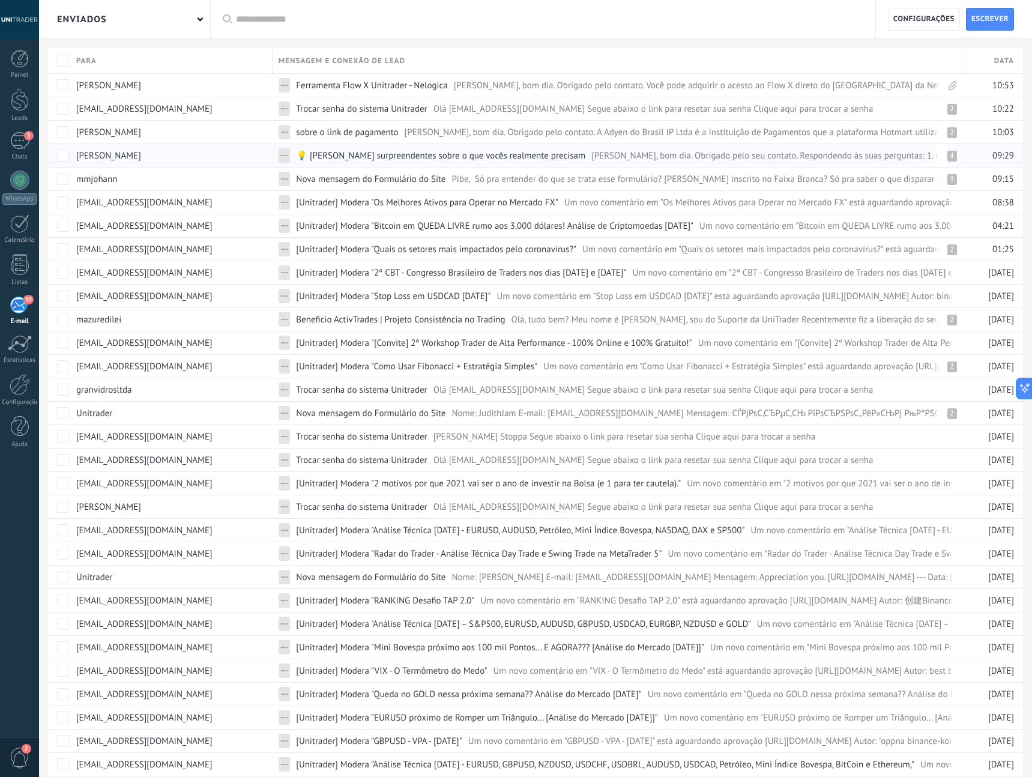
click at [464, 160] on span "💡 [PERSON_NAME] surpreendentes sobre o que vocês realmente precisam" at bounding box center [440, 155] width 289 height 11
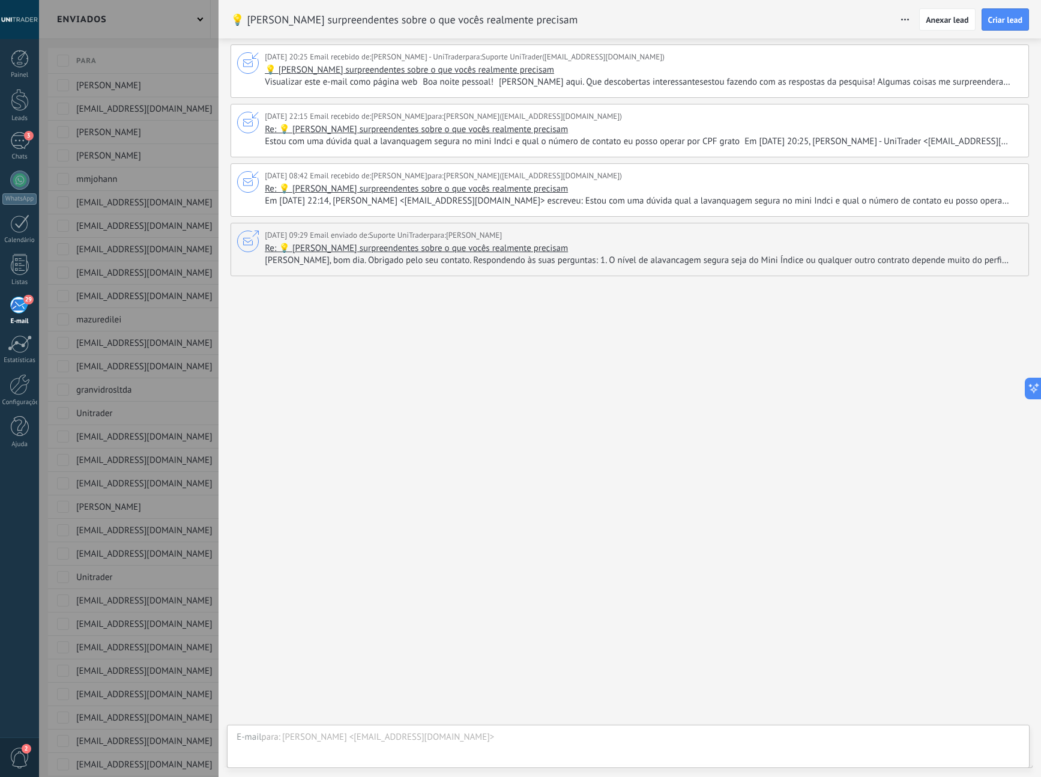
click at [642, 256] on span "[PERSON_NAME], bom dia. Obrigado pelo seu contato. Respondendo às suas pergunta…" at bounding box center [642, 261] width 755 height 12
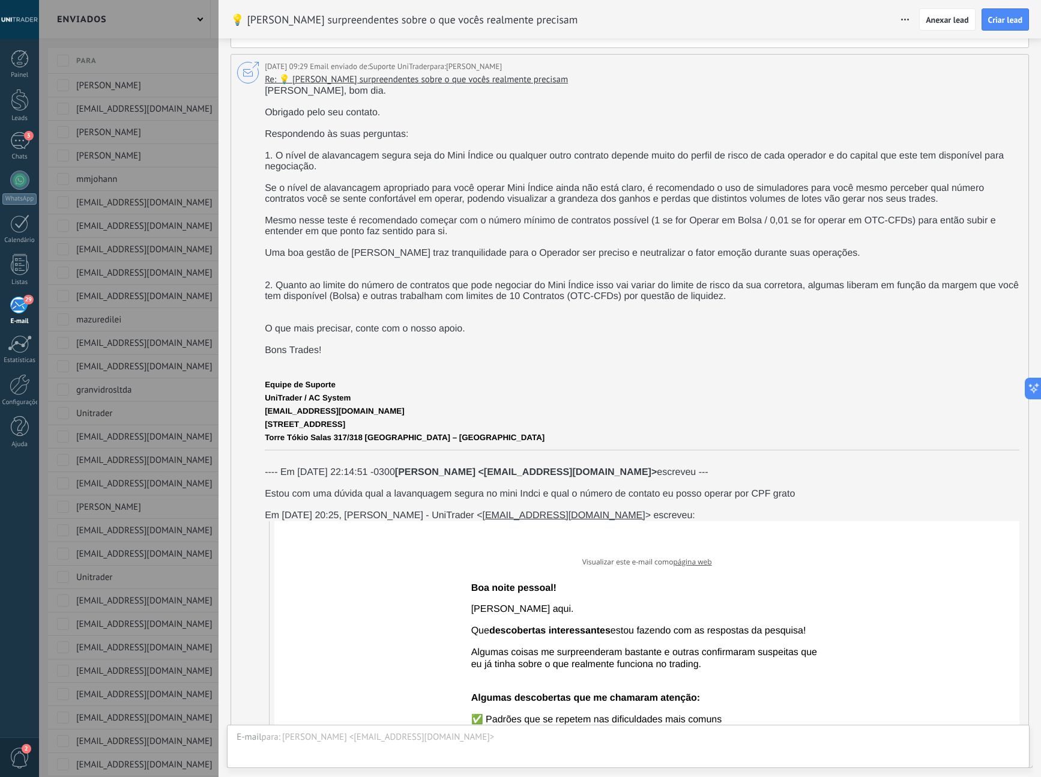
scroll to position [58, 0]
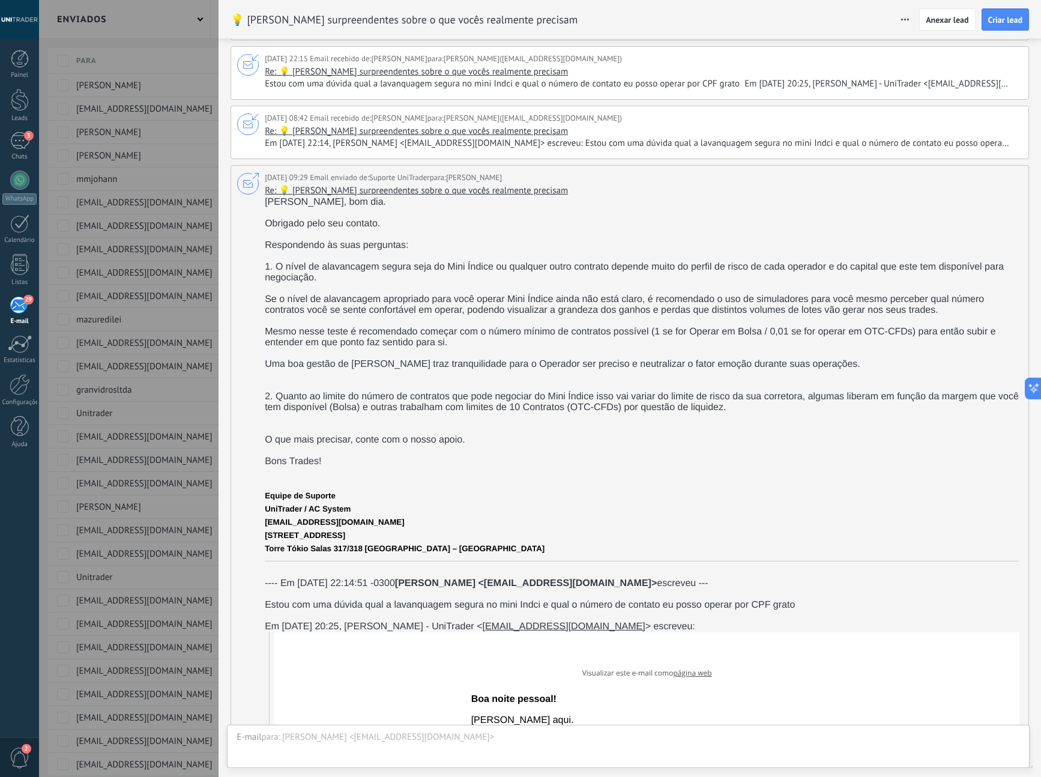
click at [196, 287] on div at bounding box center [520, 388] width 1041 height 777
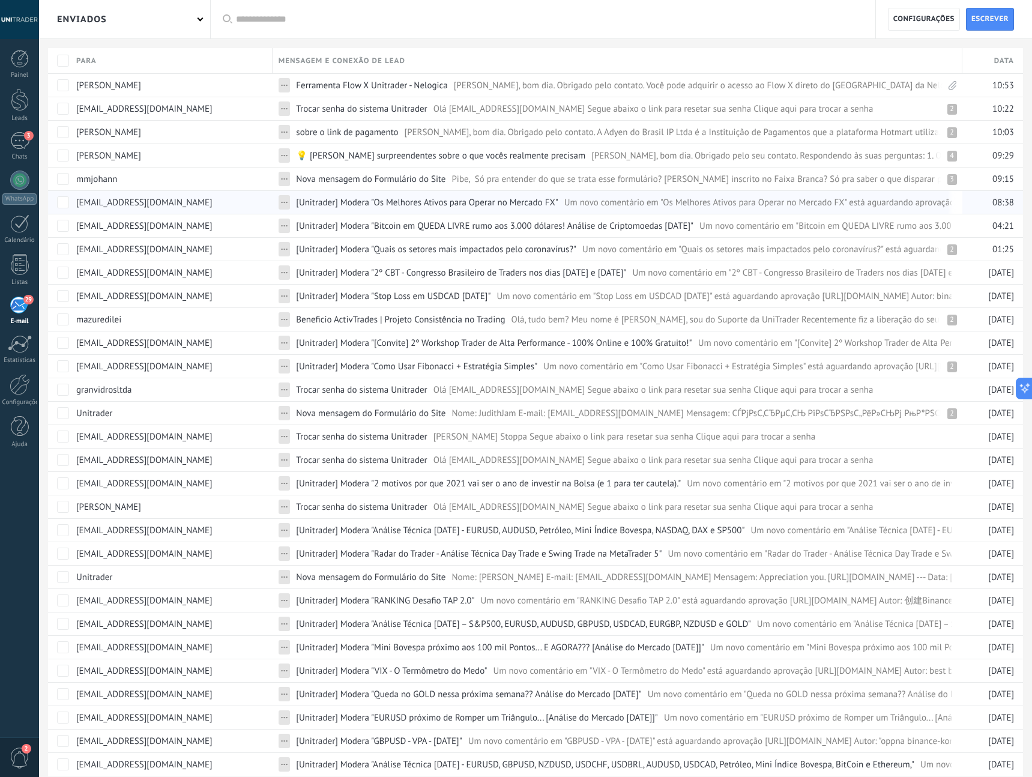
click at [449, 208] on span "[Unitrader] Modera "Os Melhores Ativos para Operar no Mercado FX"" at bounding box center [427, 202] width 262 height 11
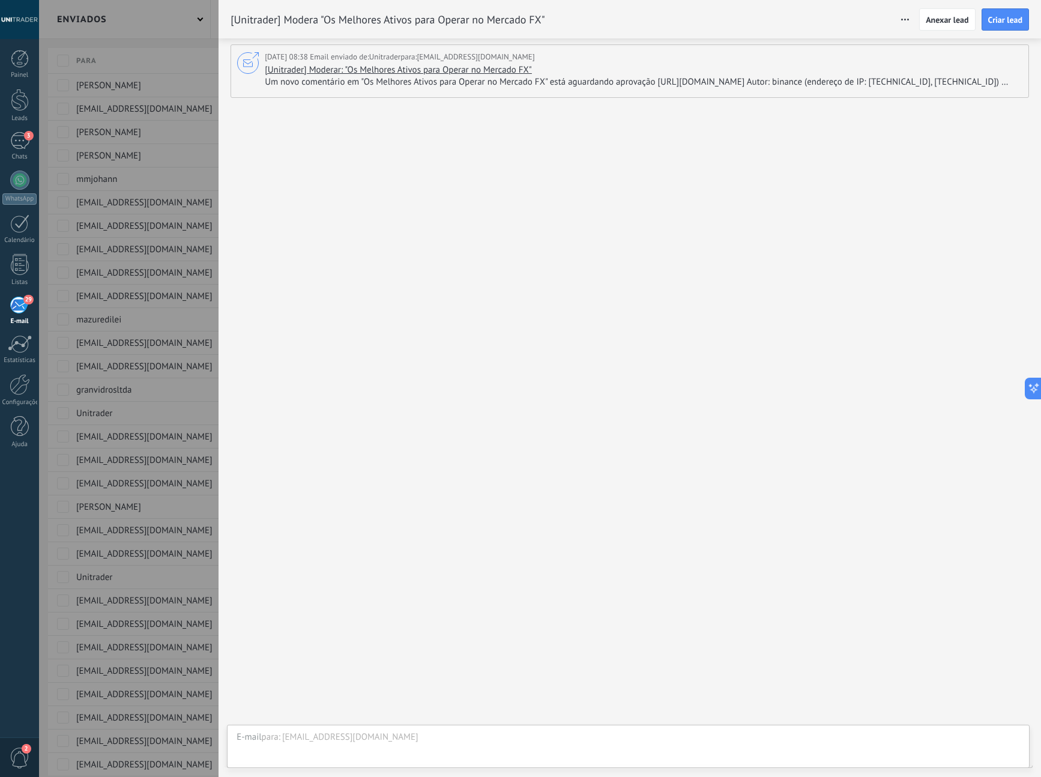
click at [689, 62] on div "[DATE] 08:38 Email enviado de: Unitrader para: [EMAIL_ADDRESS][DOMAIN_NAME]" at bounding box center [644, 57] width 758 height 13
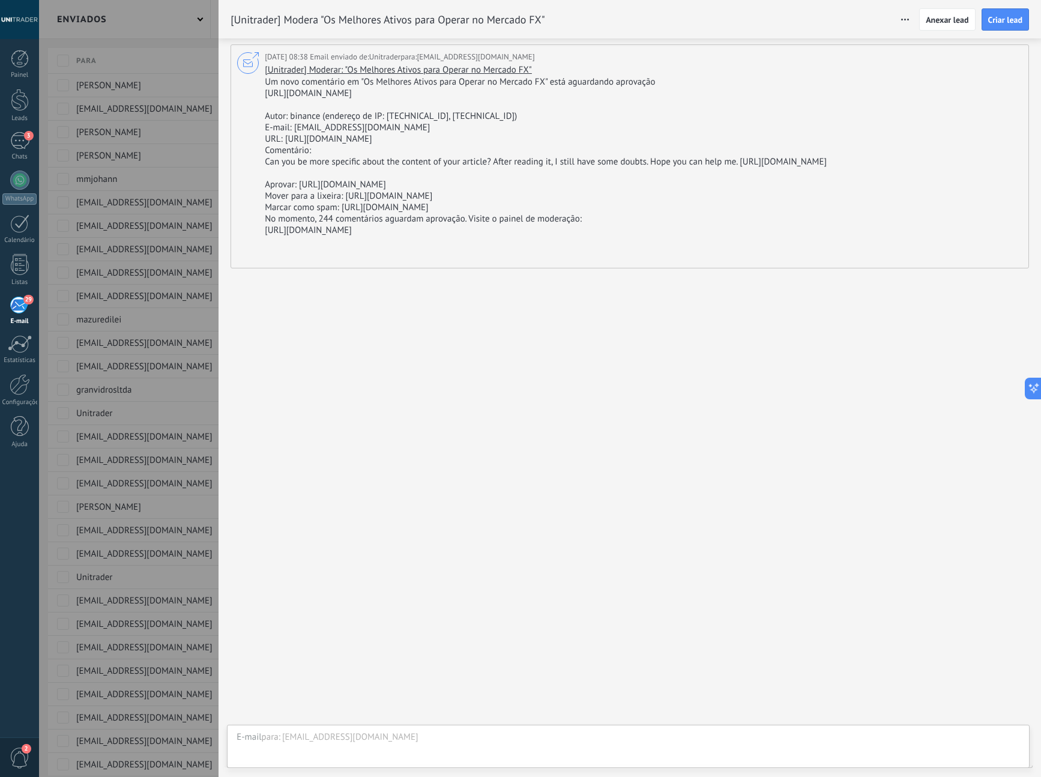
click at [181, 192] on div at bounding box center [520, 388] width 1041 height 777
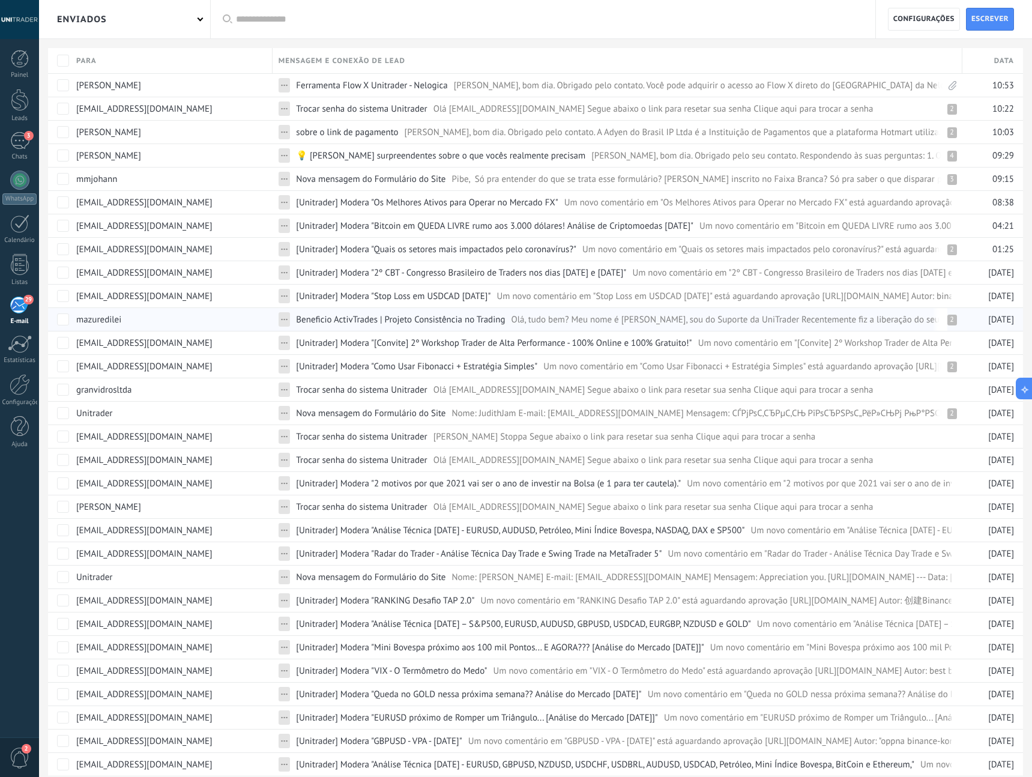
click at [514, 323] on span "Olá, tudo bem? Meu nome é [PERSON_NAME], sou do Suporte da UniTrader Recentemen…" at bounding box center [1021, 319] width 1021 height 11
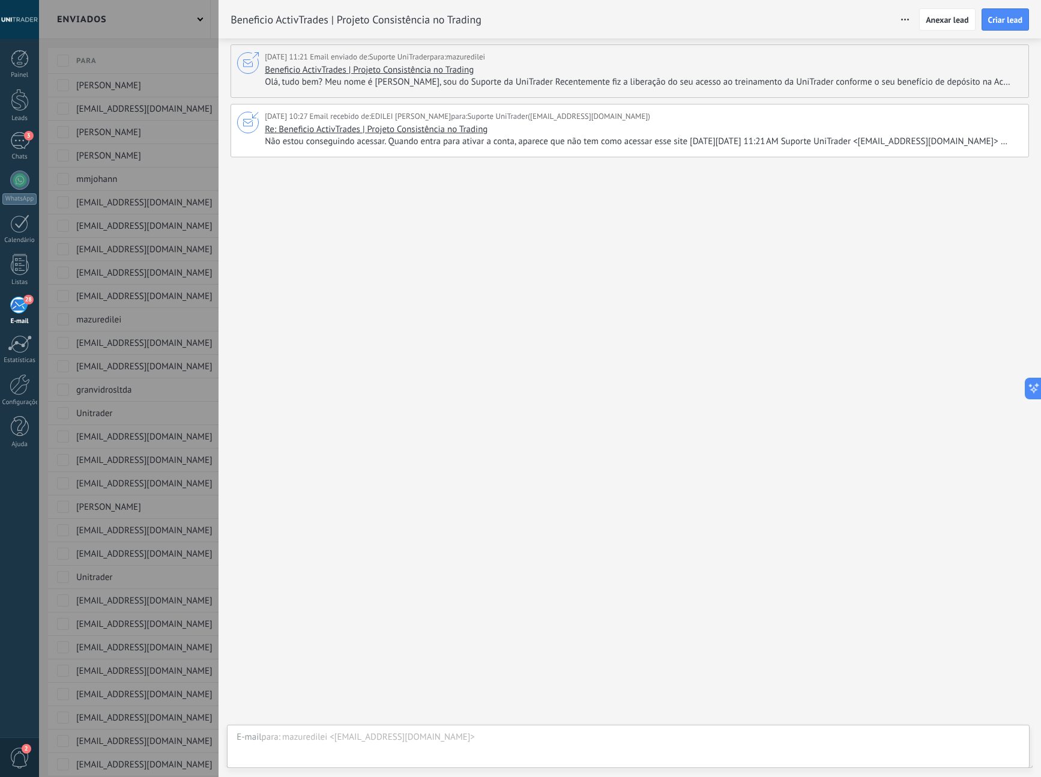
click at [114, 113] on div at bounding box center [520, 388] width 1041 height 777
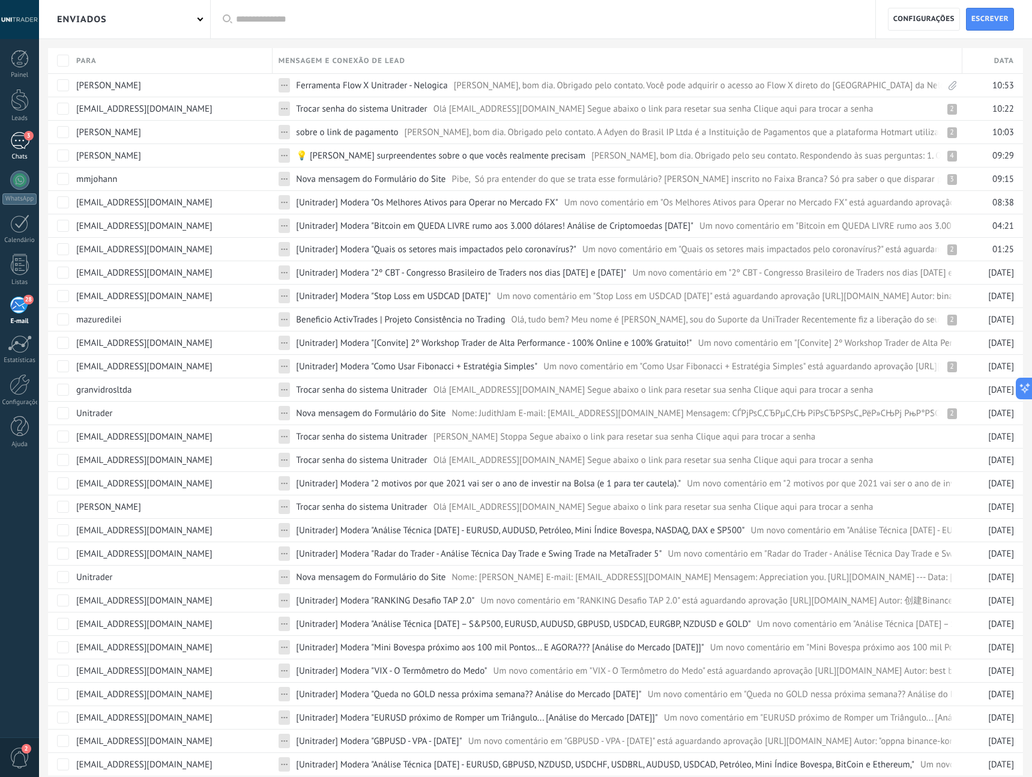
click at [19, 143] on div "3" at bounding box center [19, 140] width 19 height 17
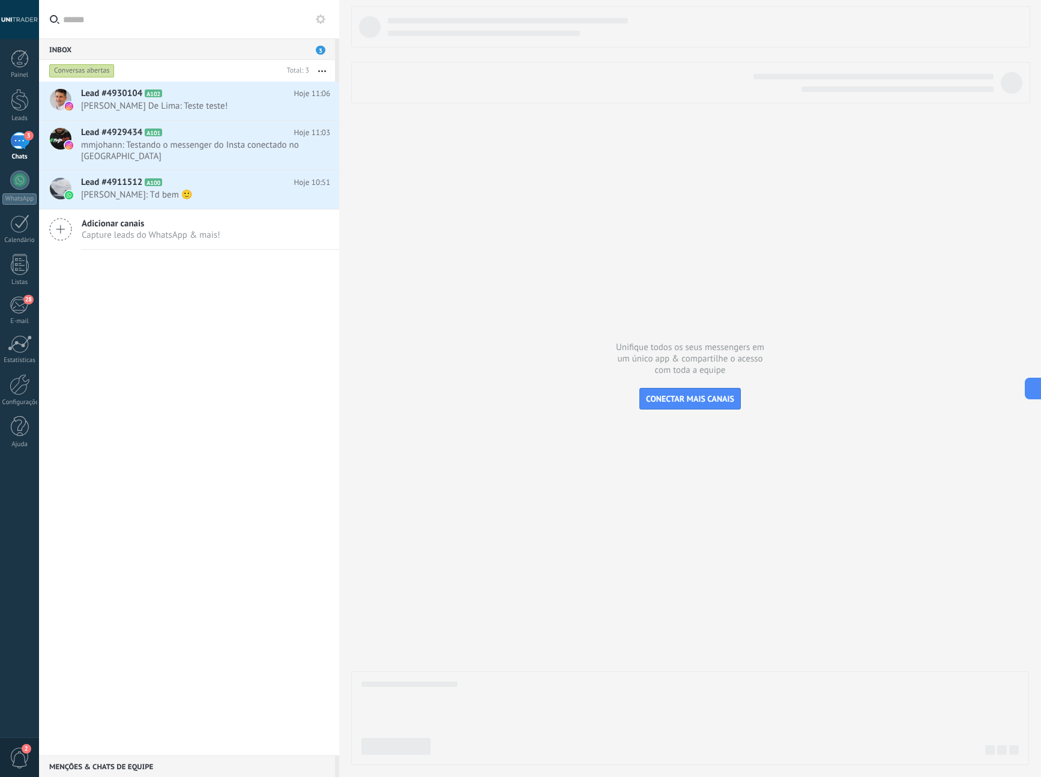
click at [325, 70] on button "button" at bounding box center [322, 71] width 26 height 22
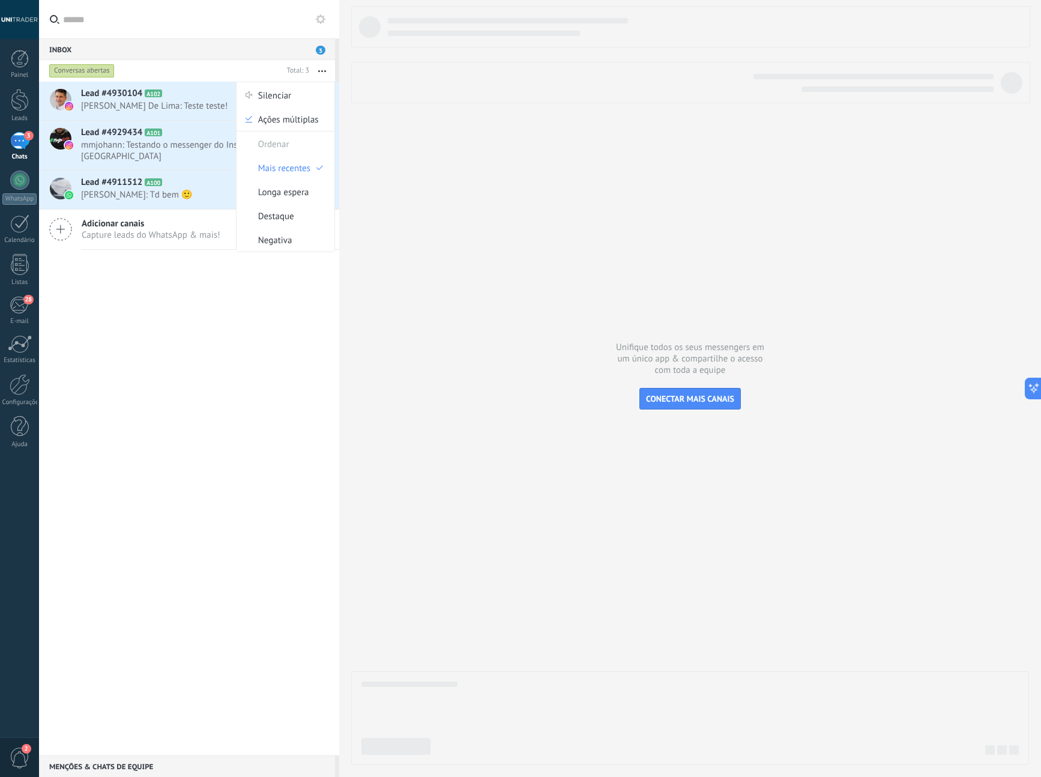
click at [152, 321] on div "Lead #4930104 A102 Hoje 11:06 [PERSON_NAME] De Lima: Teste teste! Lead #4929434…" at bounding box center [189, 419] width 300 height 674
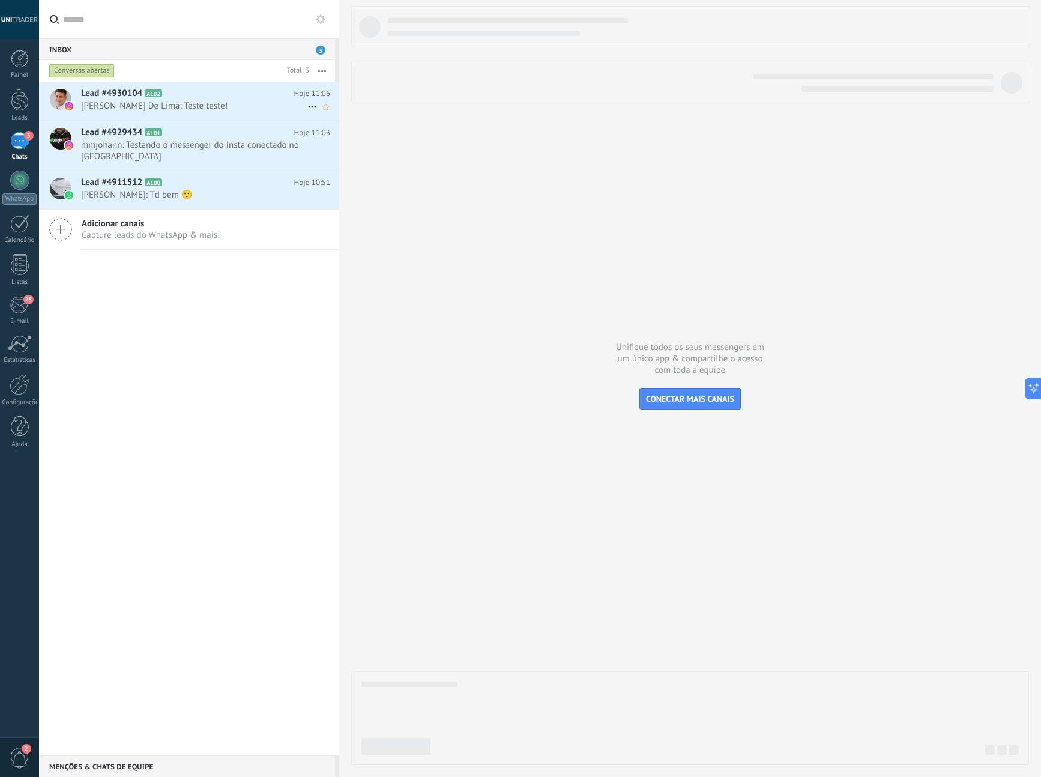
click at [209, 106] on span "[PERSON_NAME] De Lima: Teste teste!" at bounding box center [194, 105] width 226 height 11
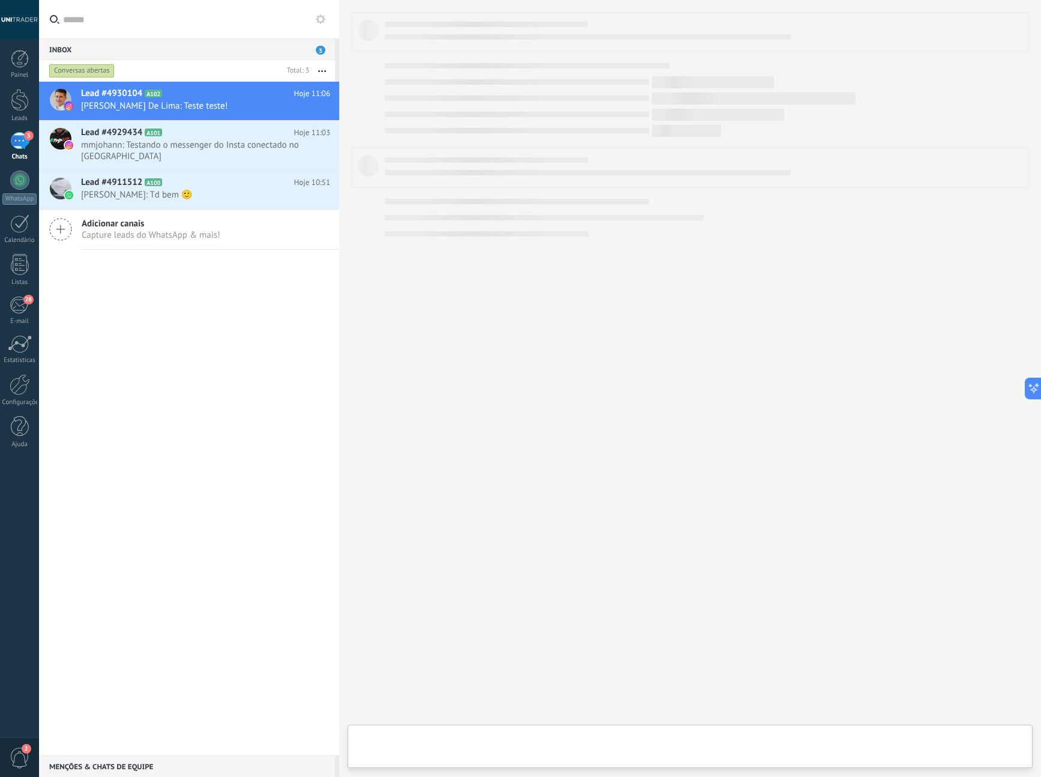
type textarea "**********"
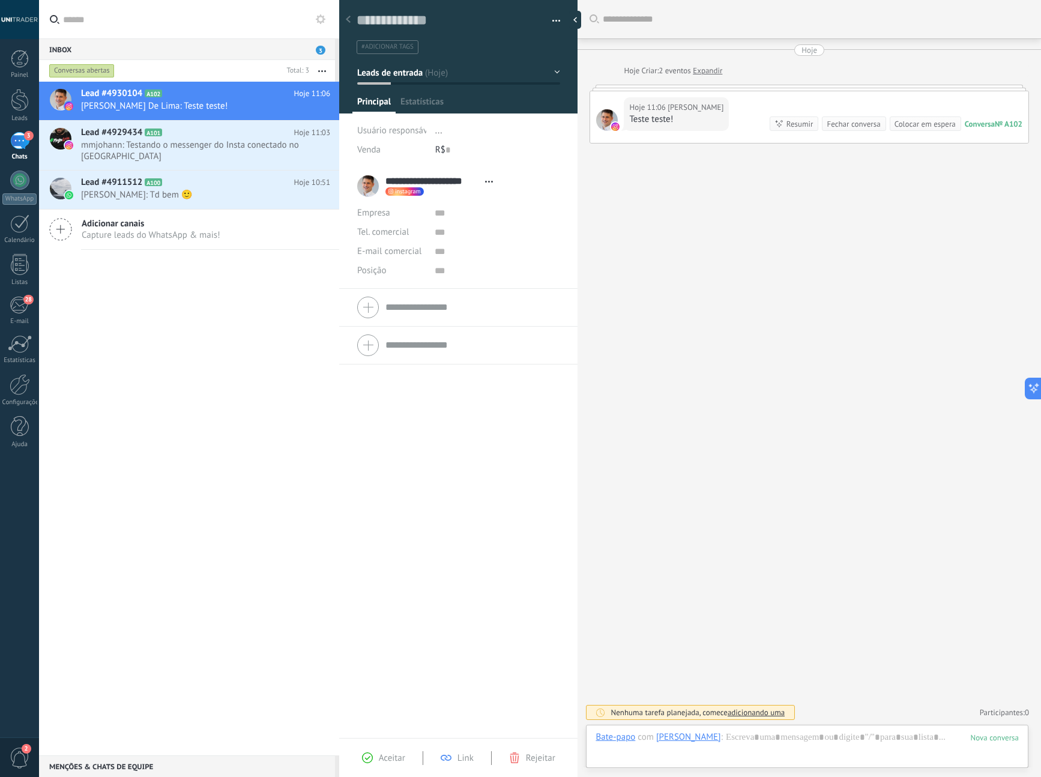
scroll to position [18, 0]
click at [796, 744] on div at bounding box center [807, 749] width 423 height 36
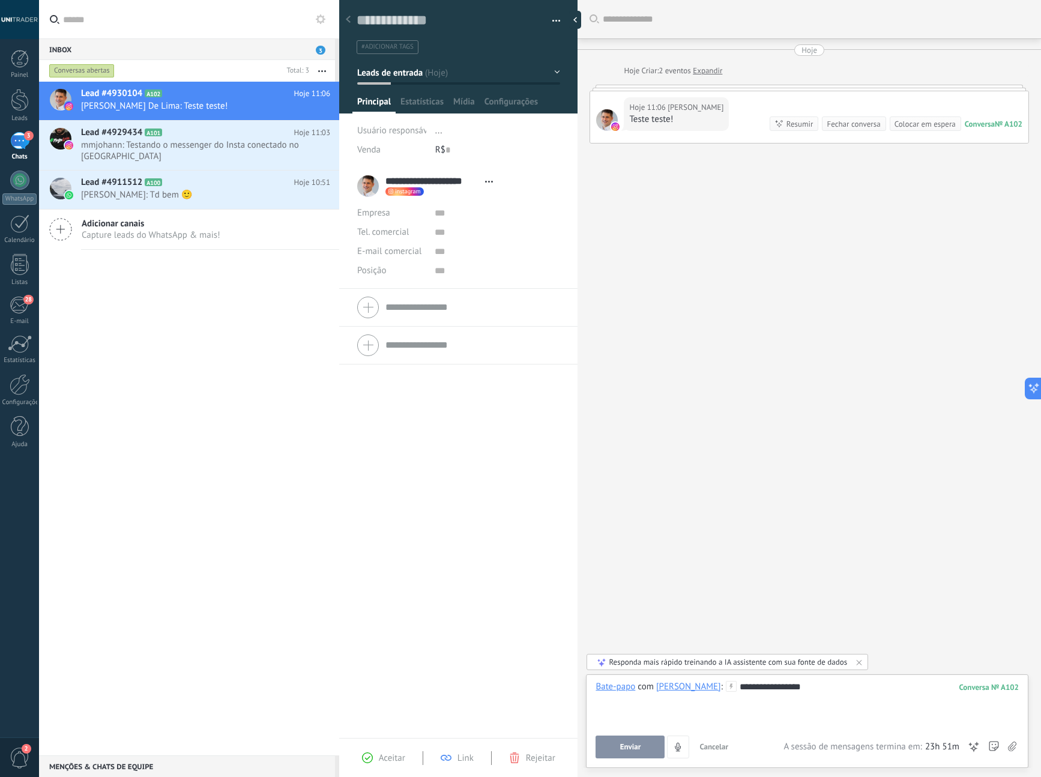
click at [635, 745] on span "Enviar" at bounding box center [630, 747] width 21 height 8
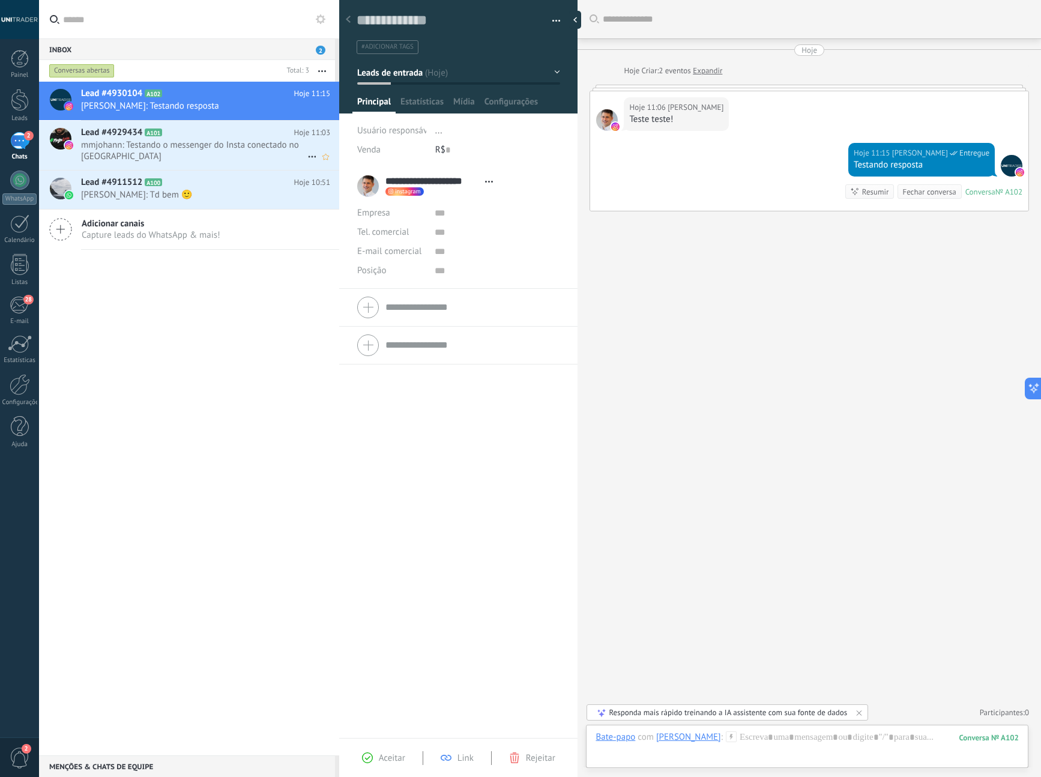
click at [202, 151] on span "mmjohann: Testando o messenger do Insta conectado no [GEOGRAPHIC_DATA]" at bounding box center [194, 150] width 226 height 23
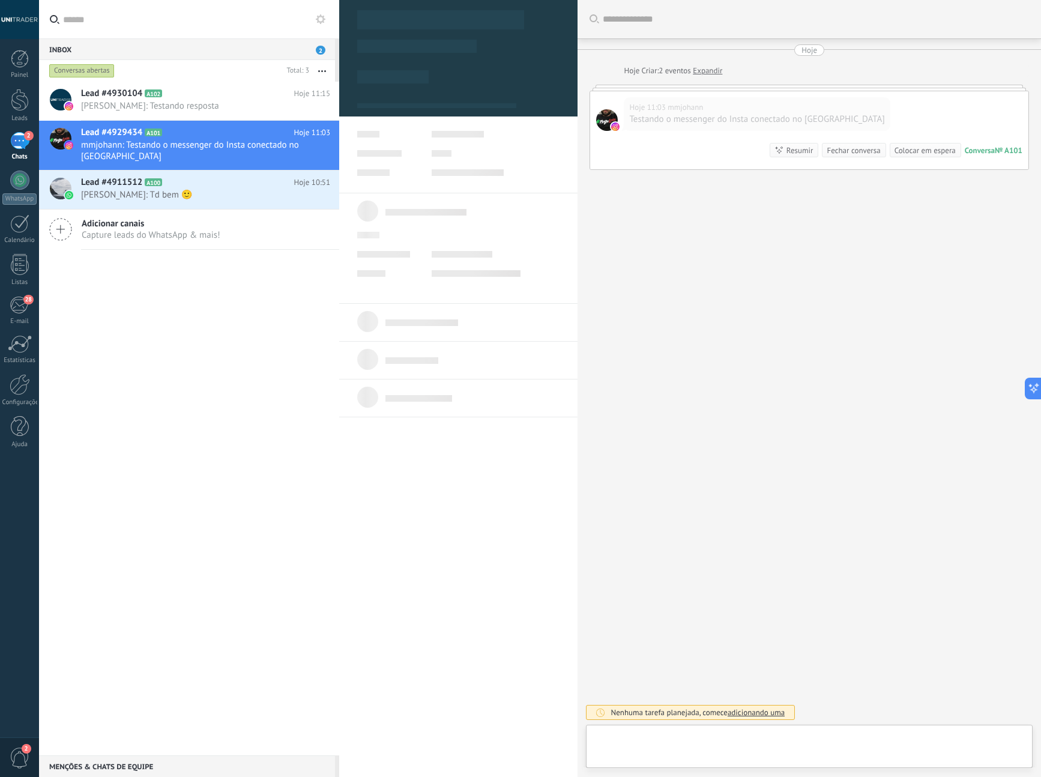
type textarea "**********"
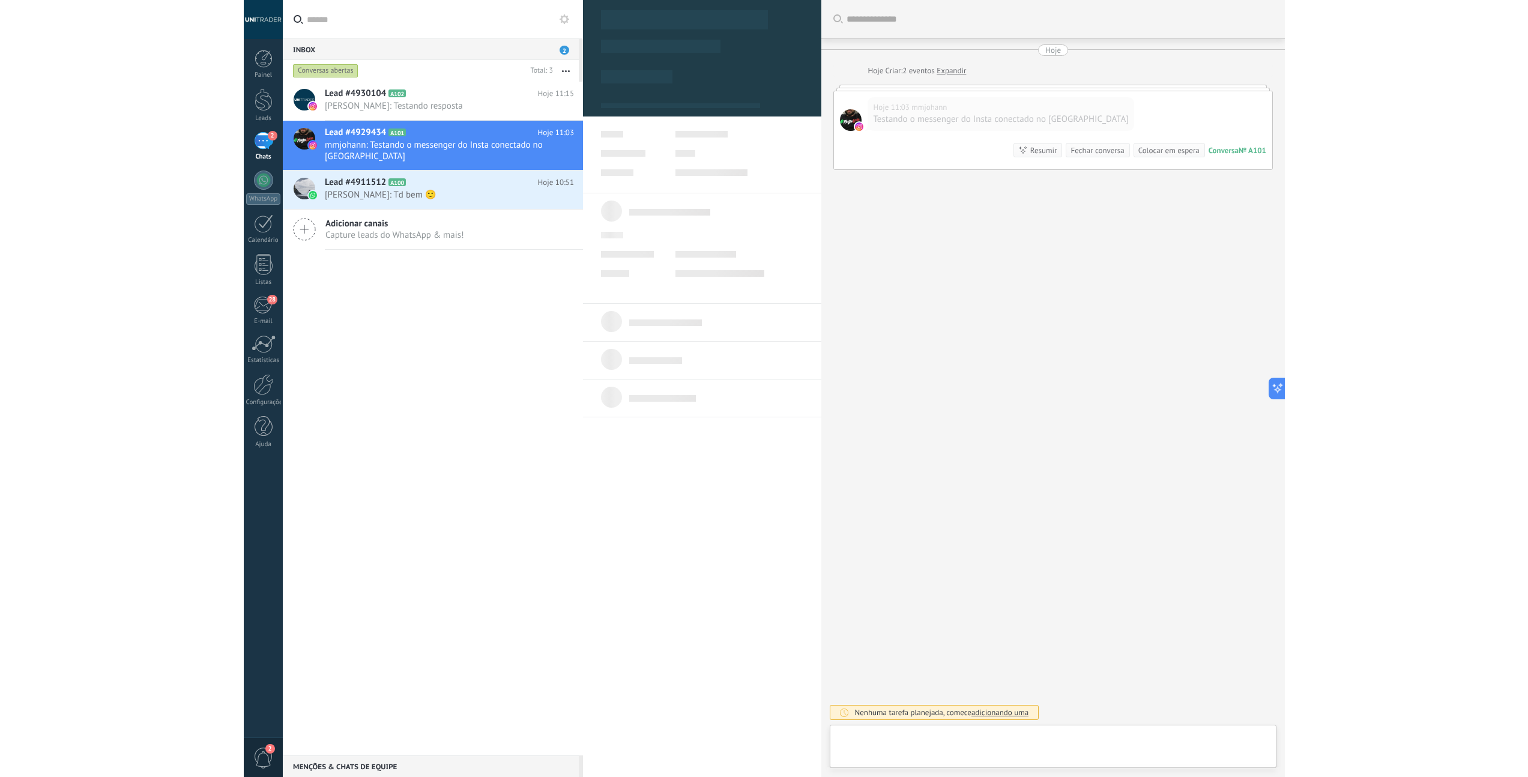
scroll to position [18, 0]
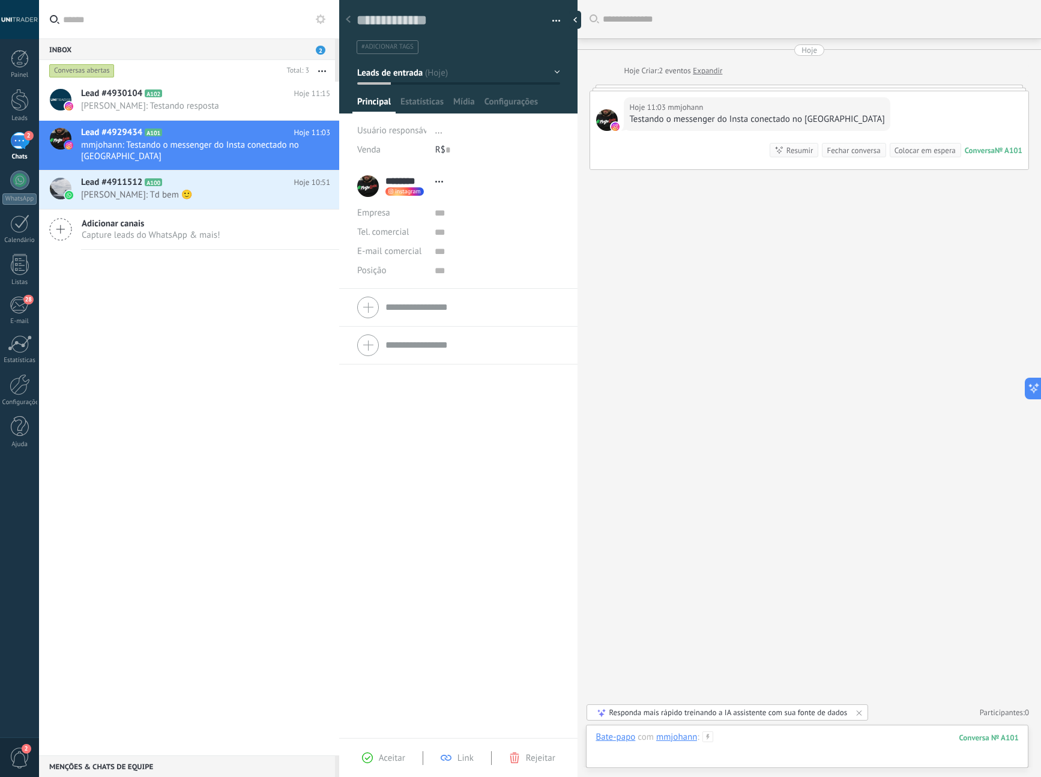
click at [766, 742] on div at bounding box center [807, 749] width 423 height 36
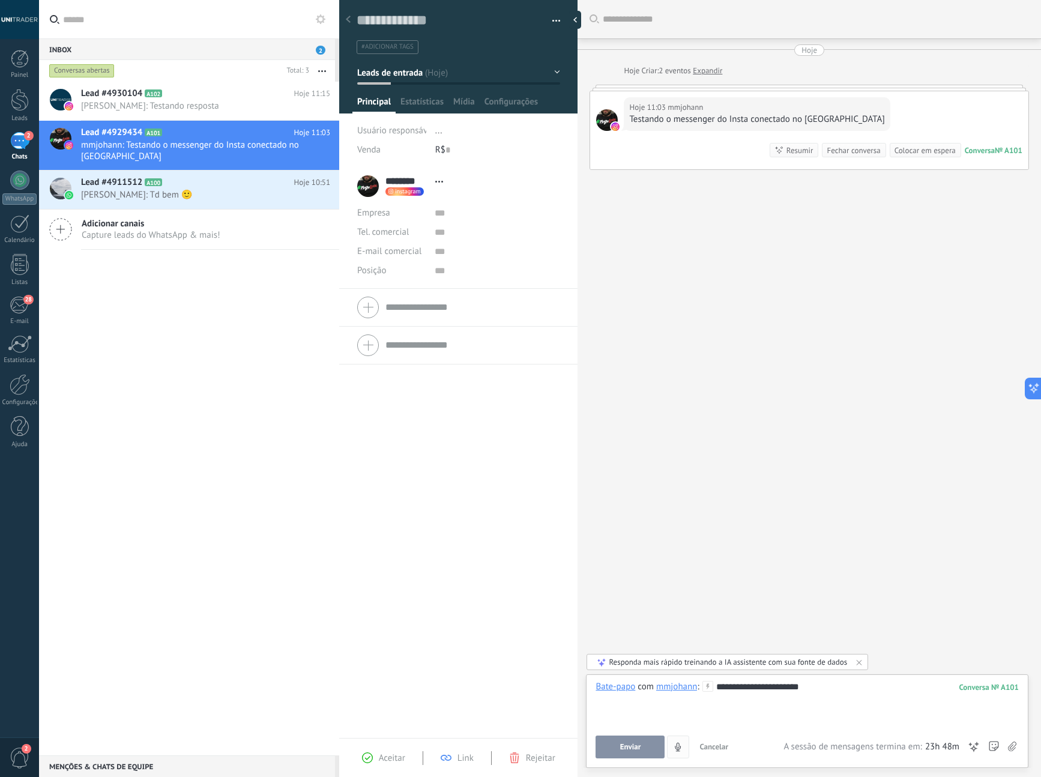
click at [682, 746] on icon "4" at bounding box center [678, 747] width 10 height 10
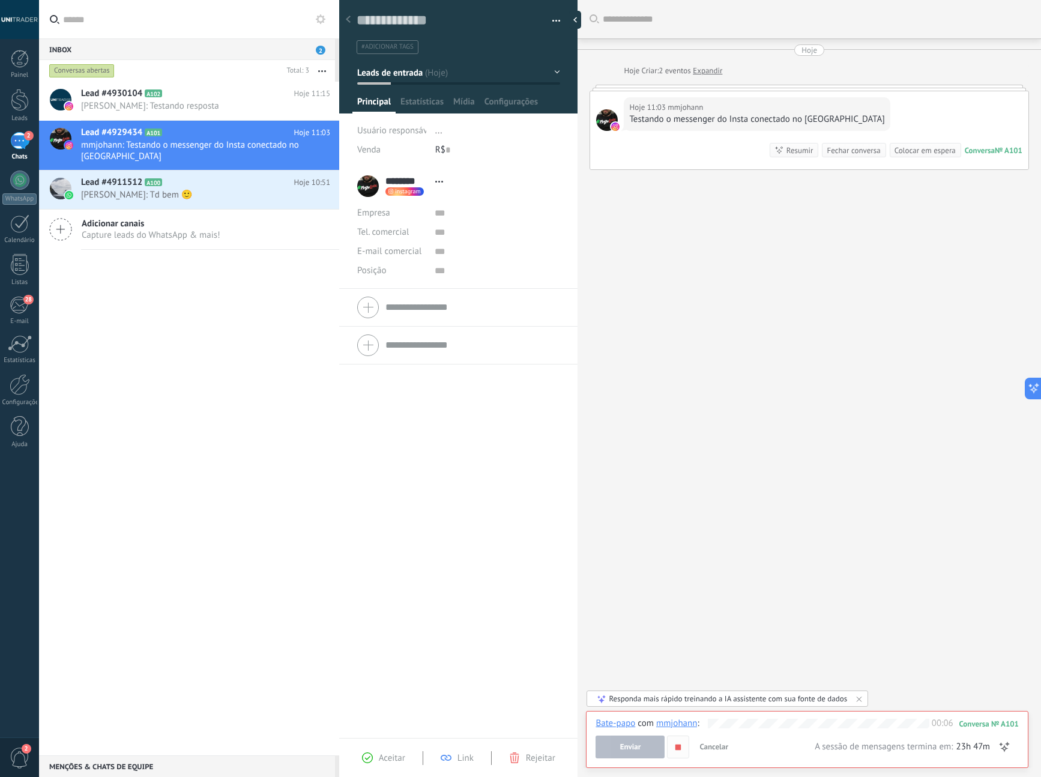
click at [680, 749] on use "button" at bounding box center [677, 746] width 5 height 5
click at [720, 746] on span "Cancelar" at bounding box center [713, 747] width 29 height 10
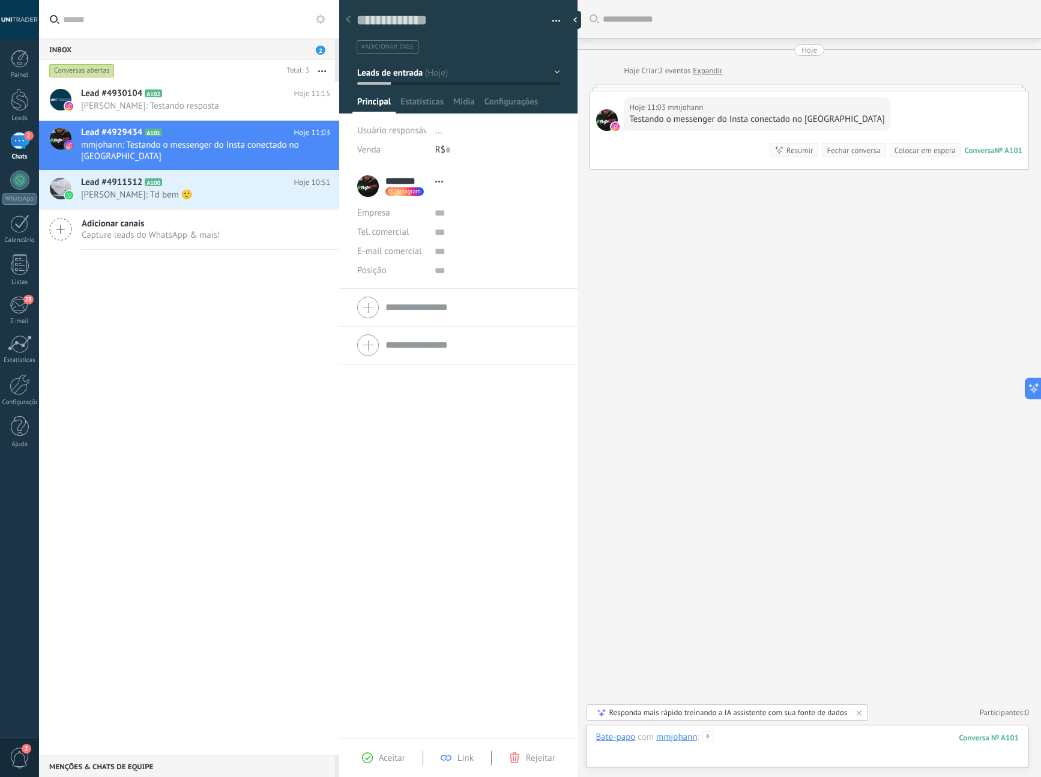
click at [737, 743] on div at bounding box center [807, 749] width 423 height 36
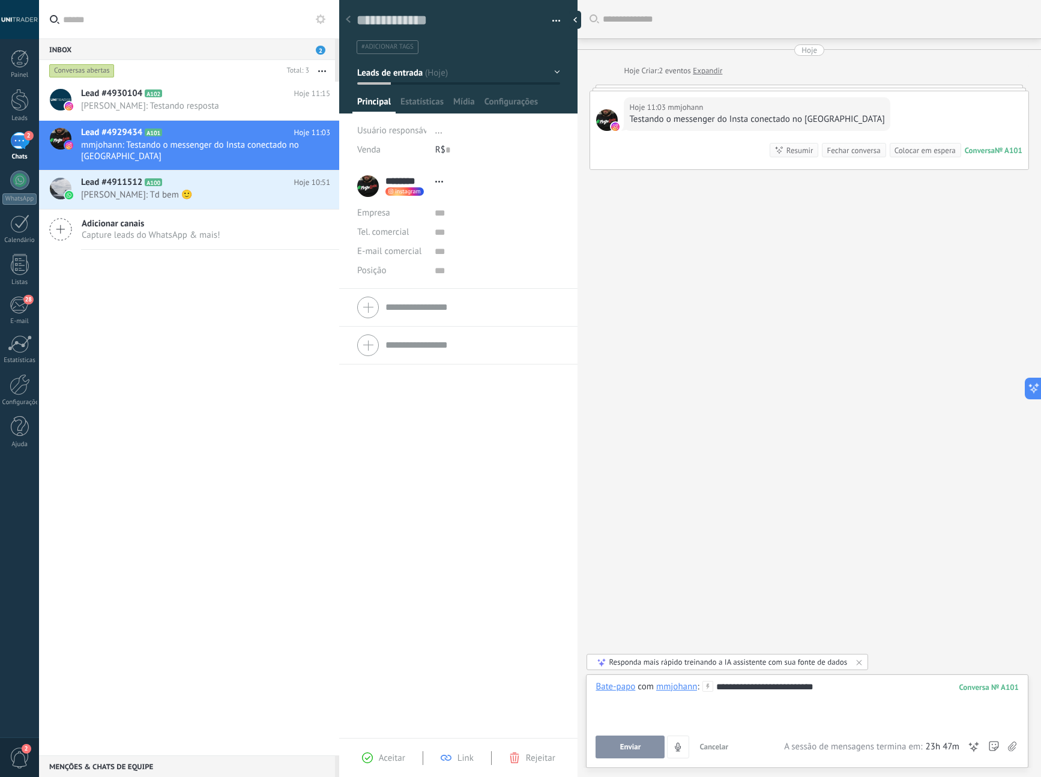
click at [626, 752] on button "Enviar" at bounding box center [630, 747] width 69 height 23
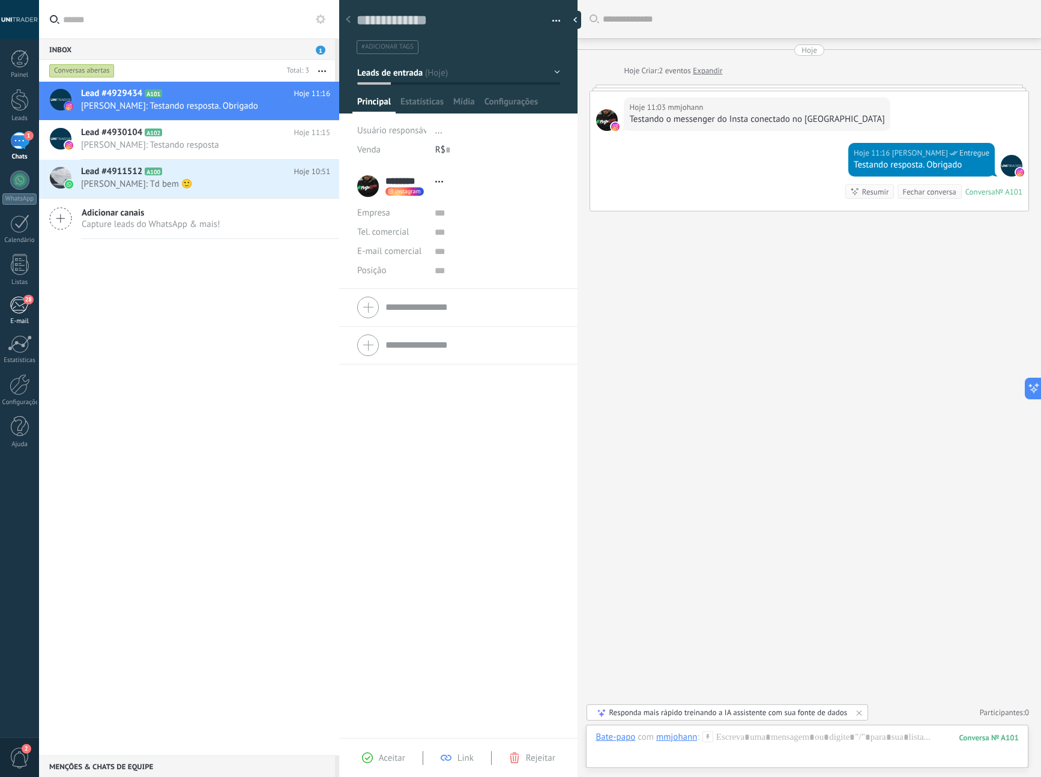
click at [20, 315] on link "28 E-mail" at bounding box center [19, 310] width 39 height 29
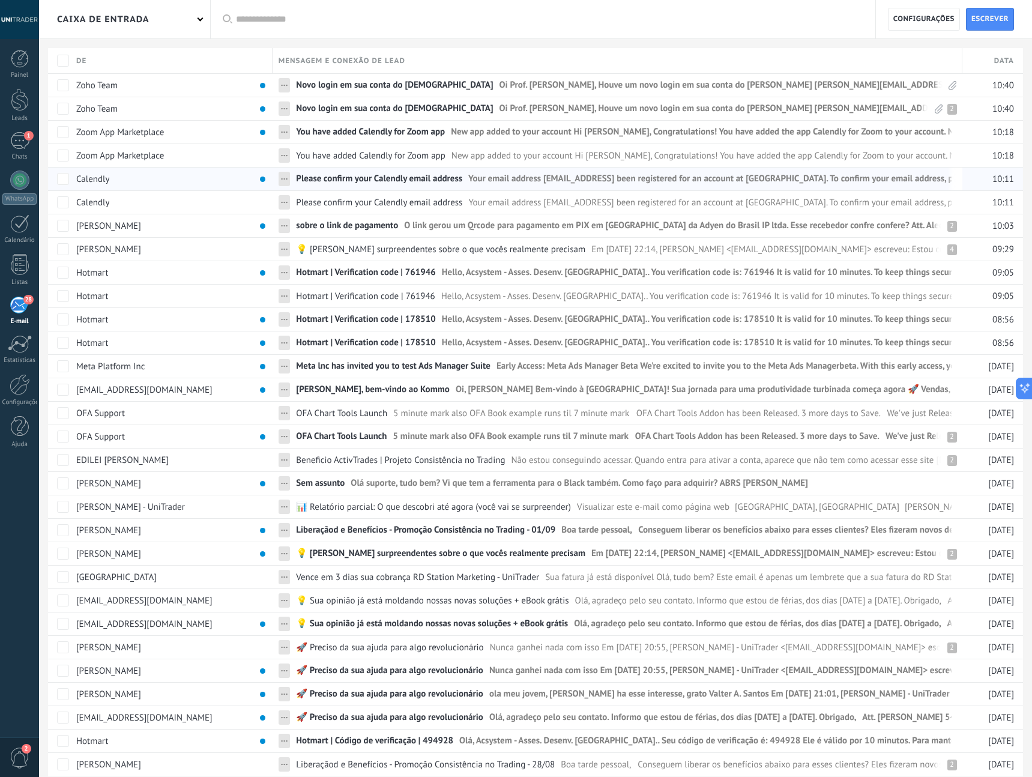
type textarea "**********"
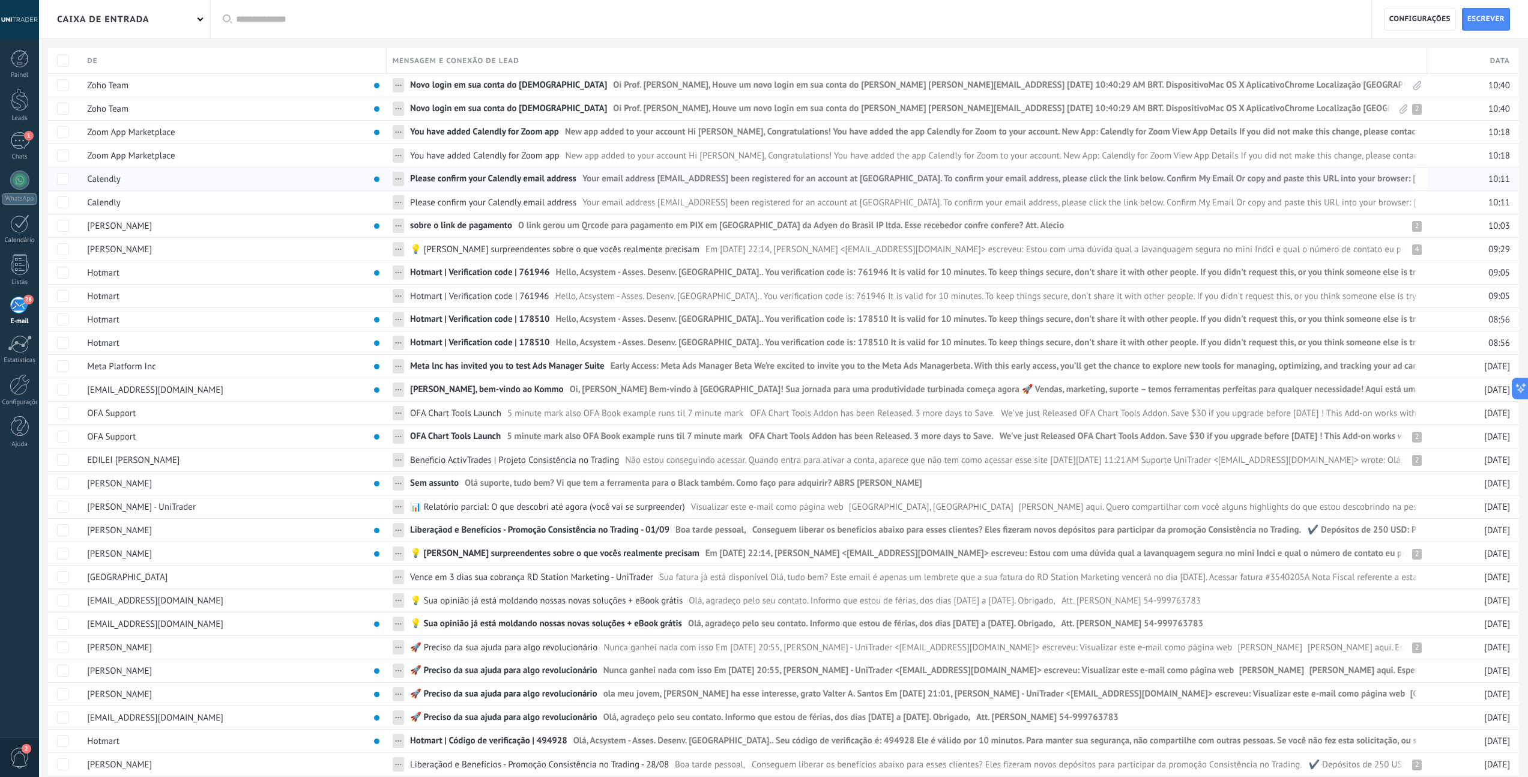
scroll to position [11, 0]
click at [17, 147] on div "1" at bounding box center [19, 140] width 19 height 17
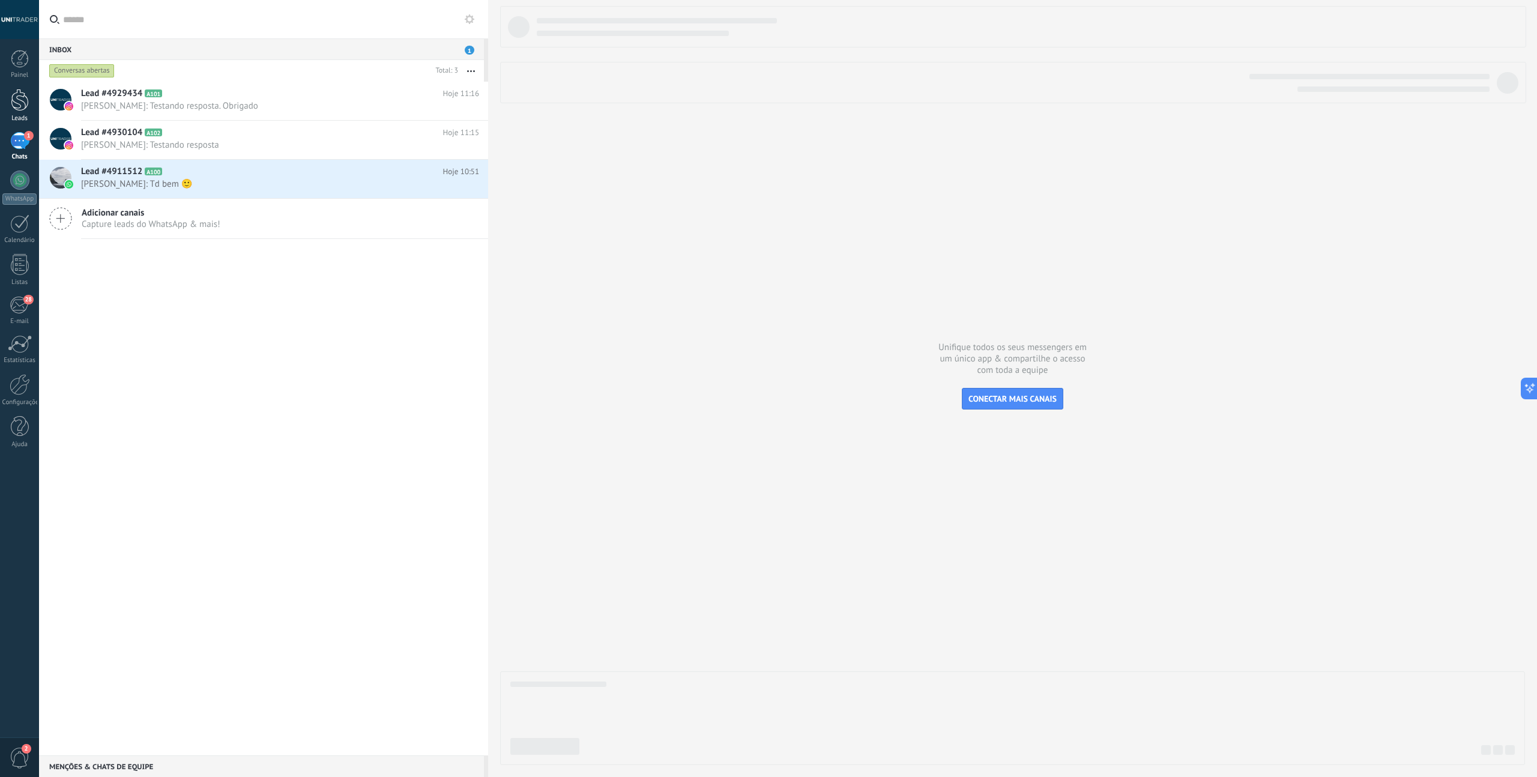
click at [20, 109] on div at bounding box center [20, 100] width 18 height 22
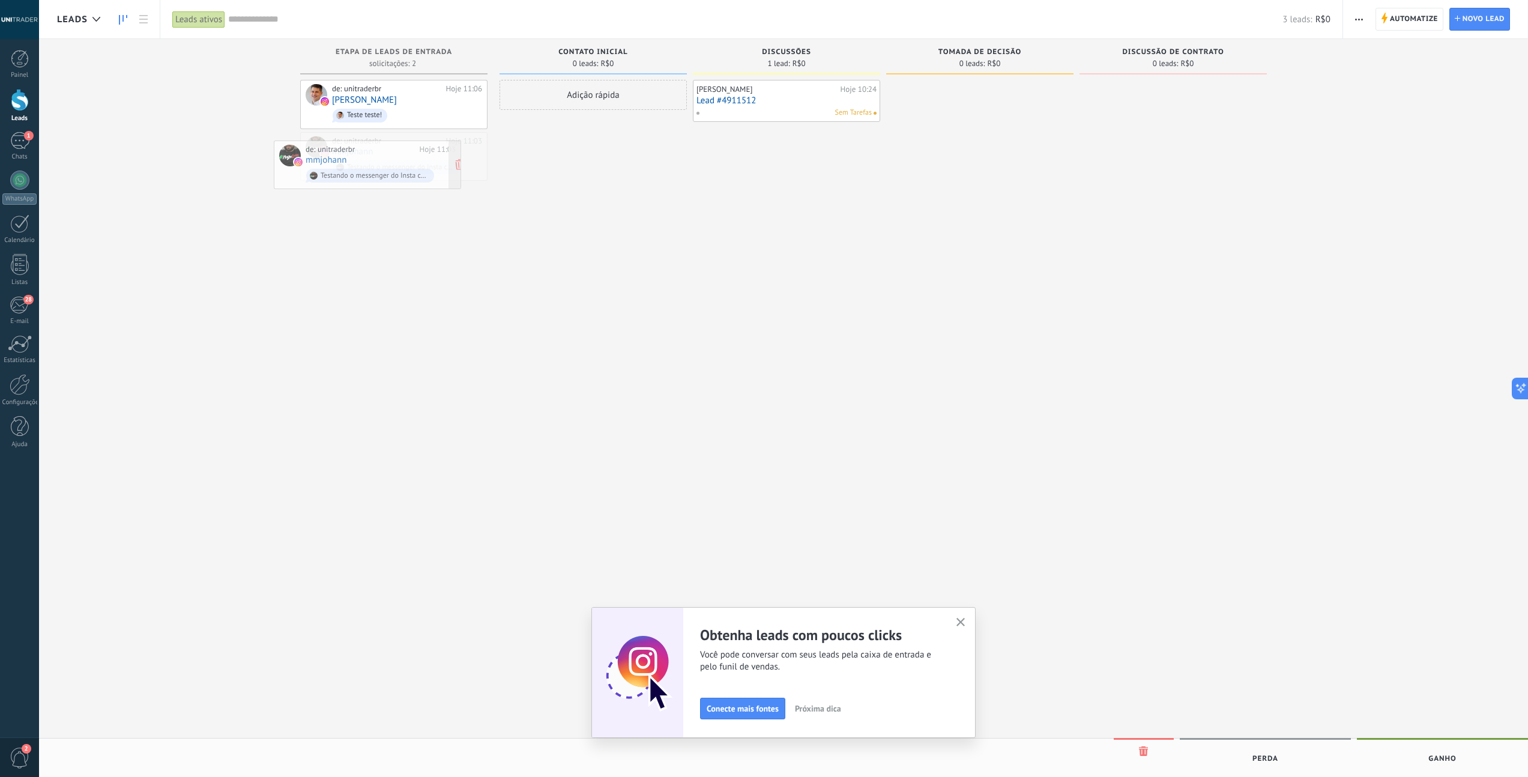
drag, startPoint x: 429, startPoint y: 145, endPoint x: 406, endPoint y: 151, distance: 23.0
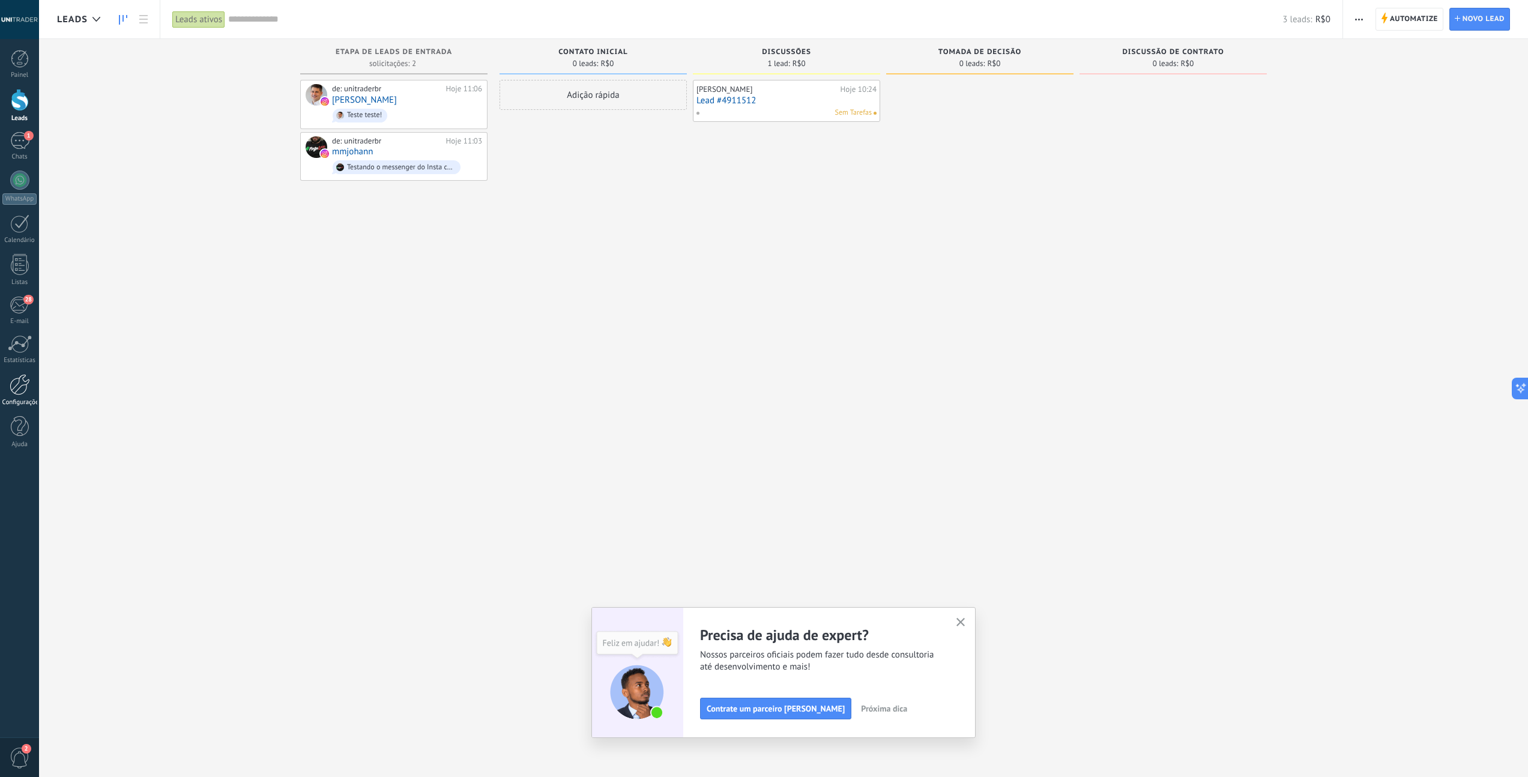
click at [25, 393] on div at bounding box center [20, 384] width 20 height 21
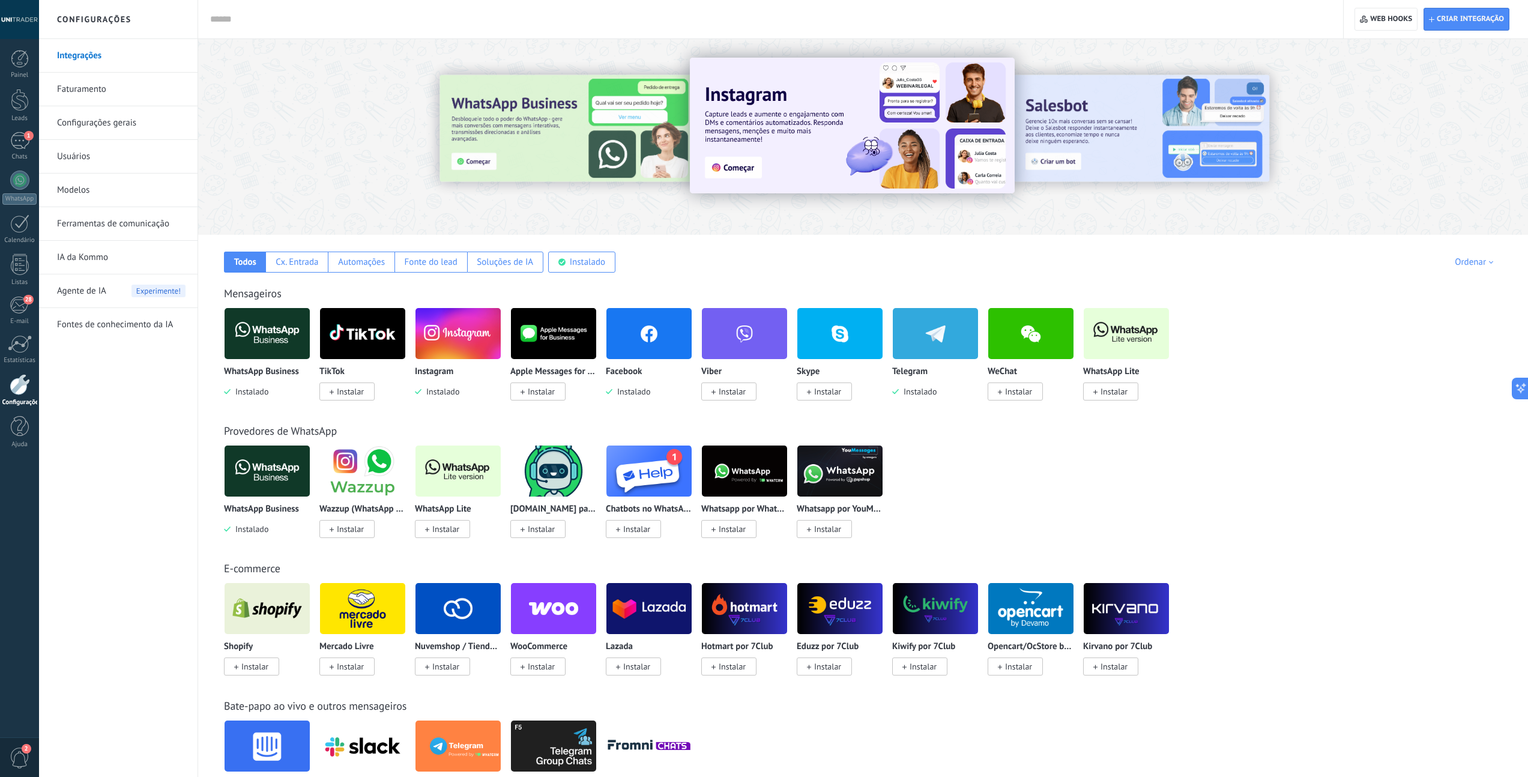
click at [96, 223] on link "Ferramentas de comunicação" at bounding box center [121, 224] width 128 height 34
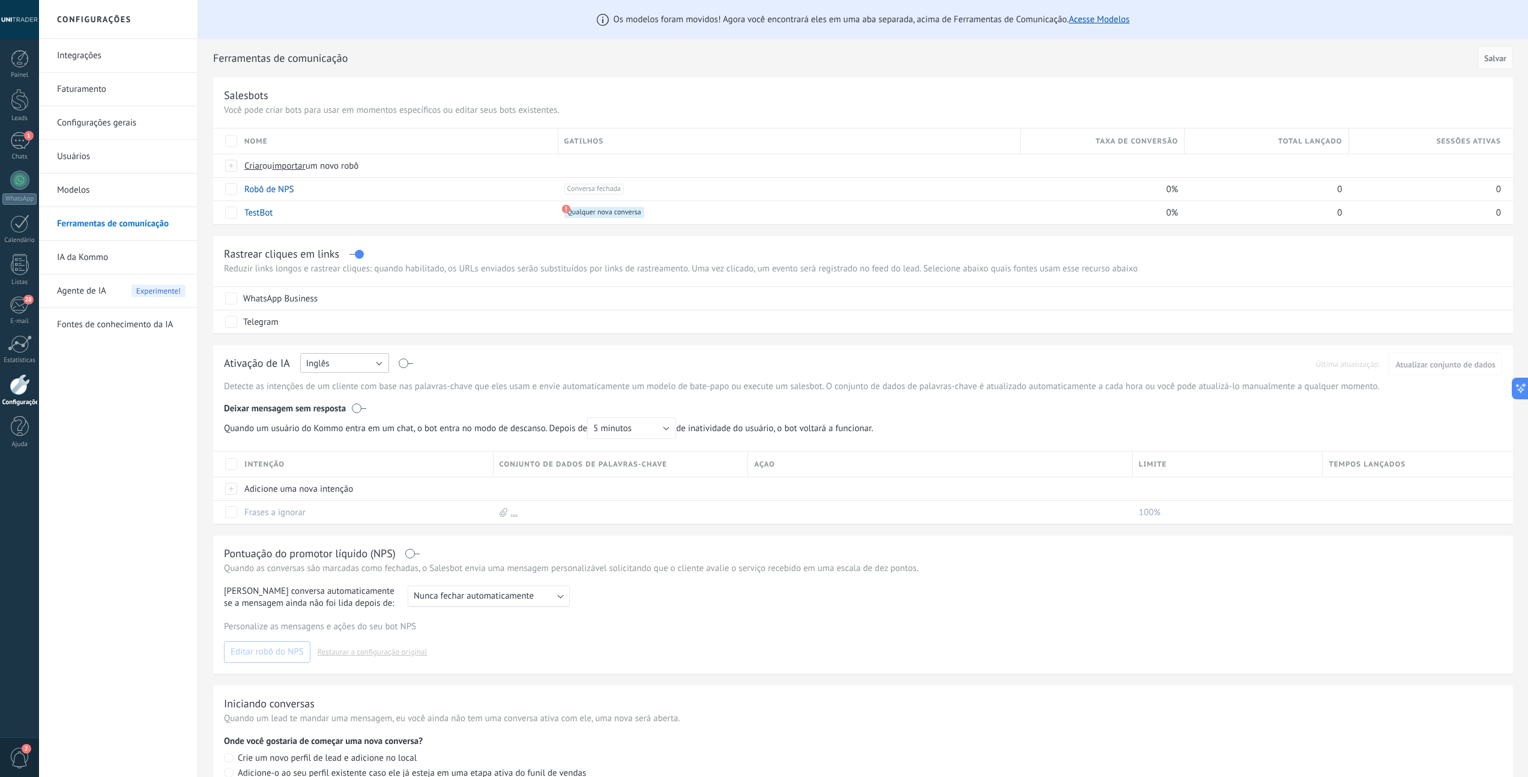
click at [366, 361] on button "Inglês" at bounding box center [344, 363] width 89 height 20
click at [337, 428] on span "Português" at bounding box center [339, 425] width 92 height 11
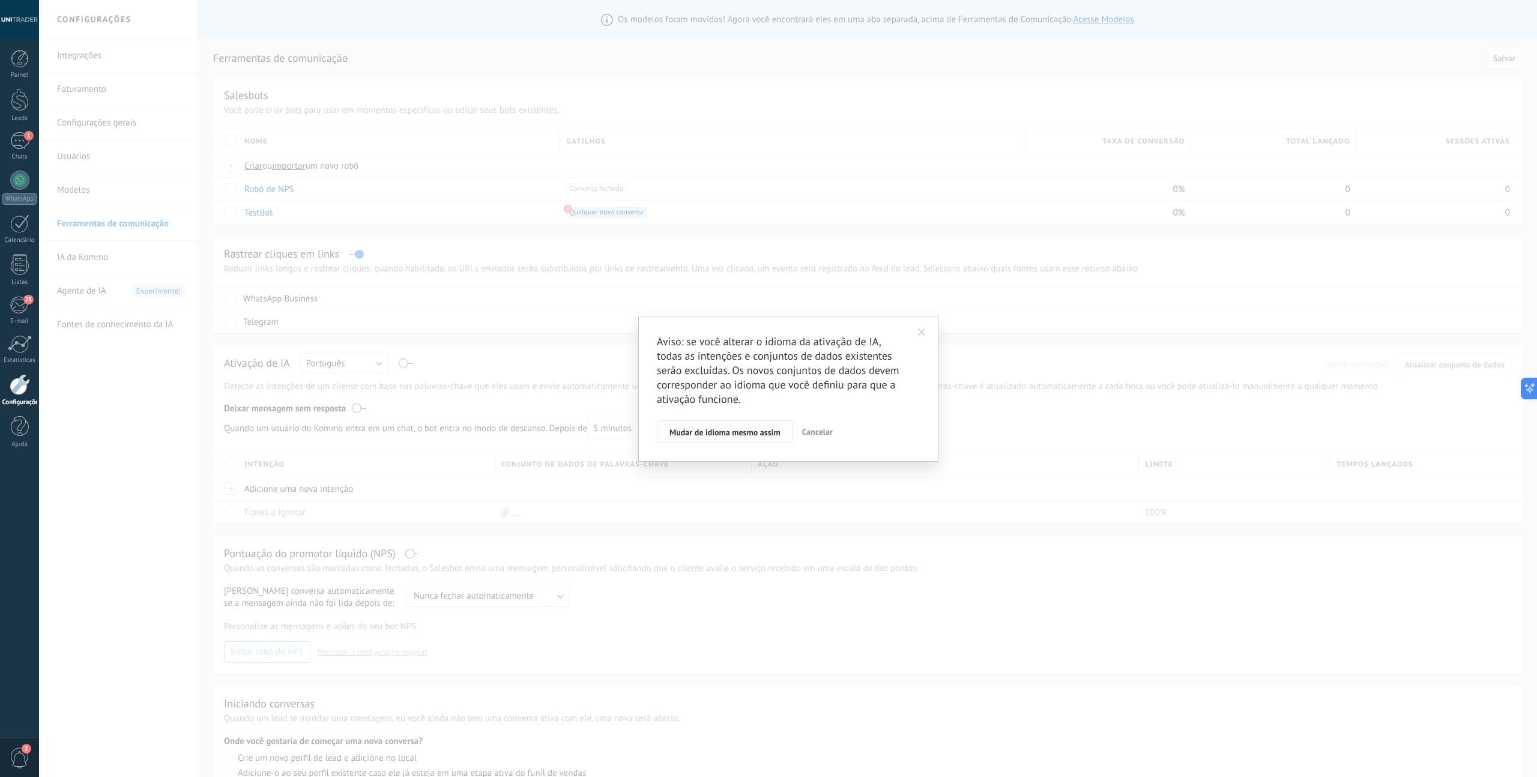
click at [754, 434] on span "Mudar de idioma mesmo assim" at bounding box center [724, 432] width 111 height 8
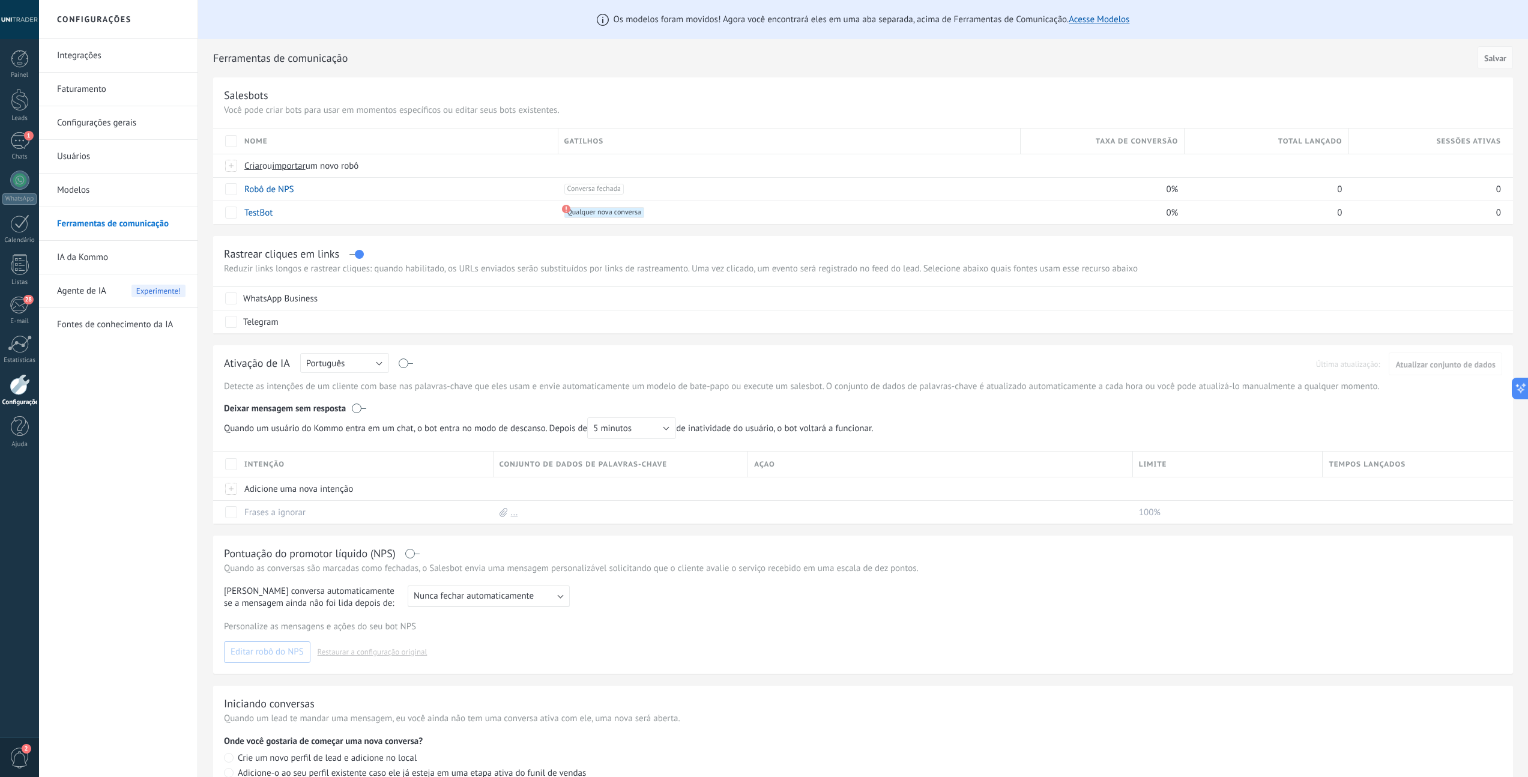
click at [405, 364] on label at bounding box center [406, 363] width 14 height 1
click at [358, 409] on label at bounding box center [359, 408] width 14 height 12
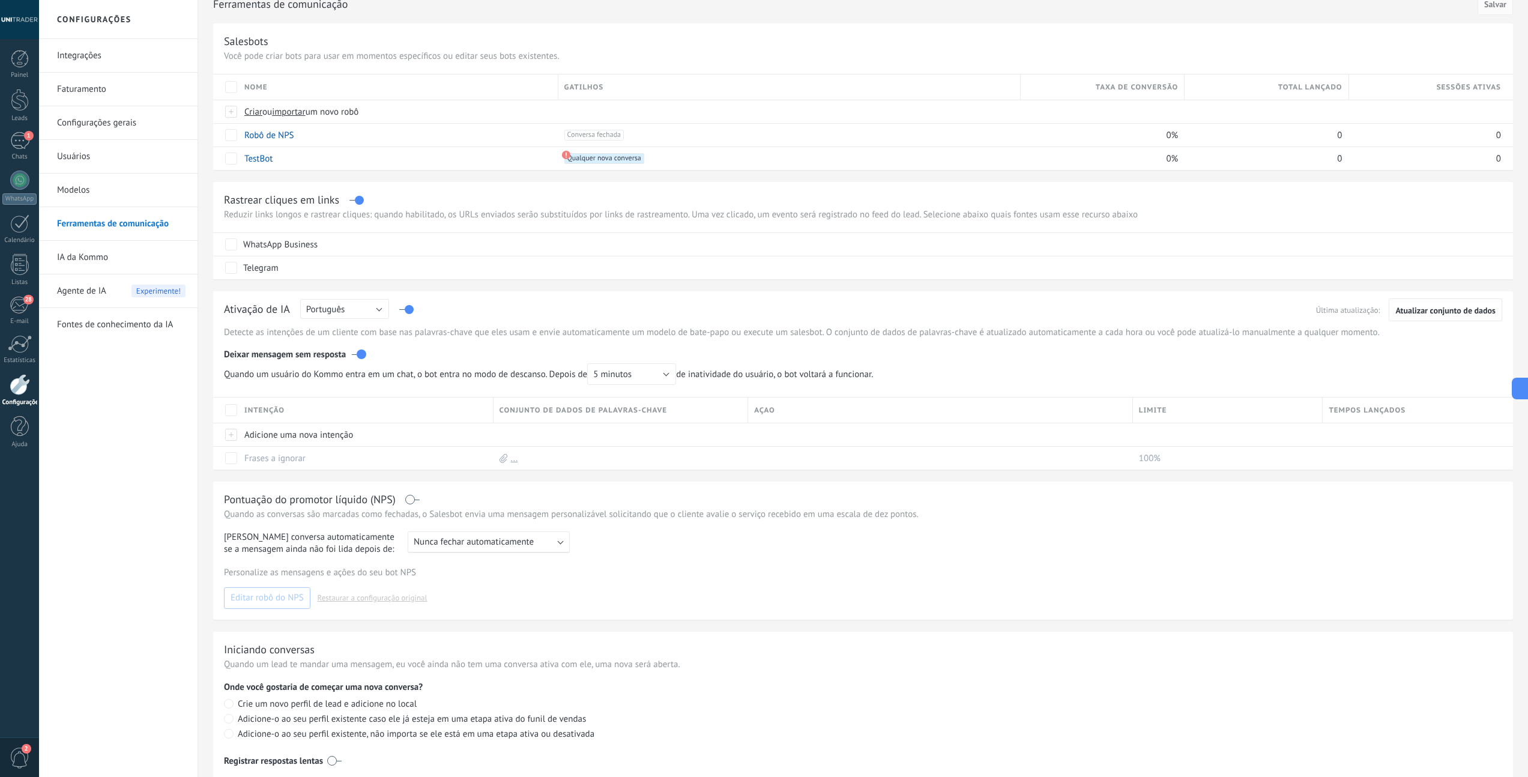
scroll to position [98, 0]
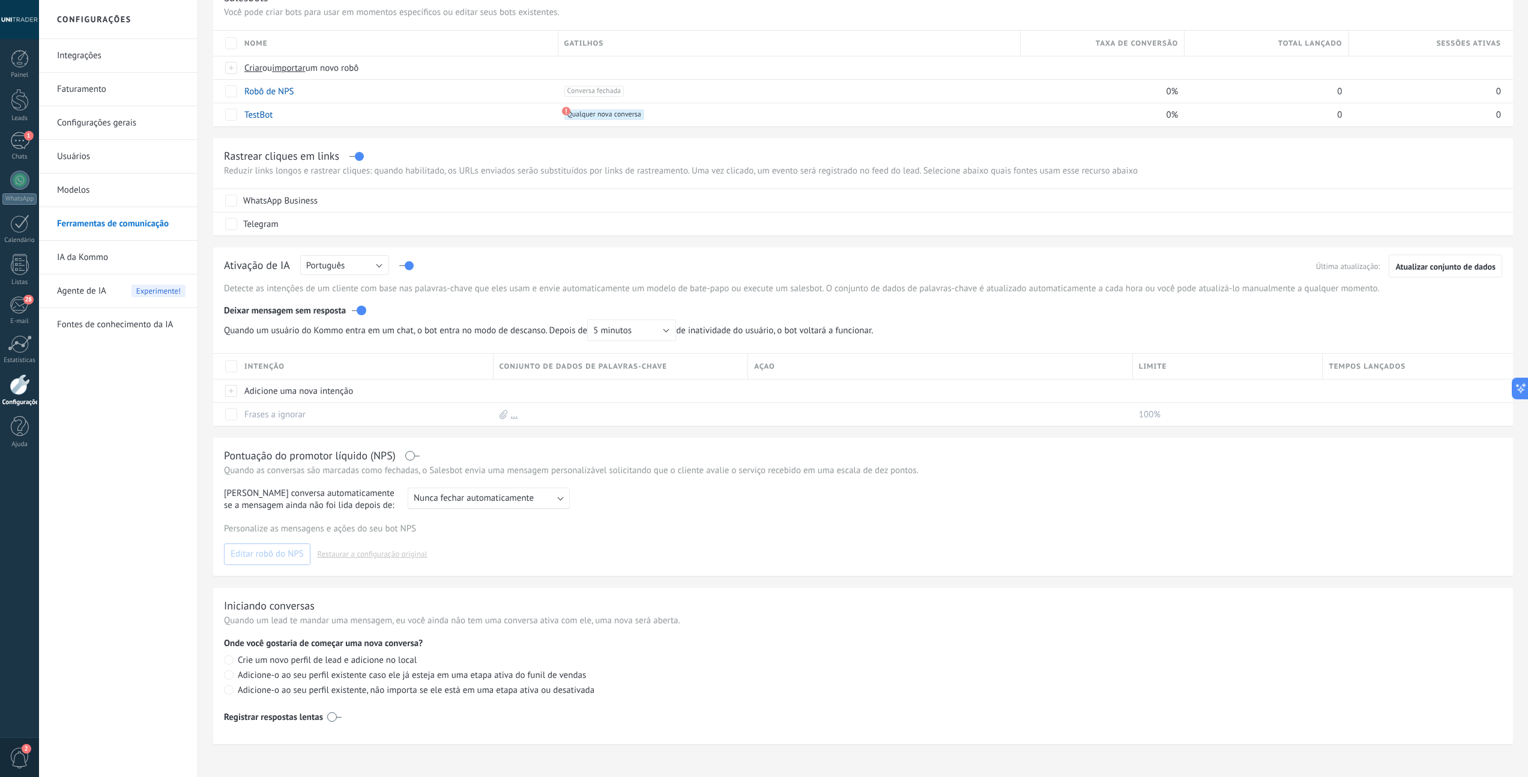
click at [409, 266] on label at bounding box center [406, 265] width 14 height 1
click at [333, 713] on label at bounding box center [334, 710] width 14 height 19
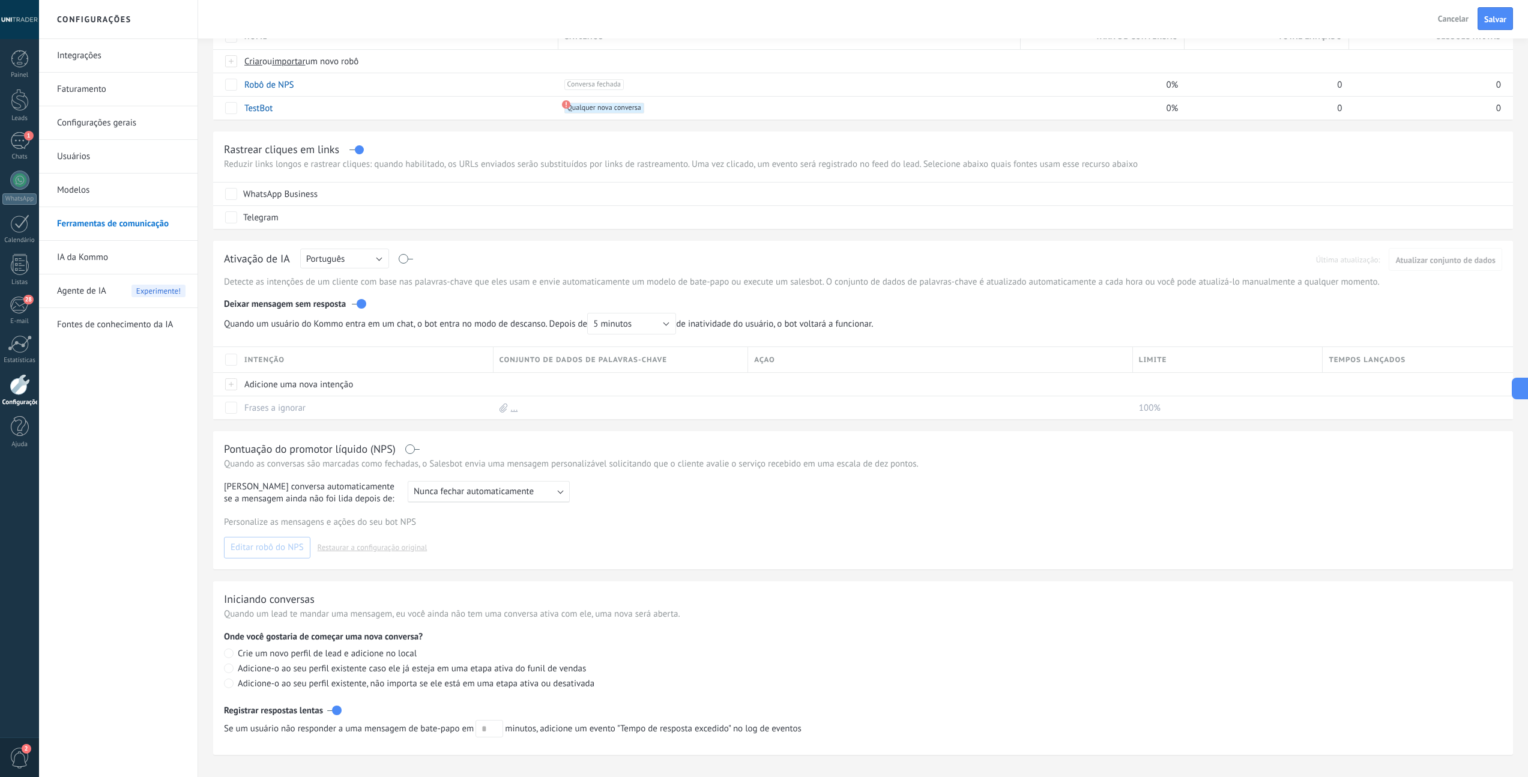
click at [334, 713] on label at bounding box center [334, 710] width 14 height 19
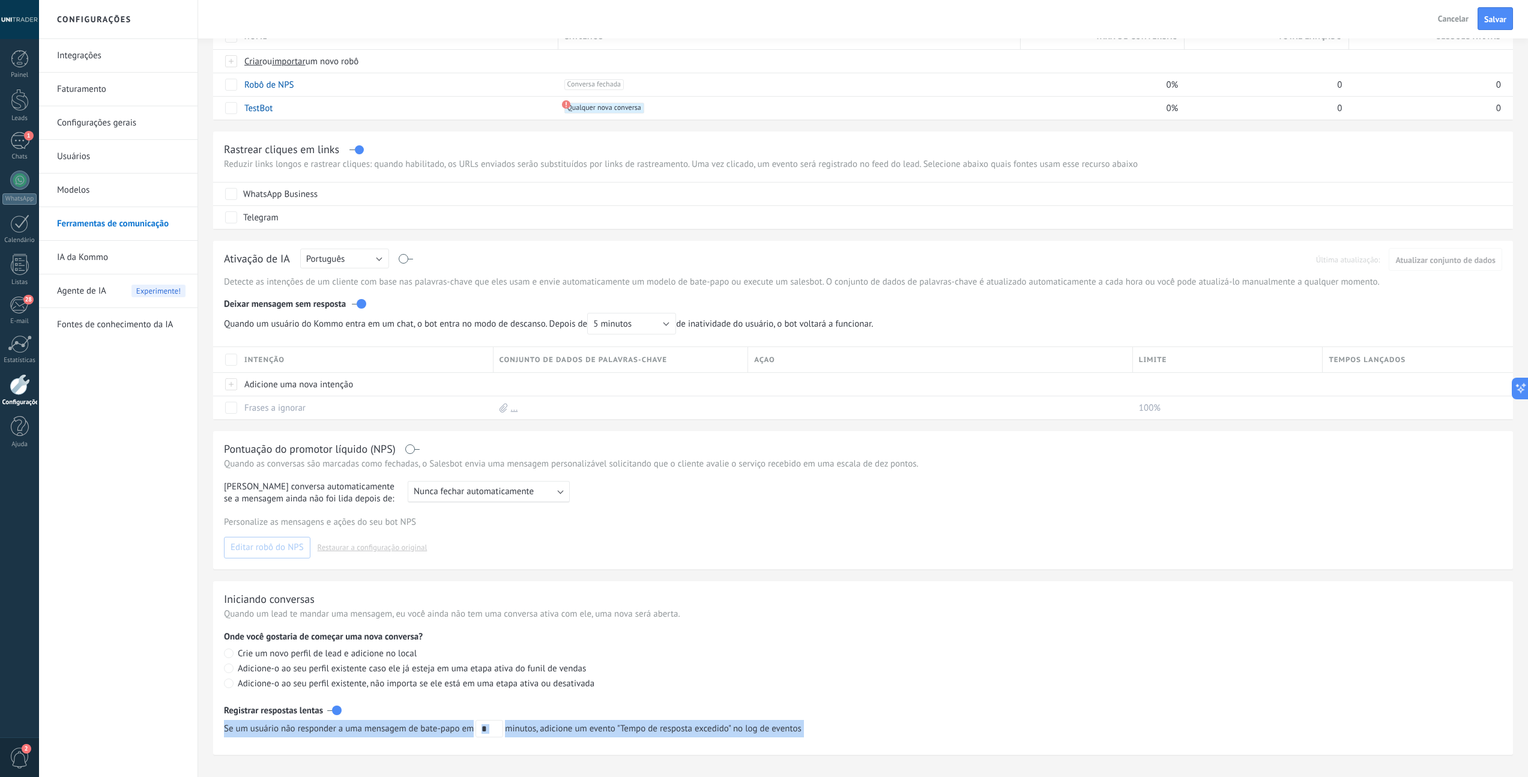
click at [334, 713] on label at bounding box center [334, 710] width 14 height 19
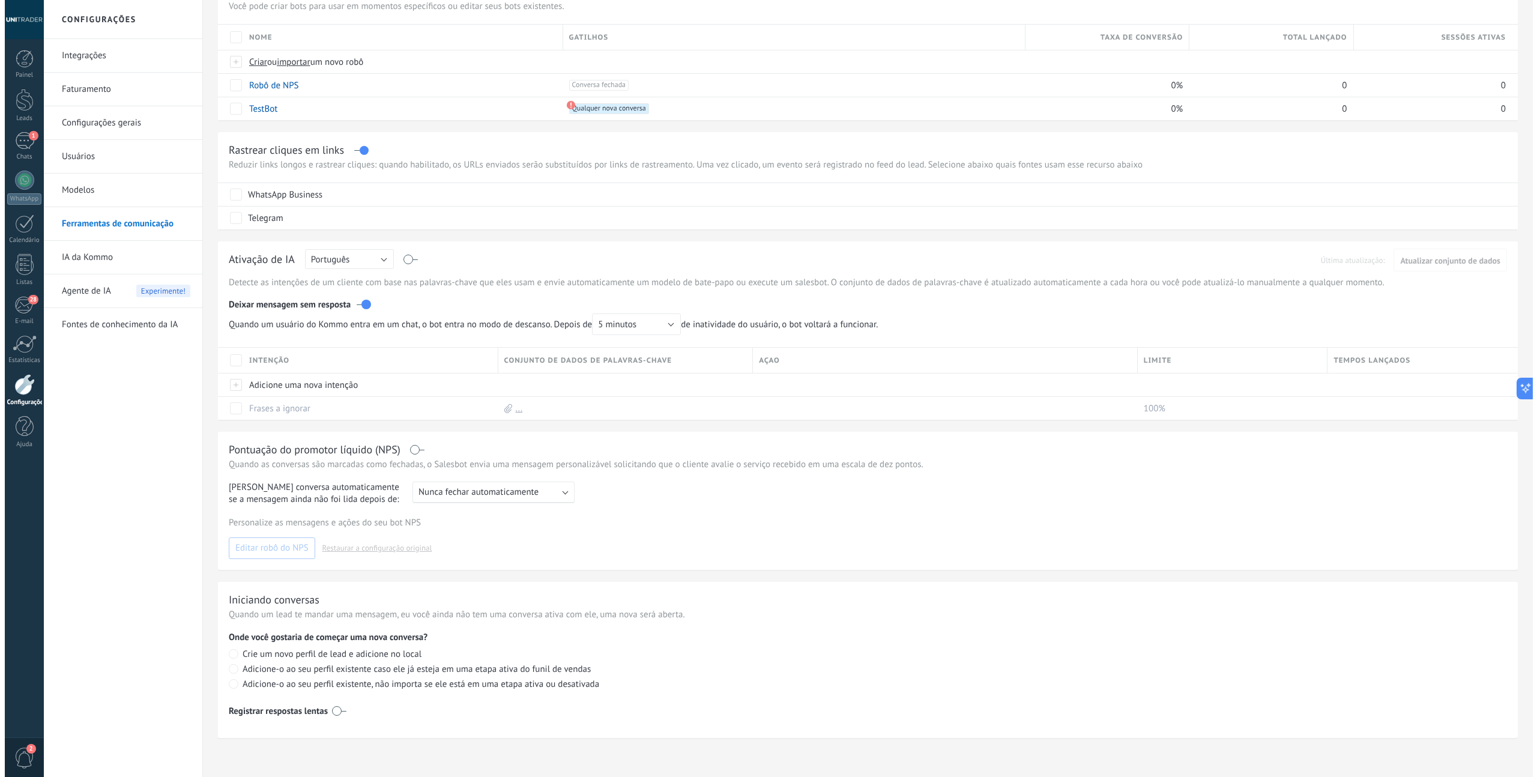
scroll to position [0, 0]
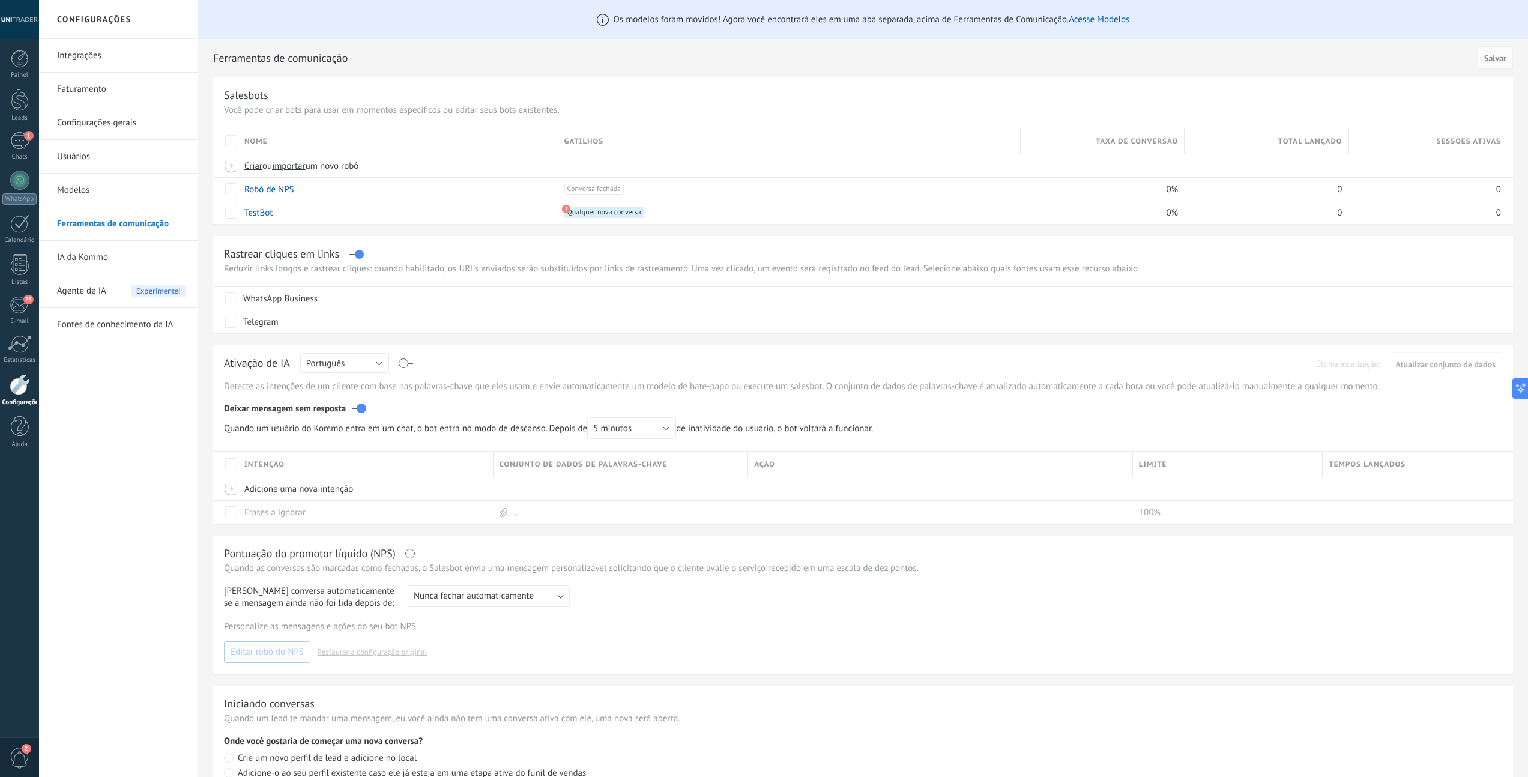
click at [112, 322] on link "Fontes de conhecimento da IA" at bounding box center [121, 325] width 128 height 34
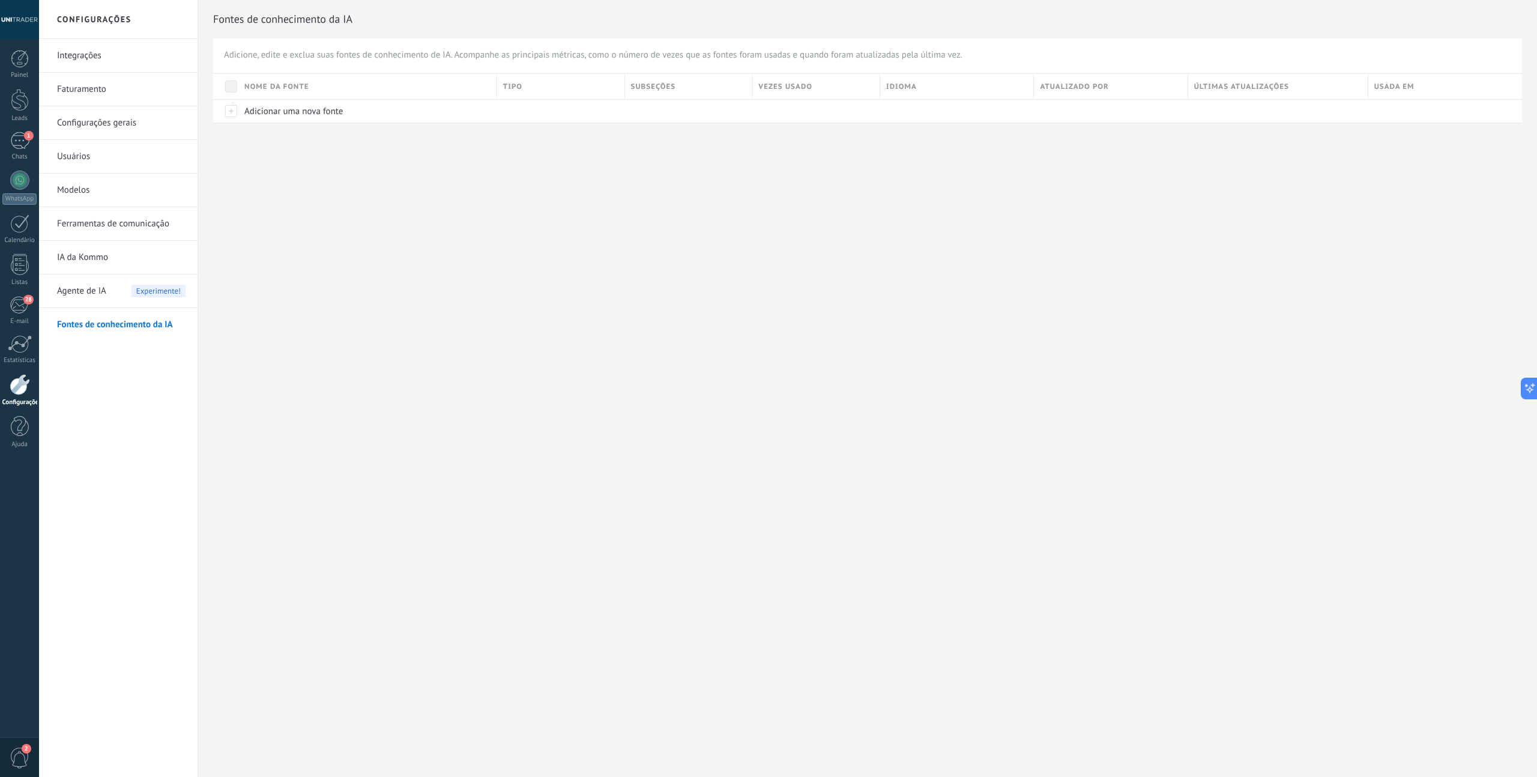
click at [99, 253] on link "IA da Kommo" at bounding box center [121, 258] width 128 height 34
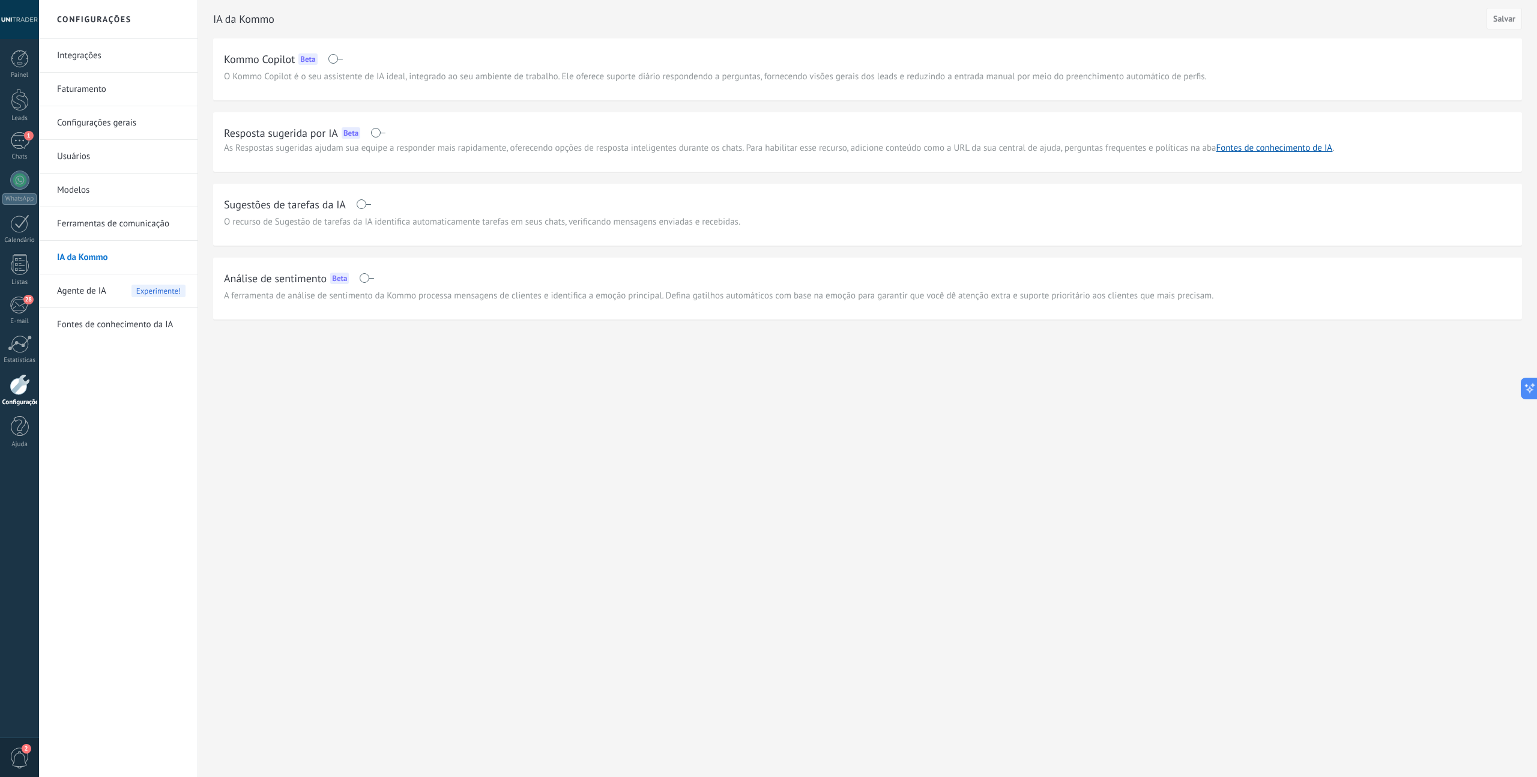
click at [100, 221] on link "Ferramentas de comunicação" at bounding box center [121, 224] width 128 height 34
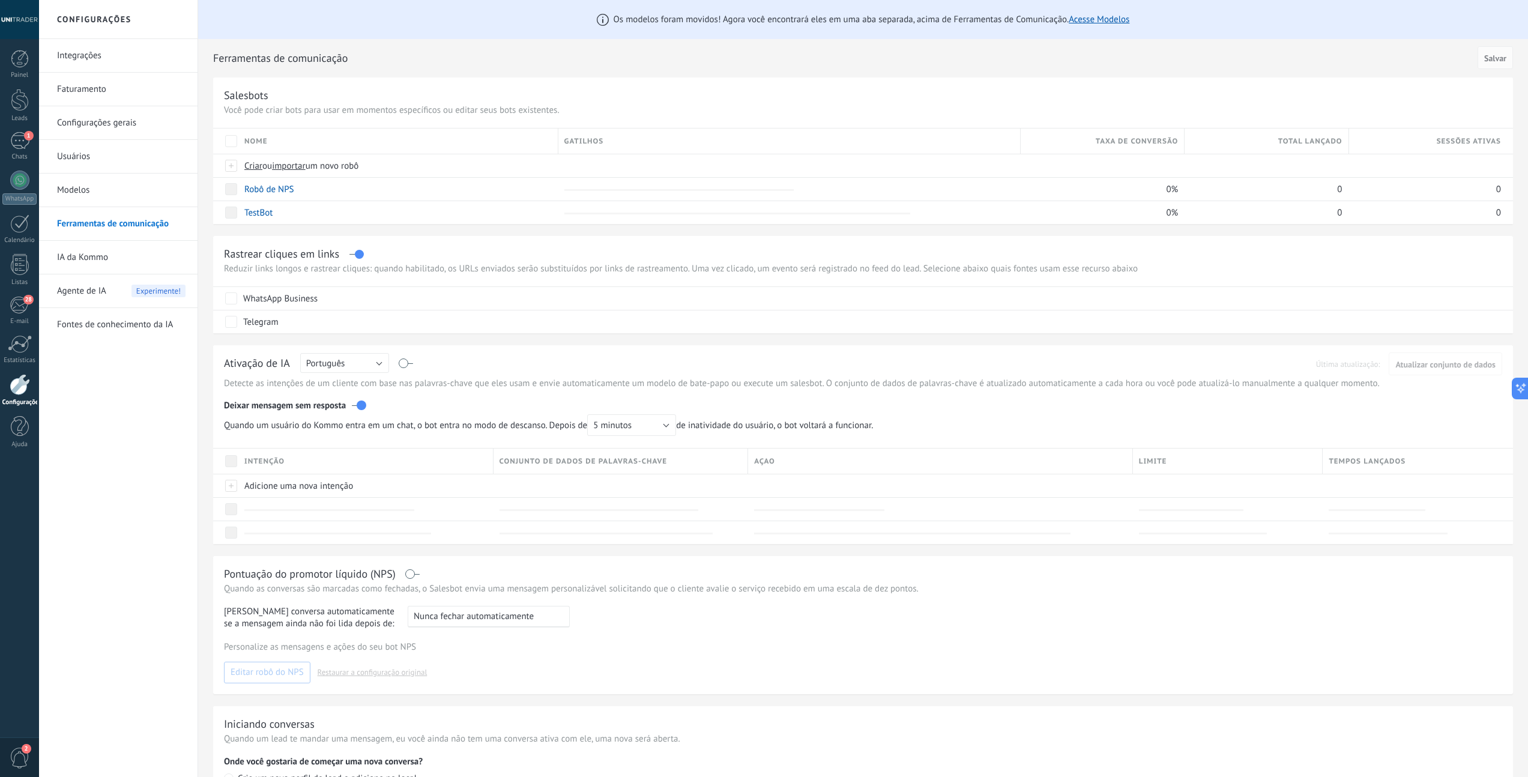
click at [83, 189] on link "Modelos" at bounding box center [121, 191] width 128 height 34
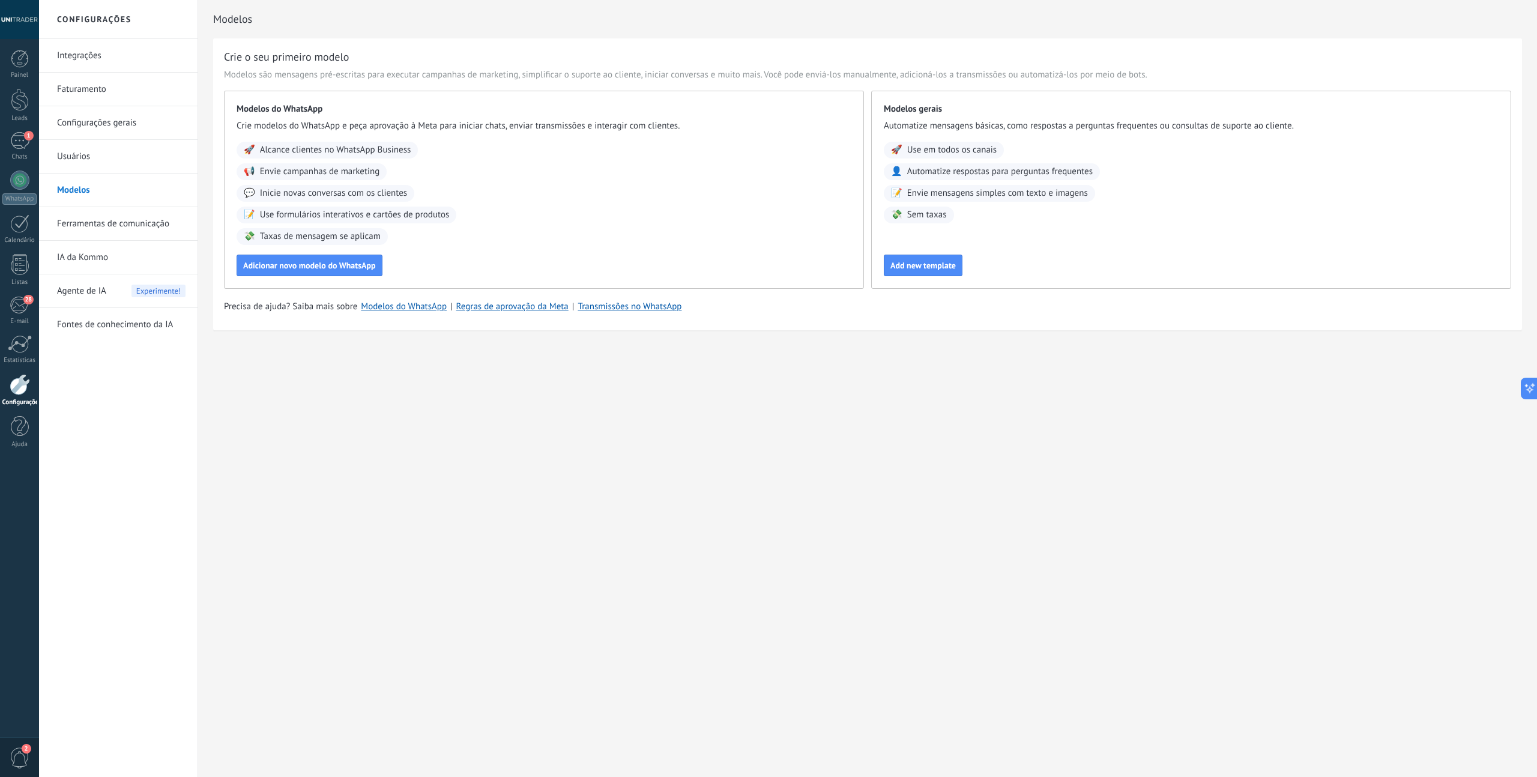
click at [86, 160] on link "Usuários" at bounding box center [121, 157] width 128 height 34
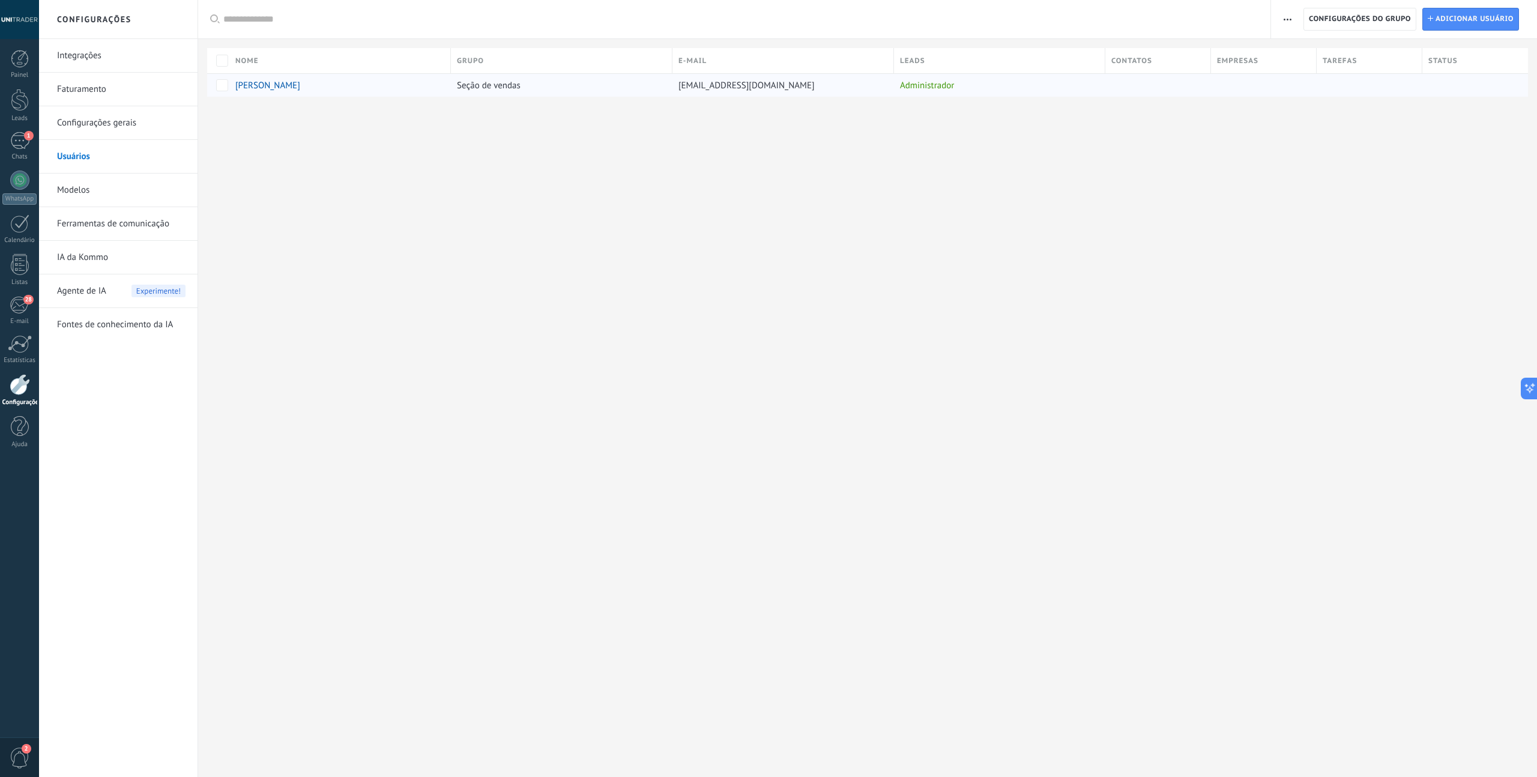
click at [300, 86] on span "[PERSON_NAME]" at bounding box center [267, 85] width 65 height 11
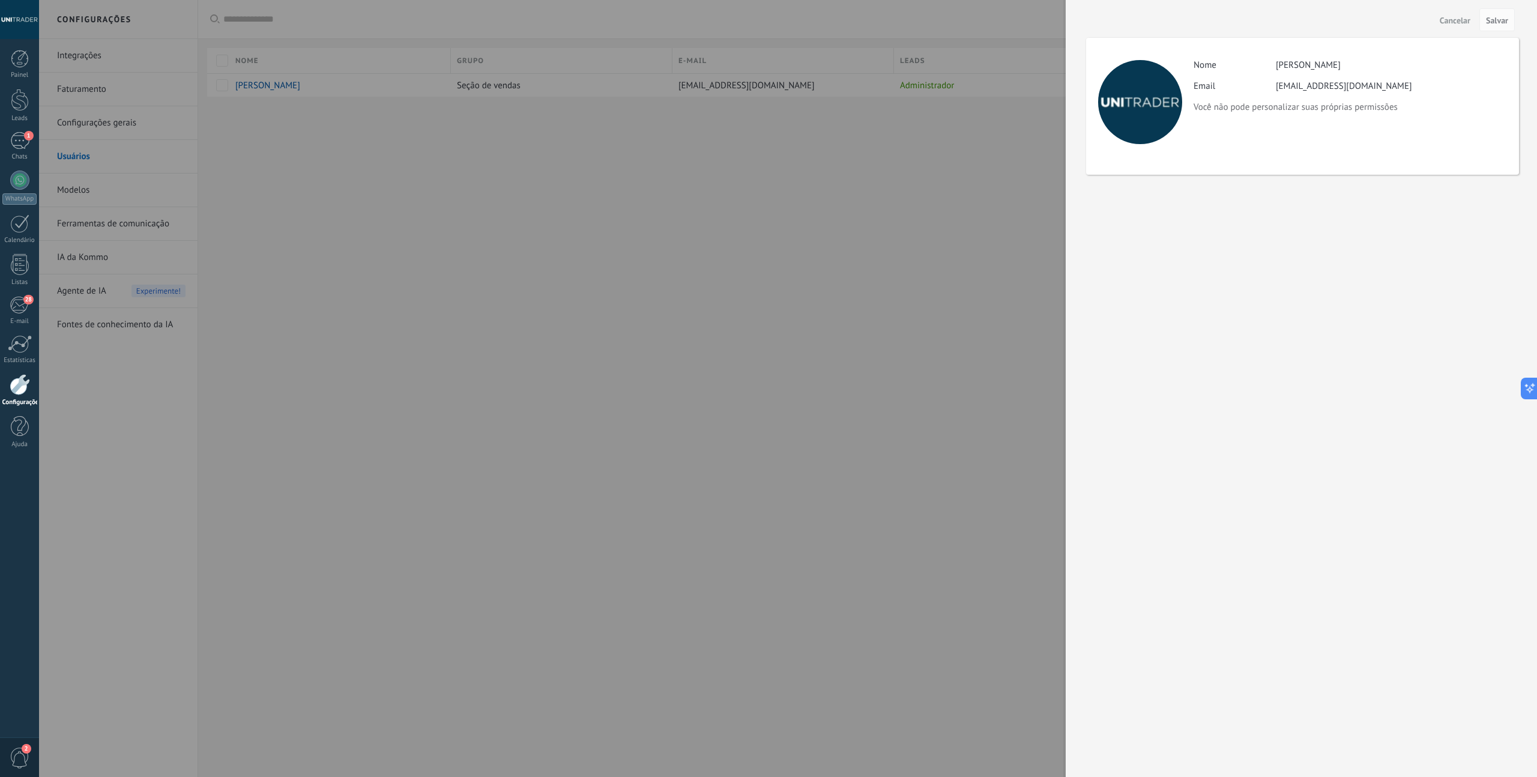
click at [1326, 92] on div "Atividade Nome Alexandre de Souza Castro Email suporte@unitrader.pro.br Você nã…" at bounding box center [1350, 85] width 313 height 53
click at [1309, 69] on div "[PERSON_NAME]" at bounding box center [1308, 64] width 65 height 11
click at [943, 276] on div at bounding box center [768, 388] width 1537 height 777
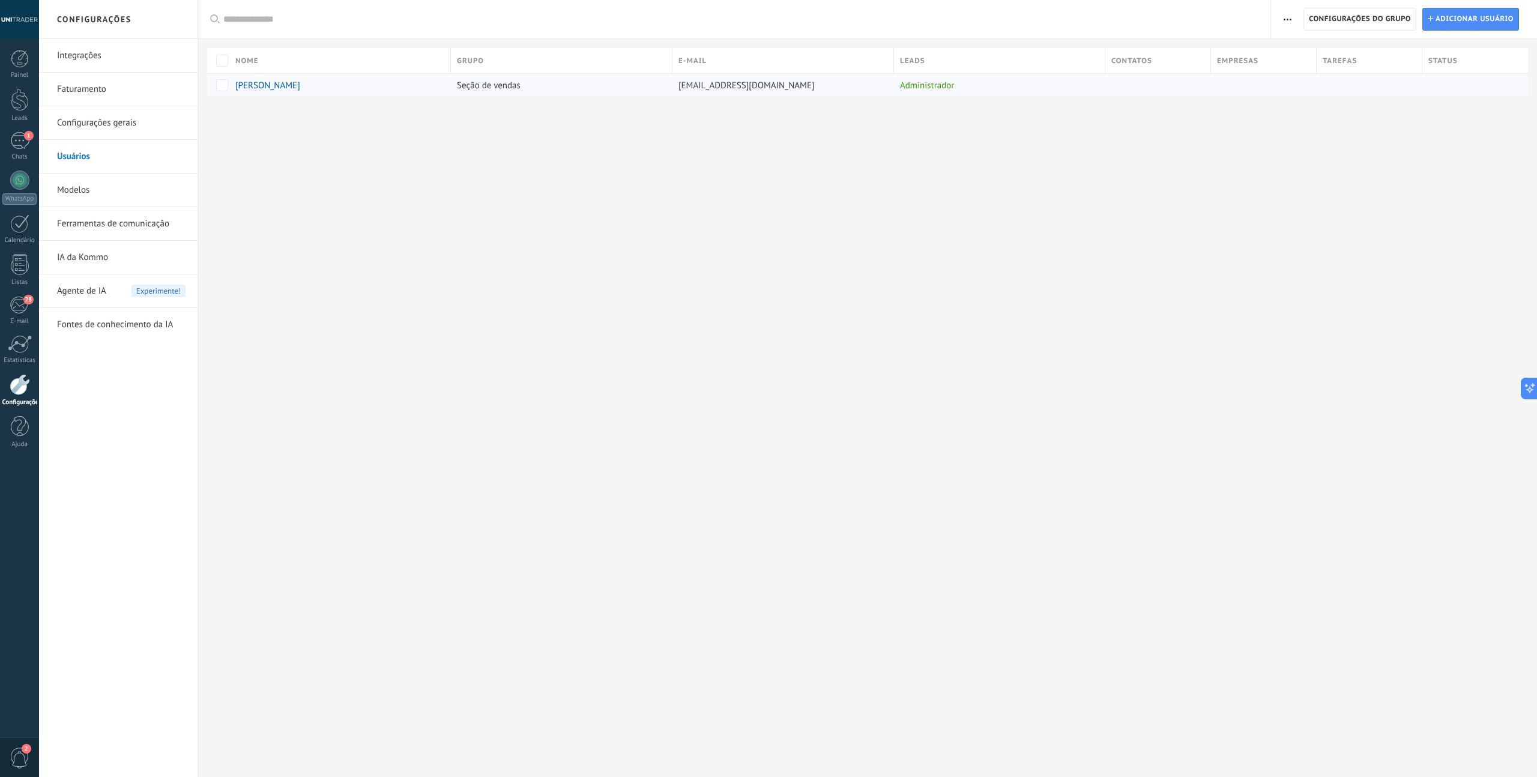
click at [270, 86] on span "[PERSON_NAME]" at bounding box center [267, 85] width 65 height 11
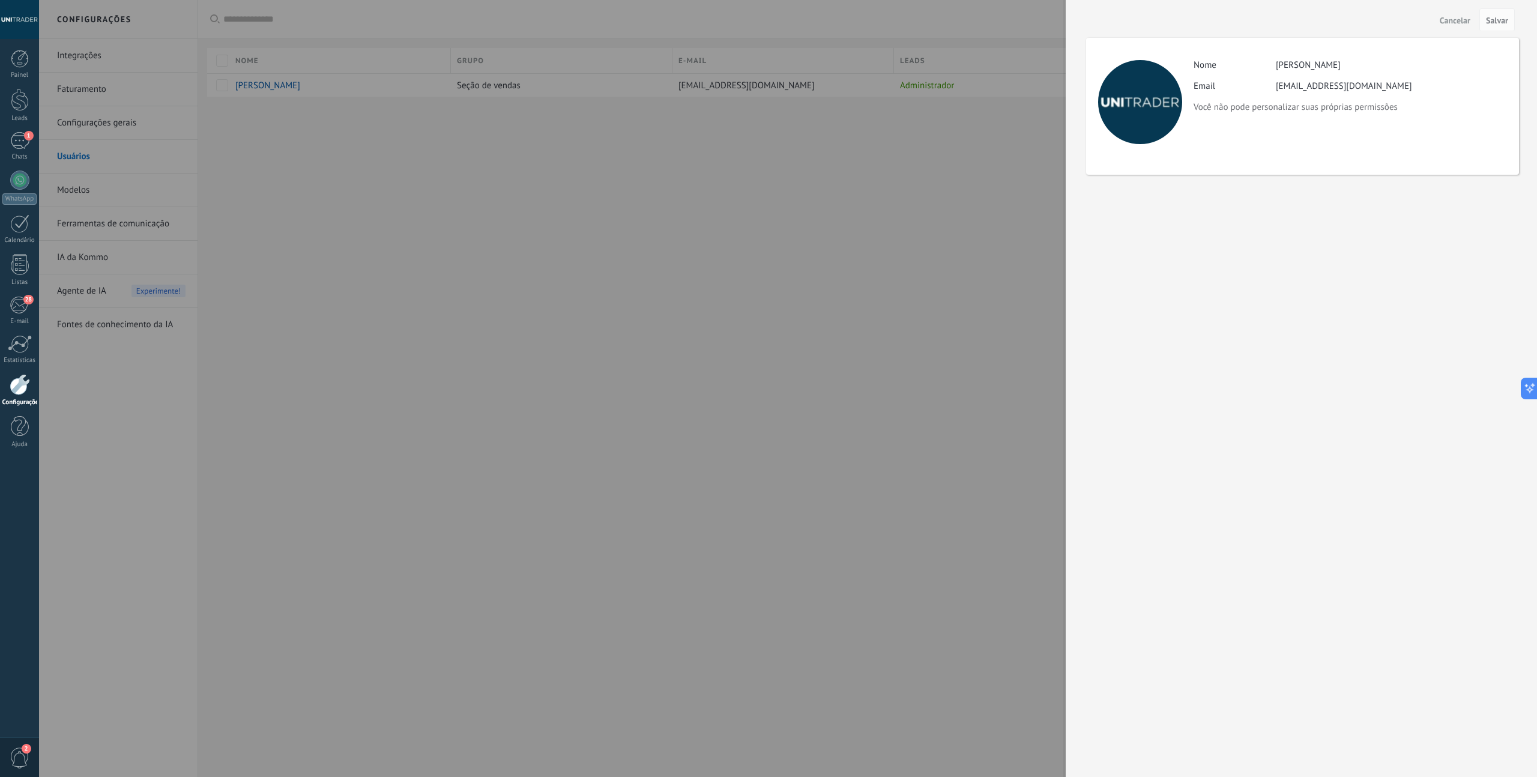
click at [674, 216] on div at bounding box center [768, 388] width 1537 height 777
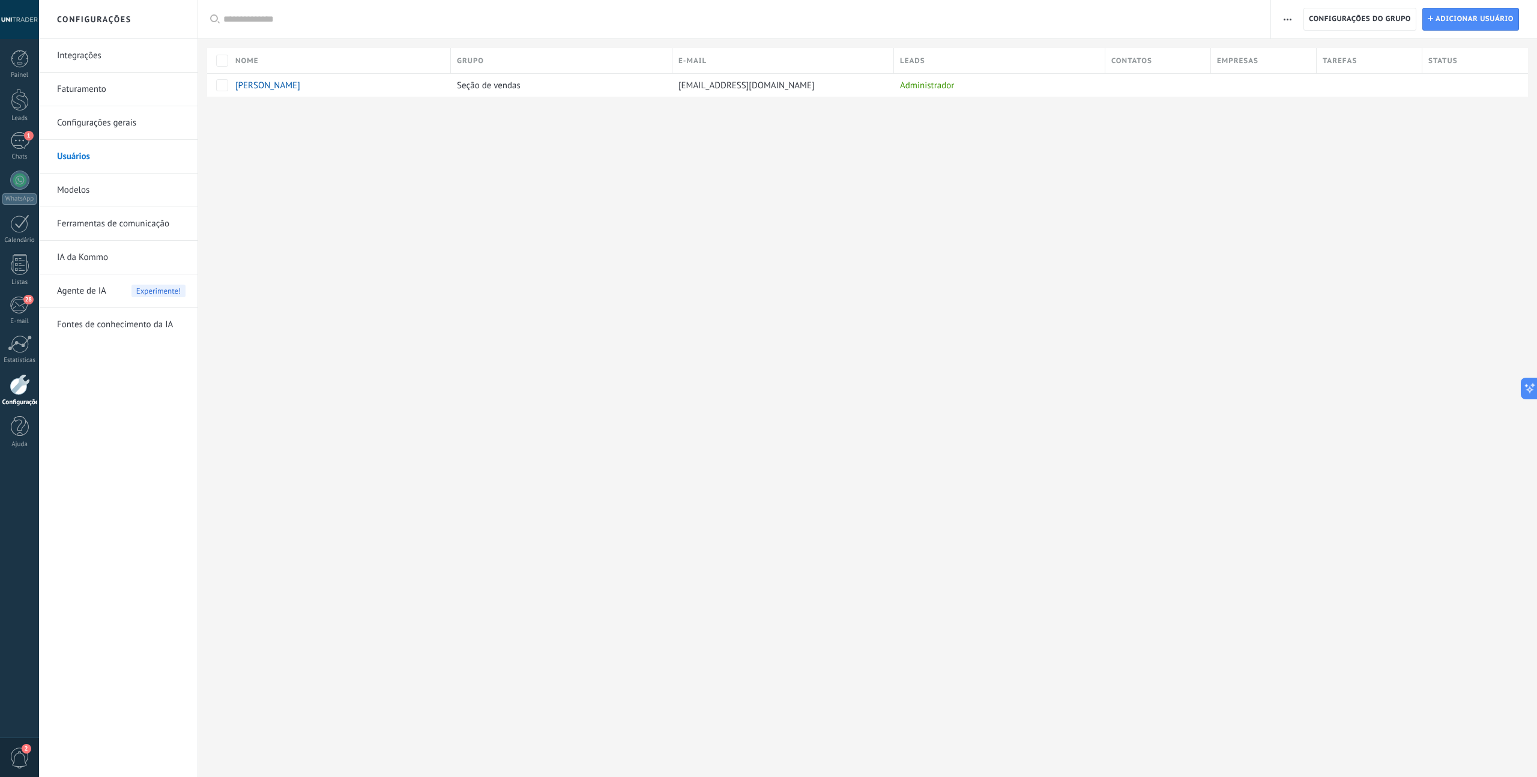
click at [82, 90] on link "Faturamento" at bounding box center [121, 90] width 128 height 34
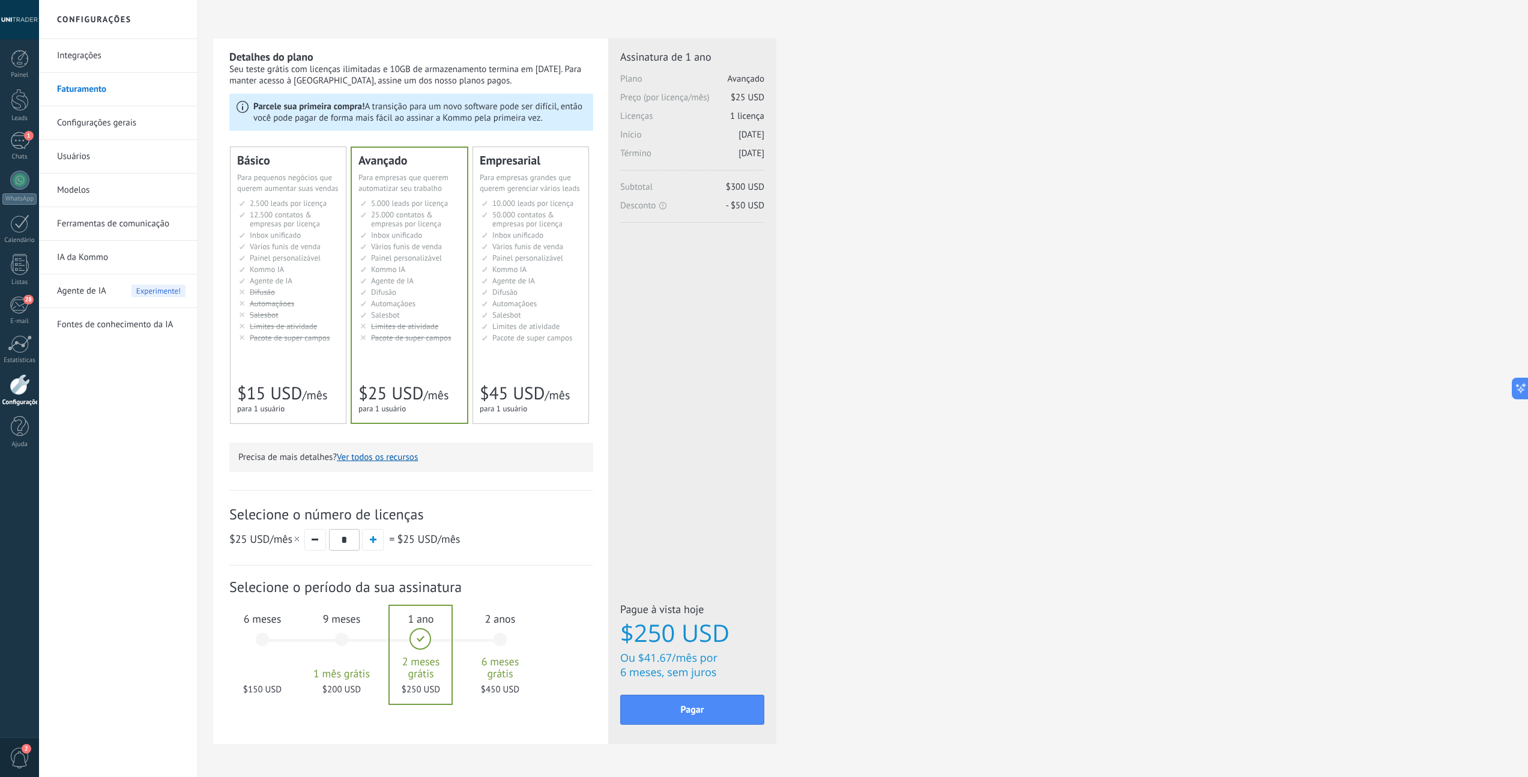
click at [265, 639] on div "6 meses $150 USD" at bounding box center [262, 645] width 65 height 85
click at [533, 348] on div "Empresarial Для оптимизации процессов в крупной корпорации For large businesses…" at bounding box center [530, 285] width 115 height 276
